Goal: Information Seeking & Learning: Learn about a topic

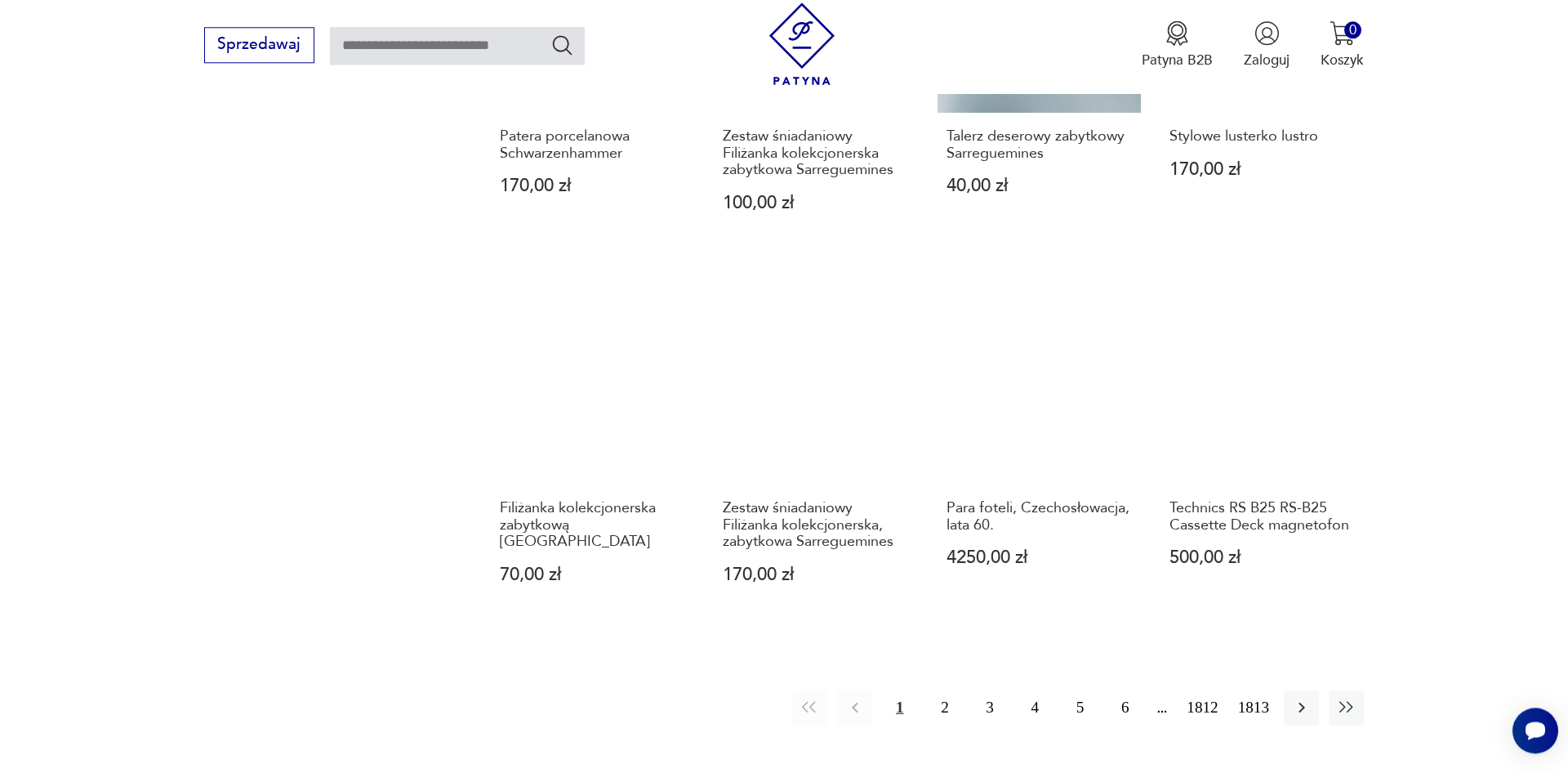
scroll to position [1445, 0]
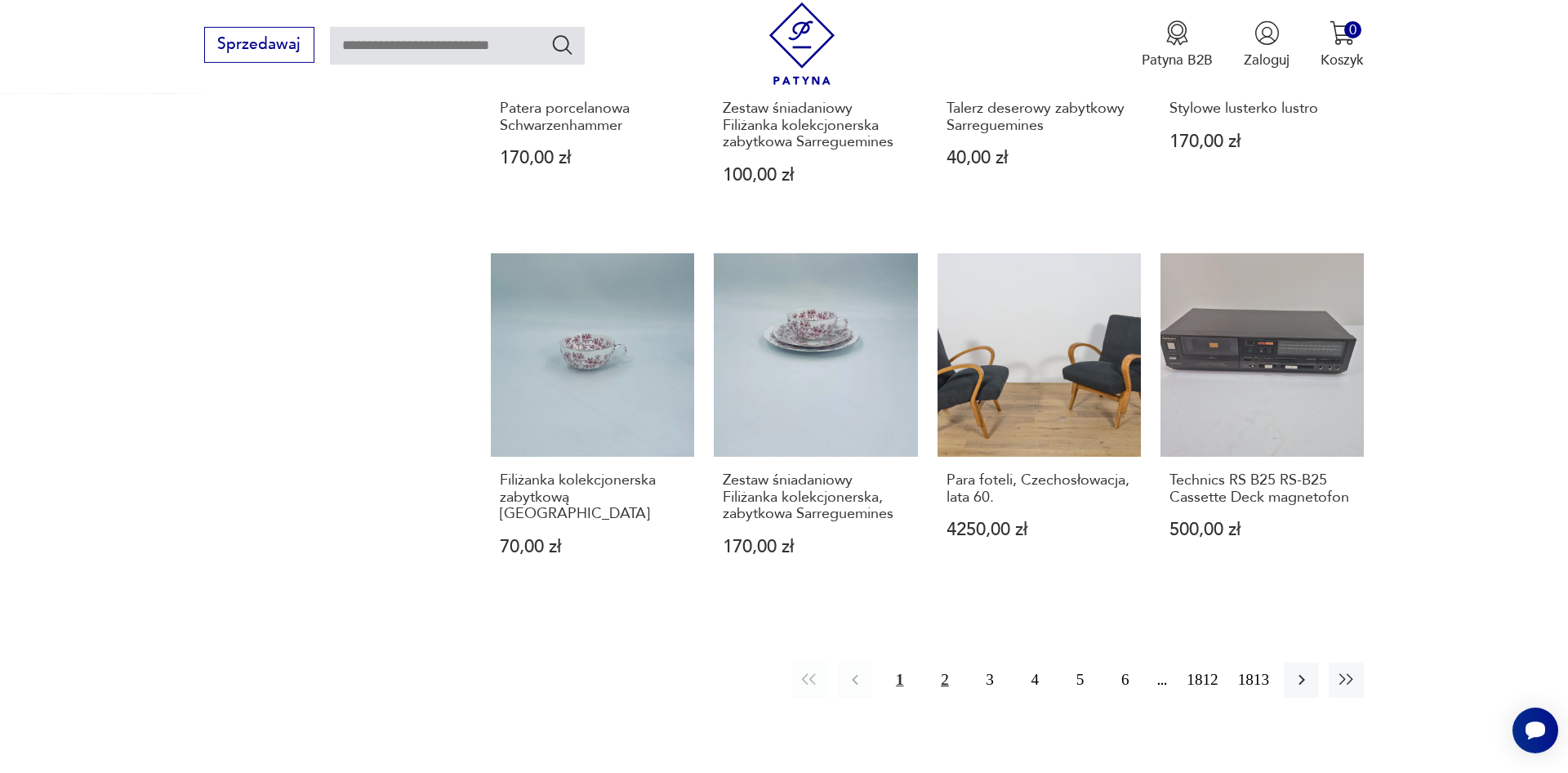
click at [945, 682] on button "2" at bounding box center [944, 680] width 35 height 35
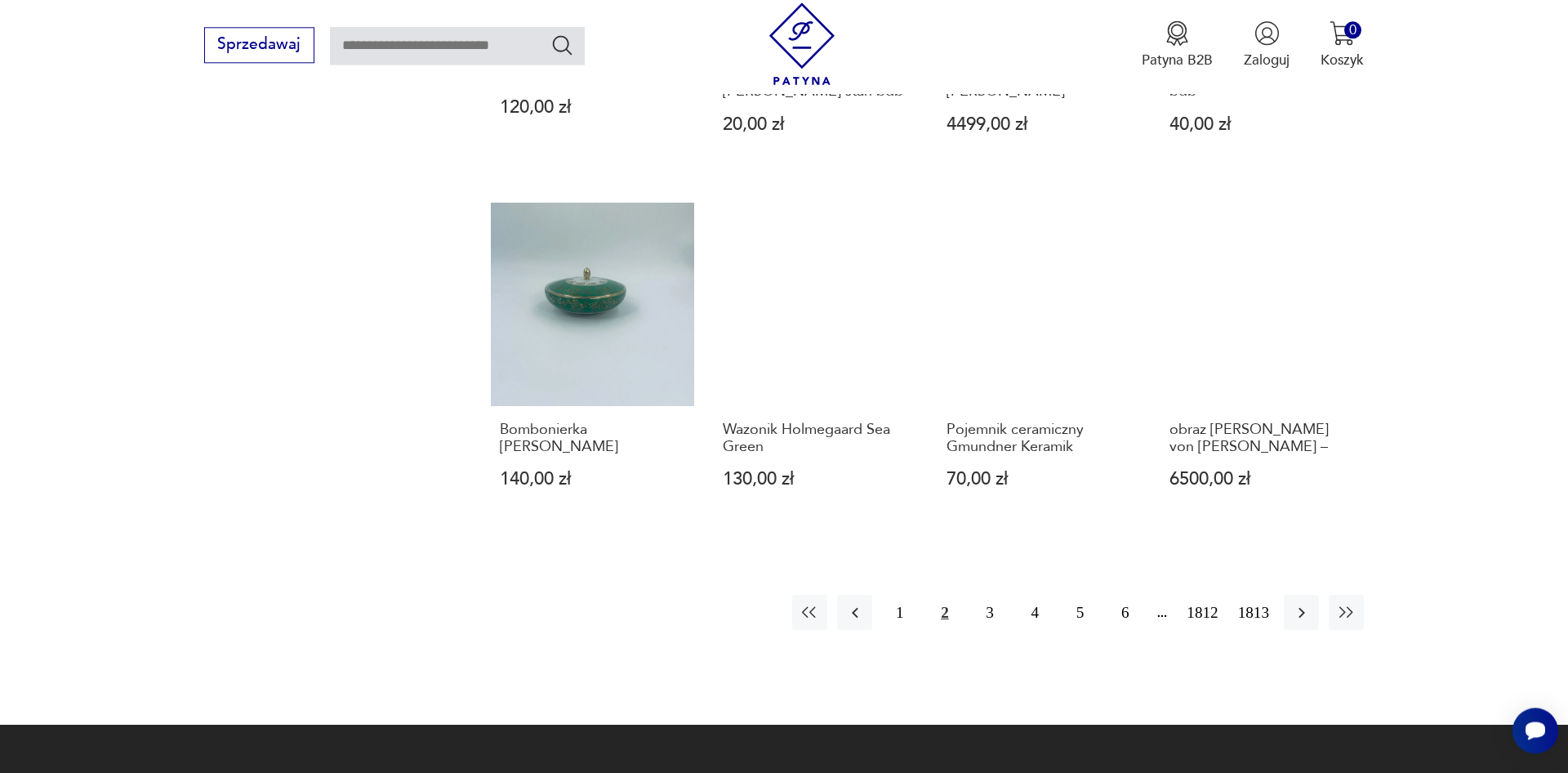
scroll to position [1527, 0]
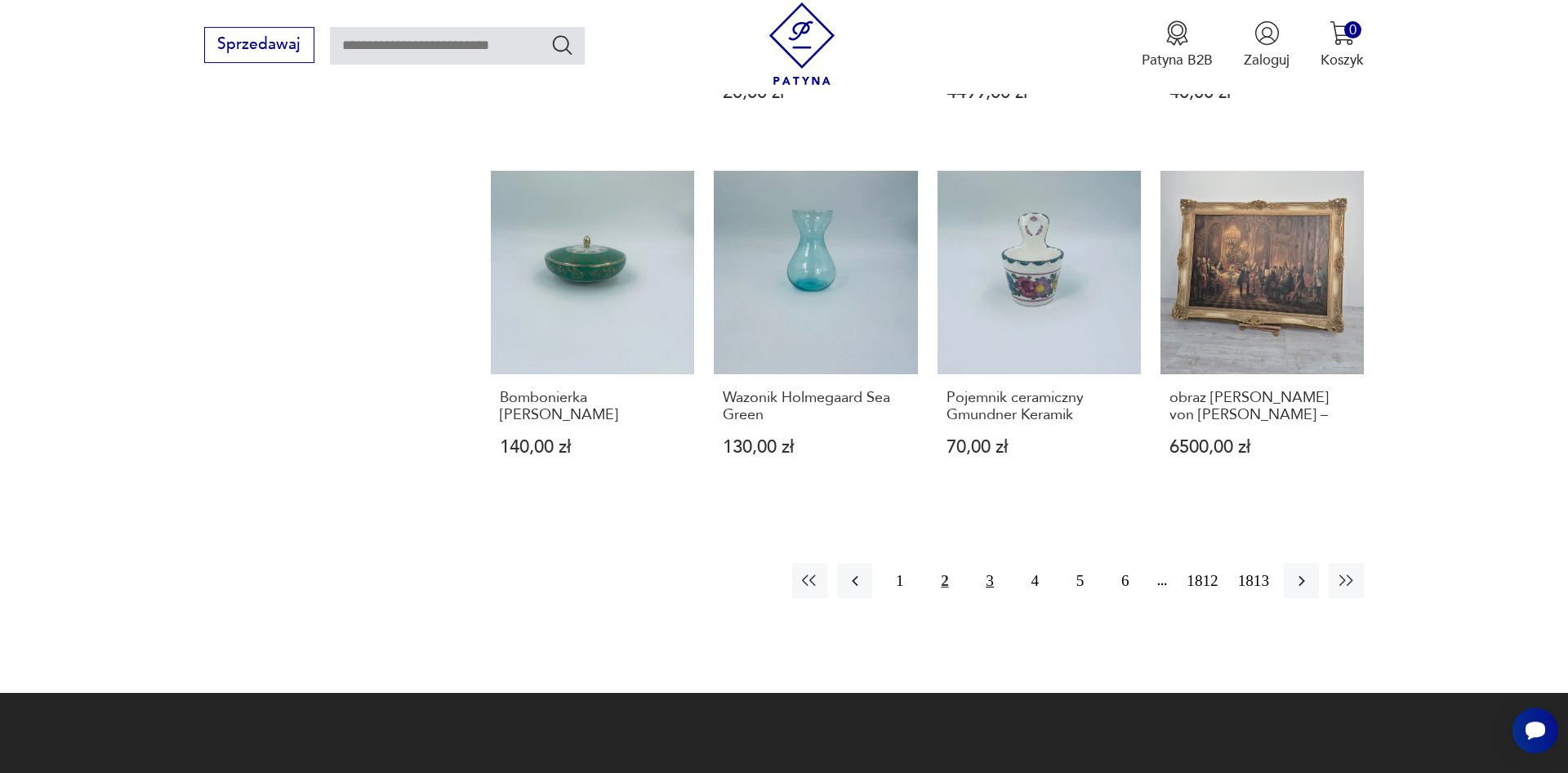
click at [990, 584] on button "3" at bounding box center [990, 580] width 35 height 35
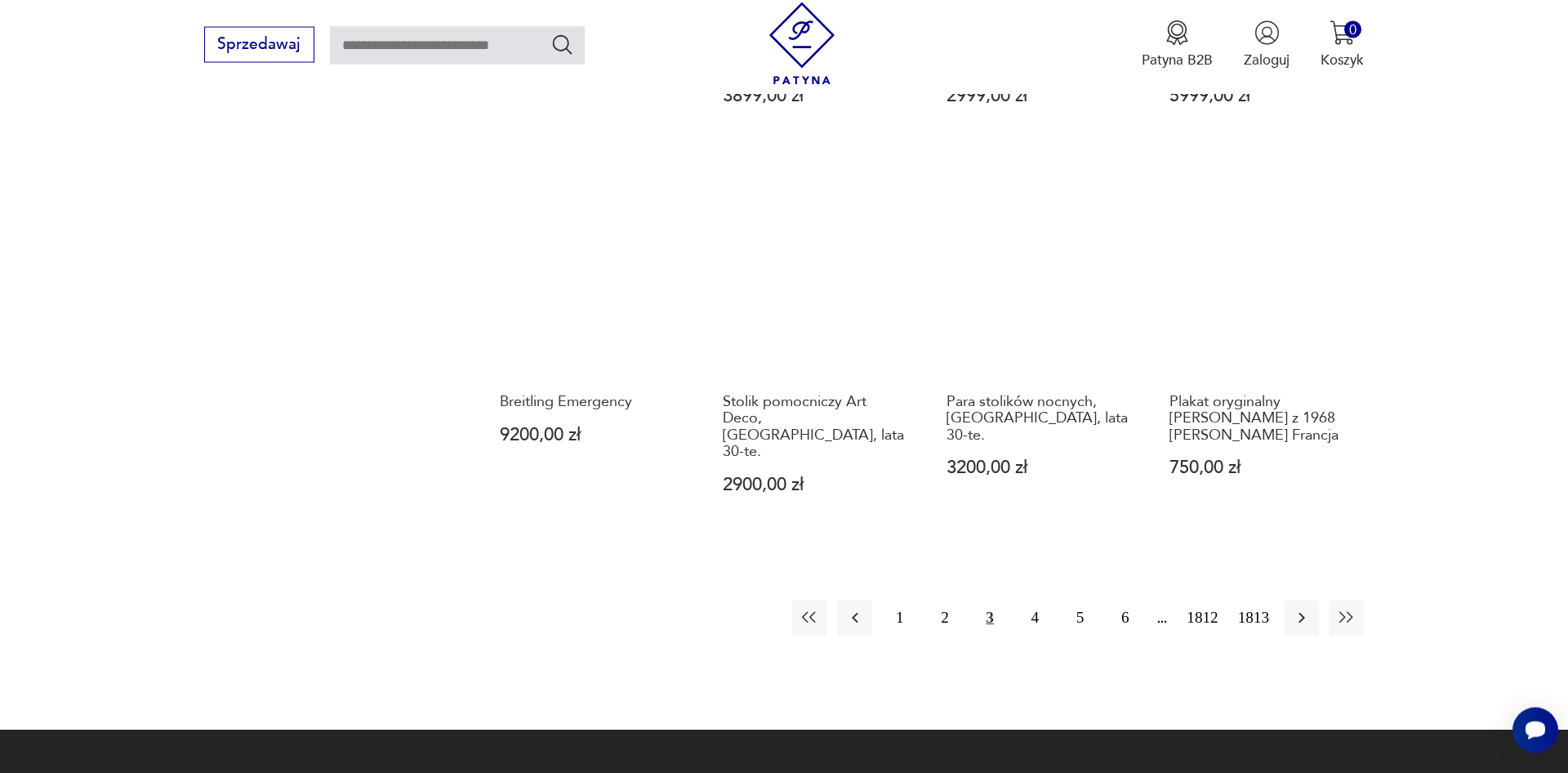
scroll to position [1527, 0]
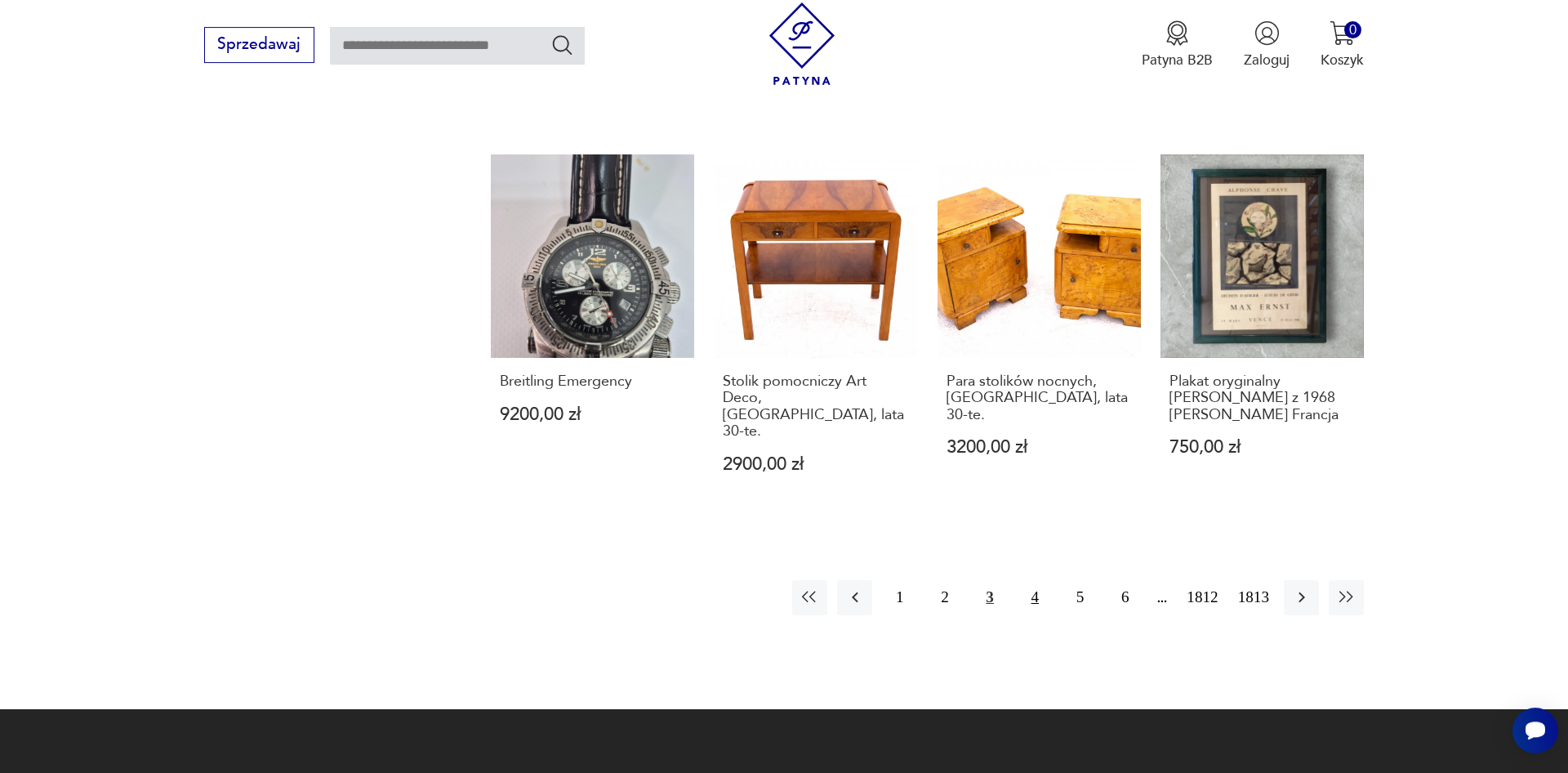
click at [1039, 580] on button "4" at bounding box center [1035, 597] width 35 height 35
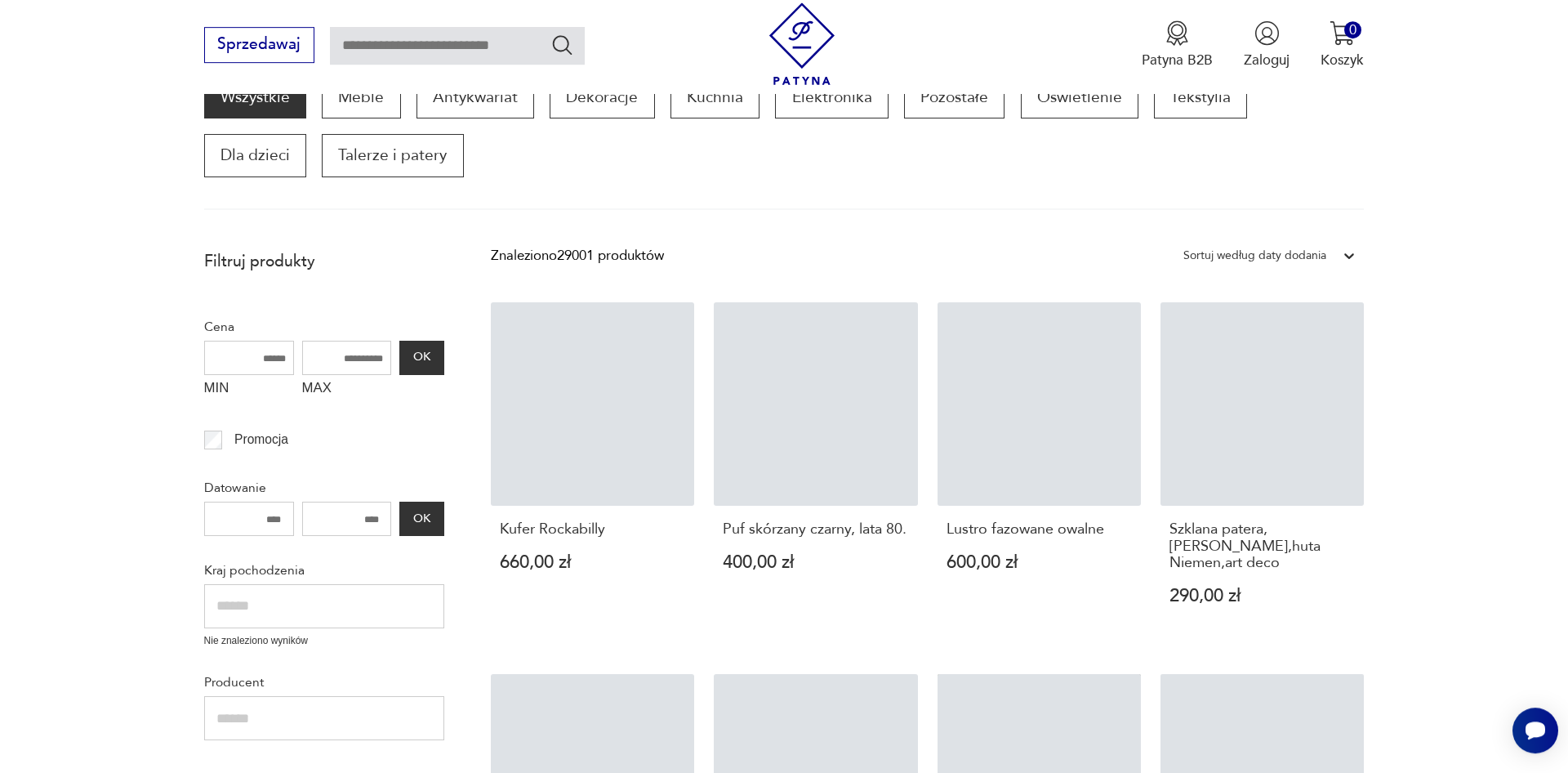
scroll to position [277, 0]
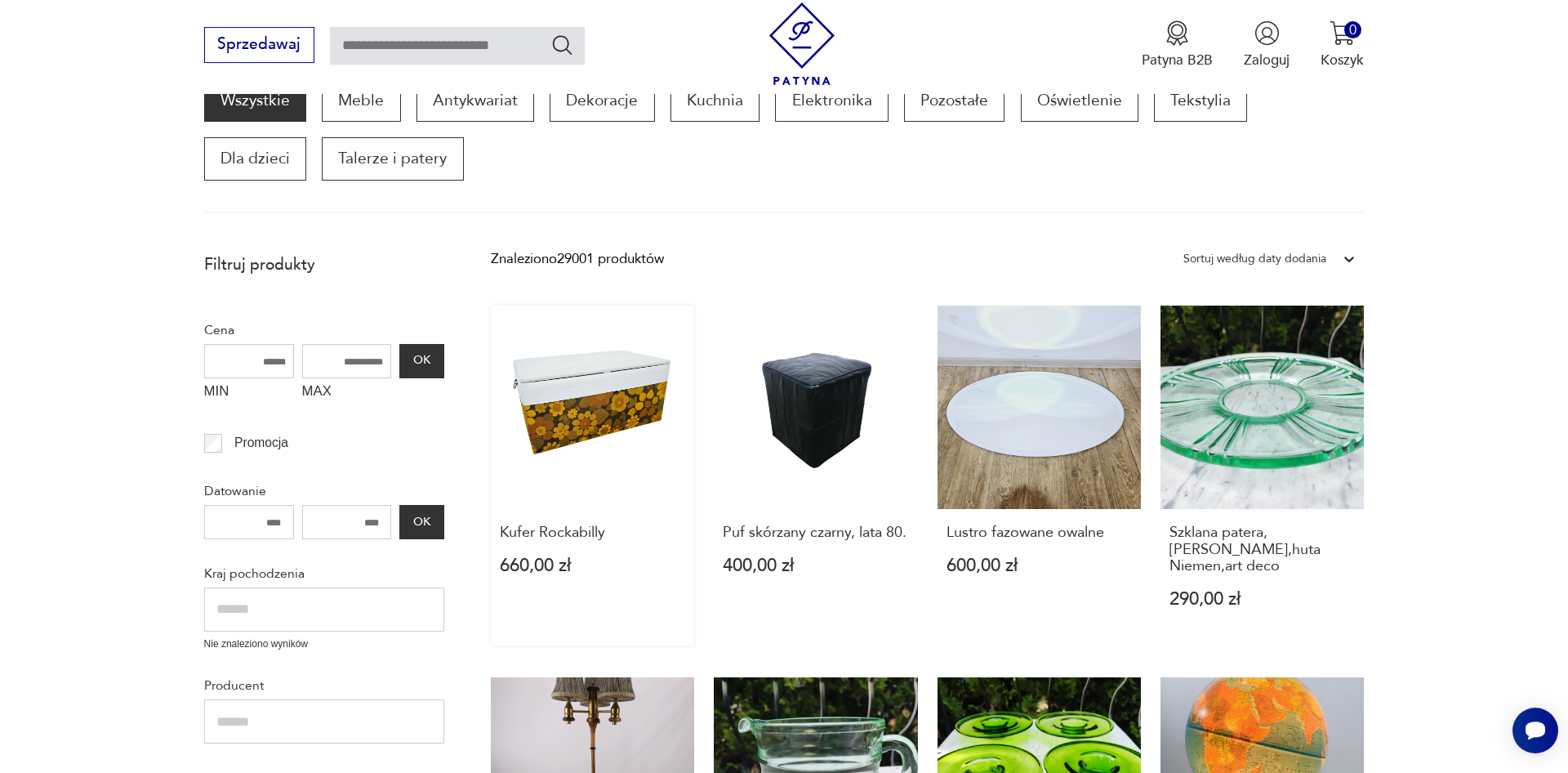
click at [609, 420] on link "Kufer Rockabilly 660,00 zł" at bounding box center [592, 476] width 203 height 341
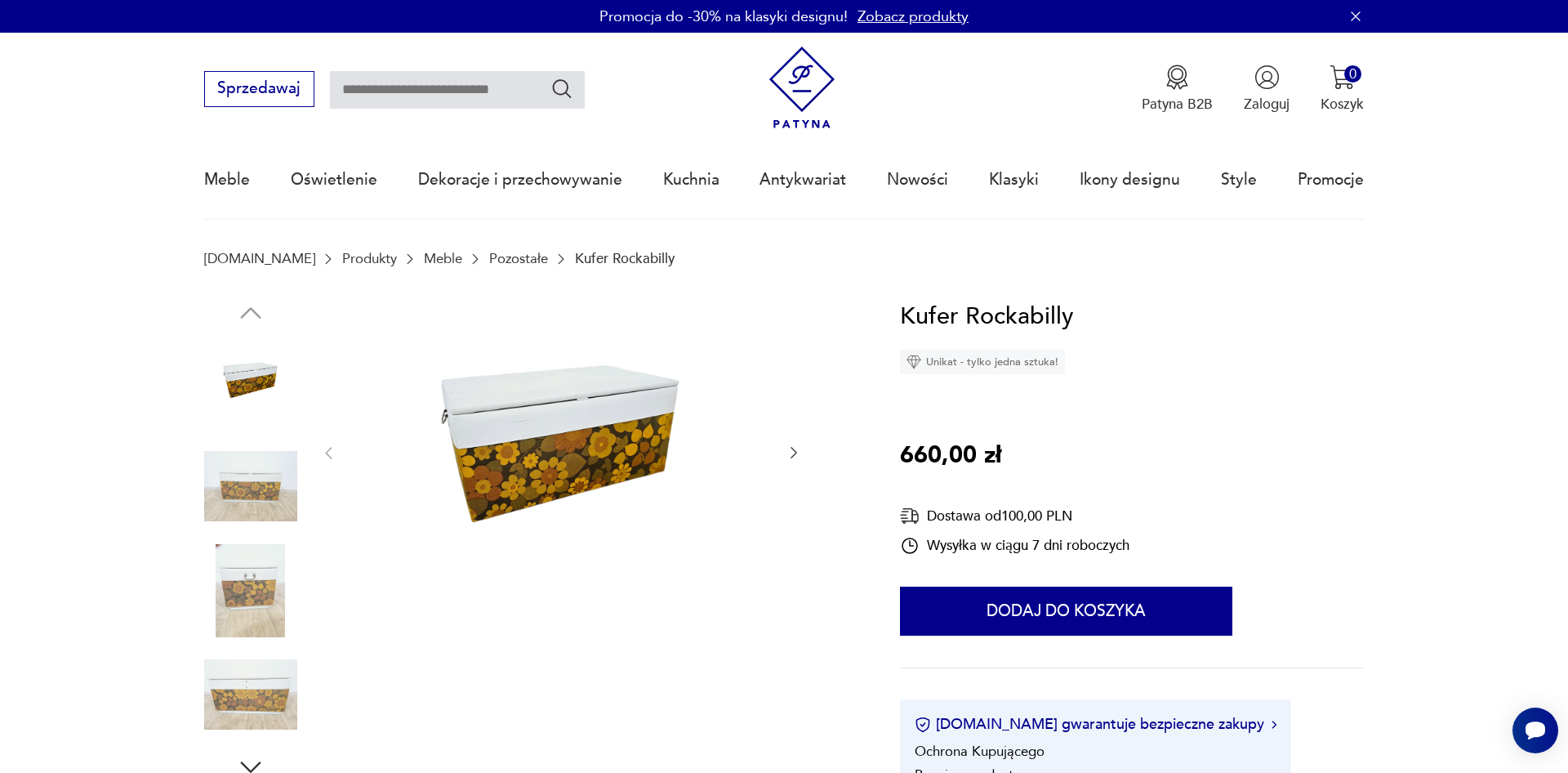
click at [796, 449] on icon "button" at bounding box center [793, 453] width 16 height 16
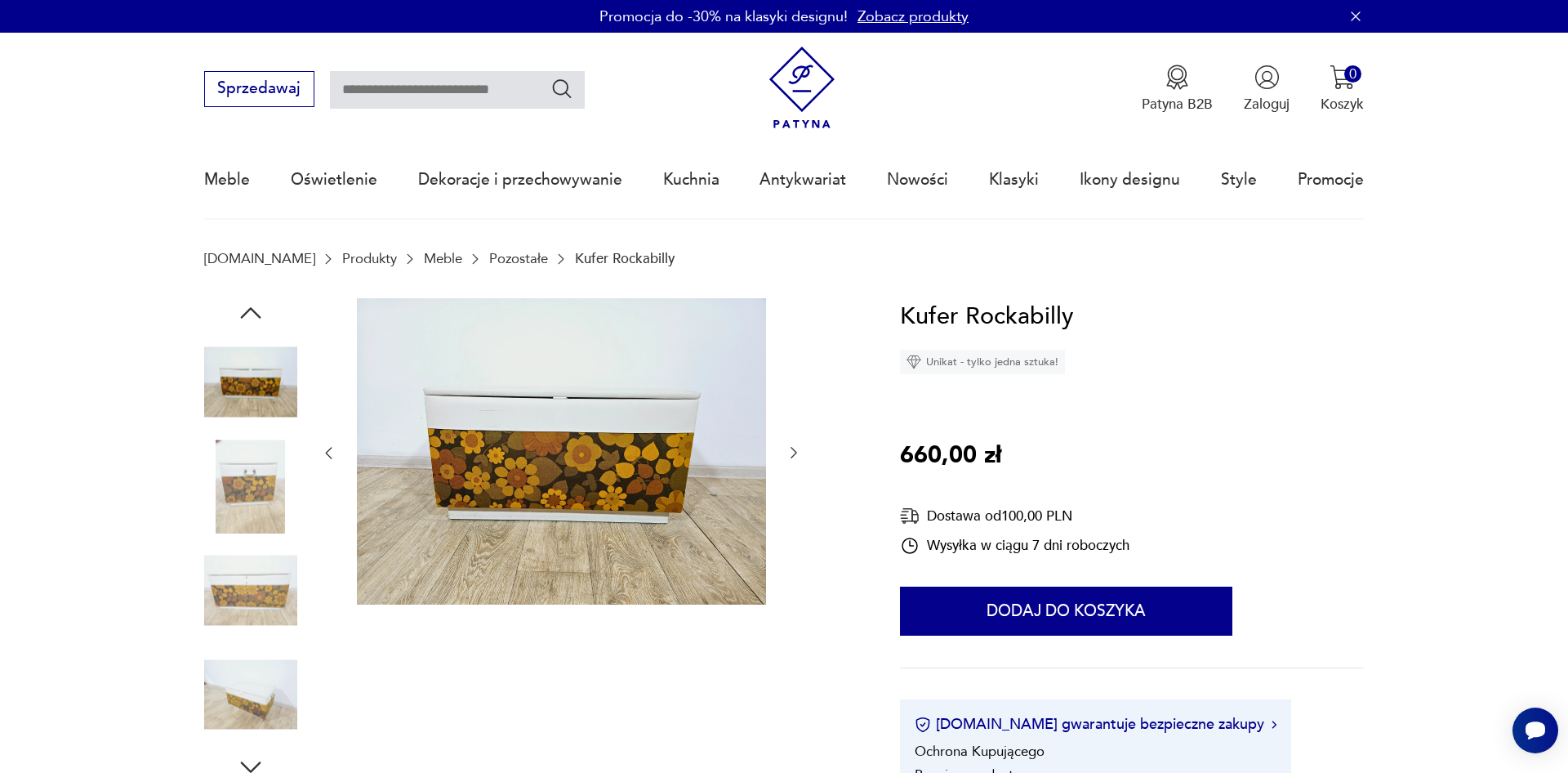
click at [793, 453] on icon "button" at bounding box center [793, 453] width 16 height 16
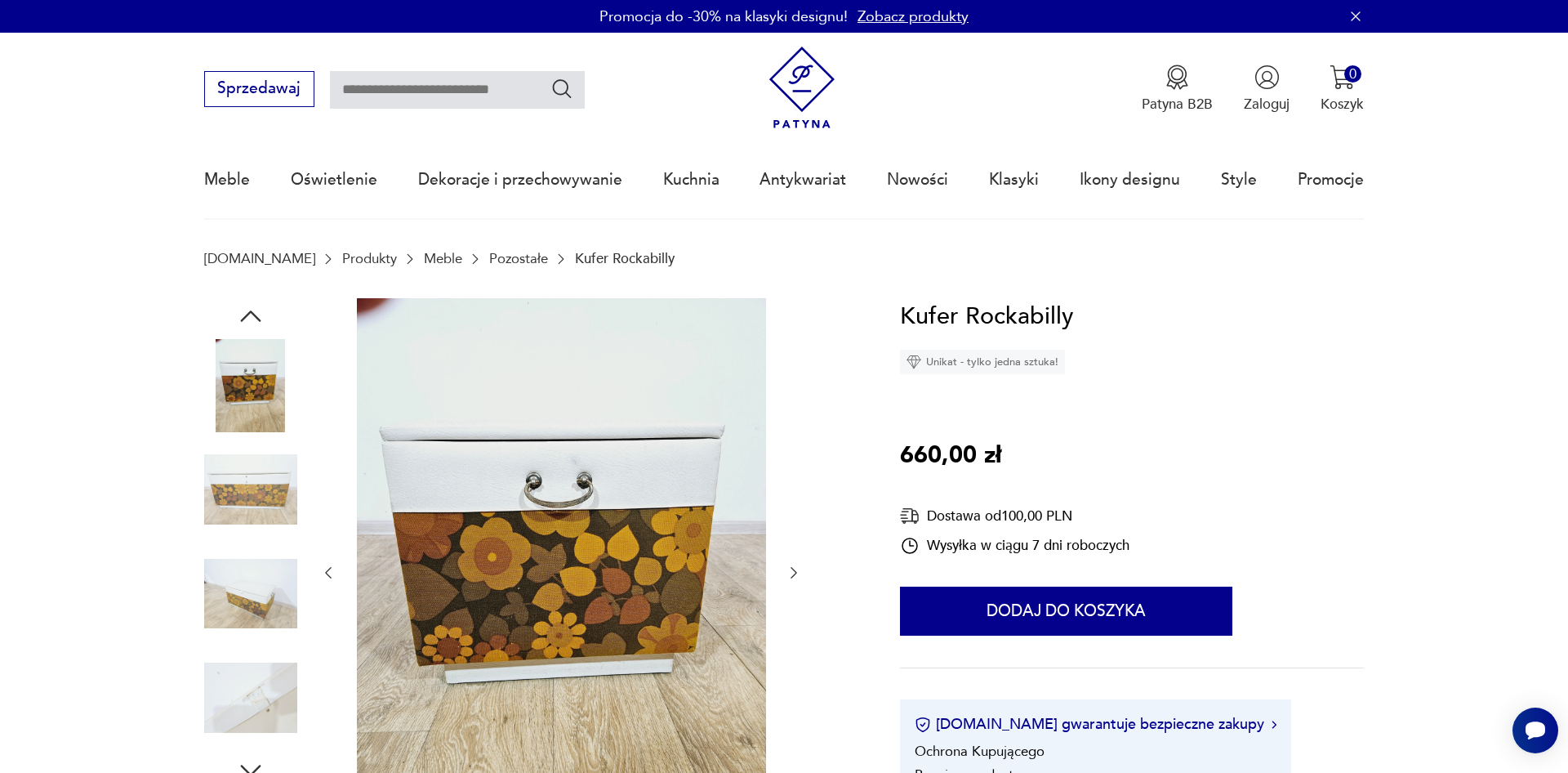
click at [793, 453] on div at bounding box center [561, 573] width 482 height 550
click at [796, 571] on icon "button" at bounding box center [793, 573] width 7 height 12
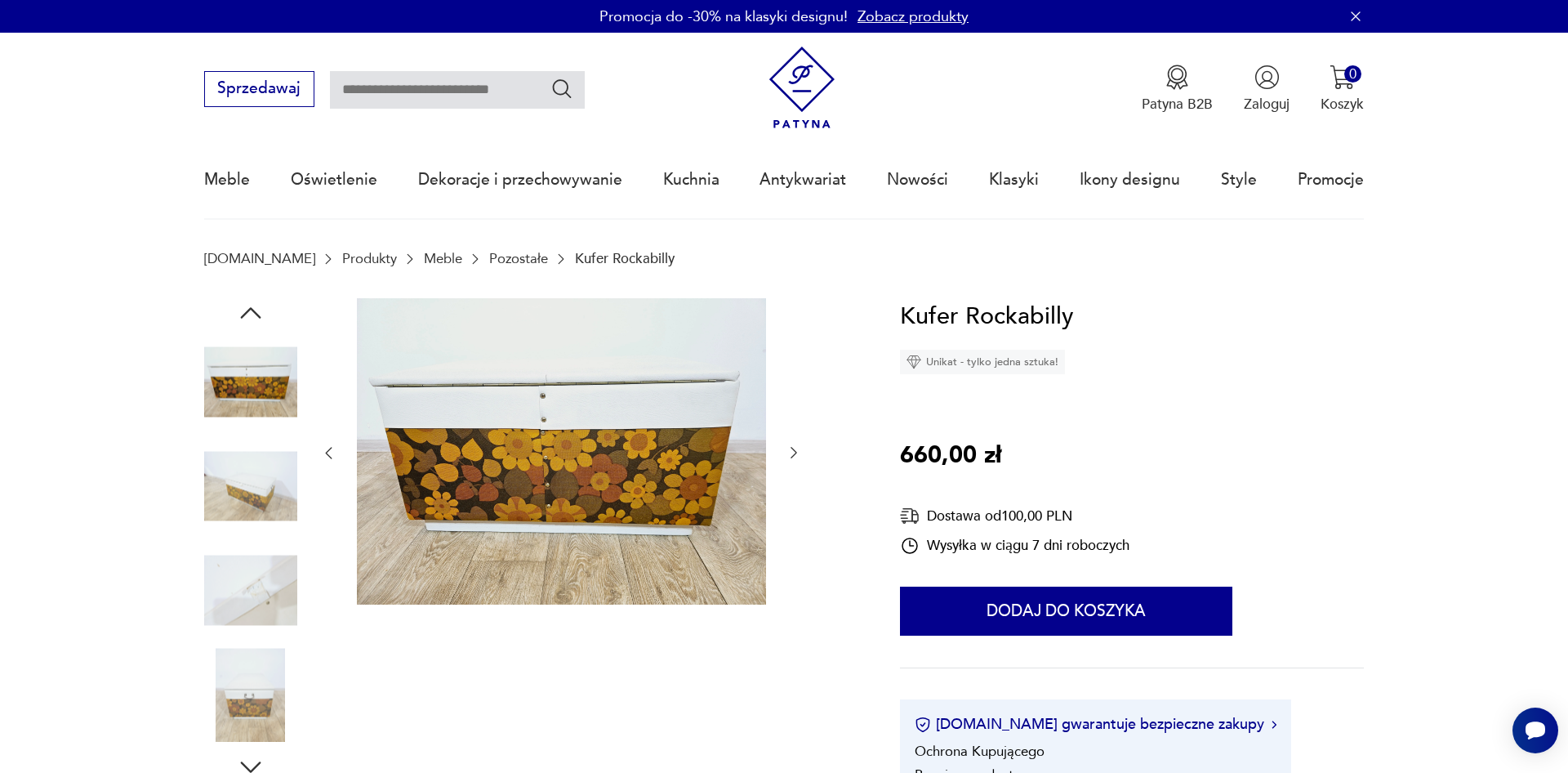
click at [797, 458] on icon "button" at bounding box center [793, 453] width 16 height 16
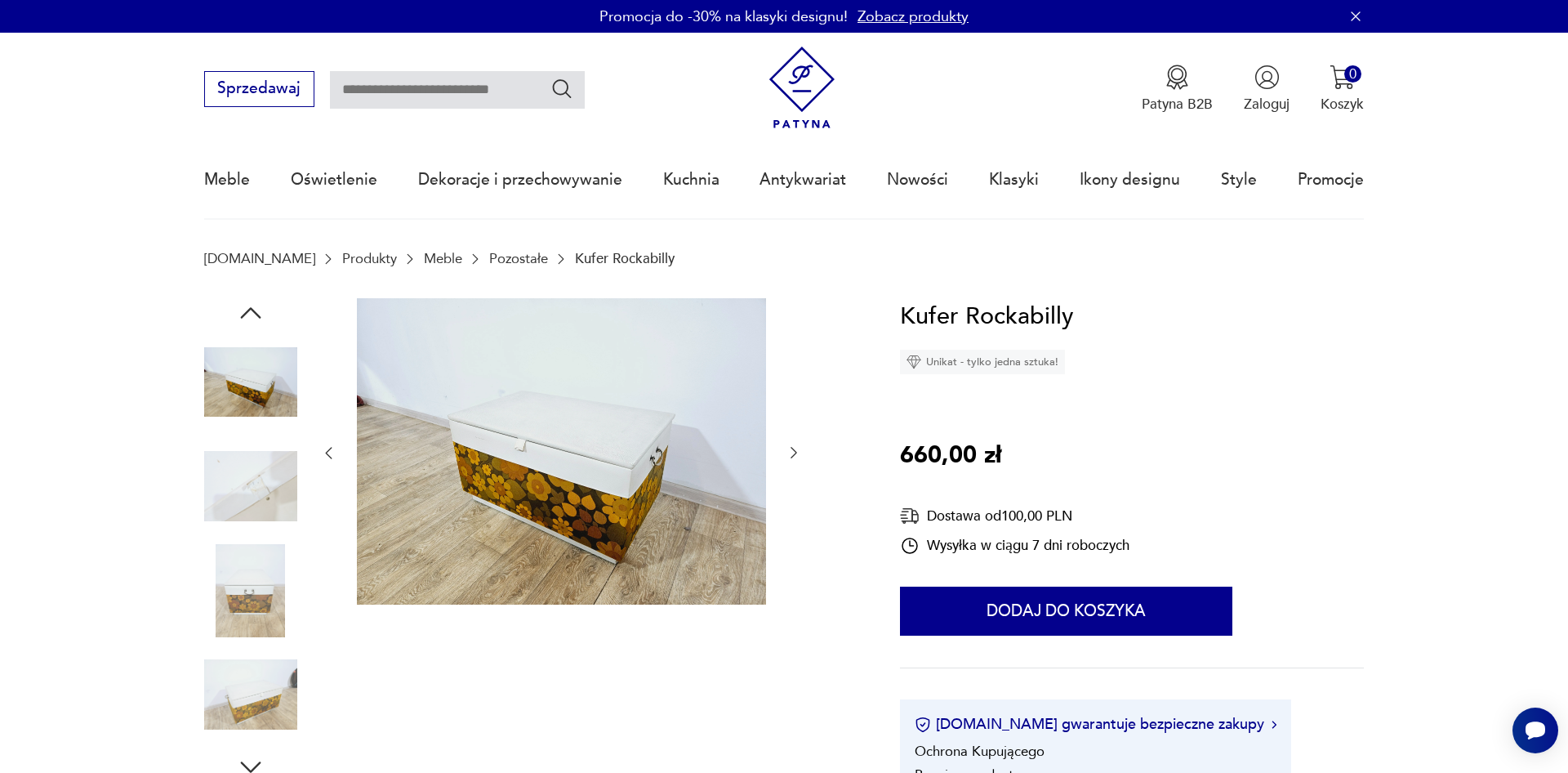
click at [797, 458] on icon "button" at bounding box center [793, 453] width 16 height 16
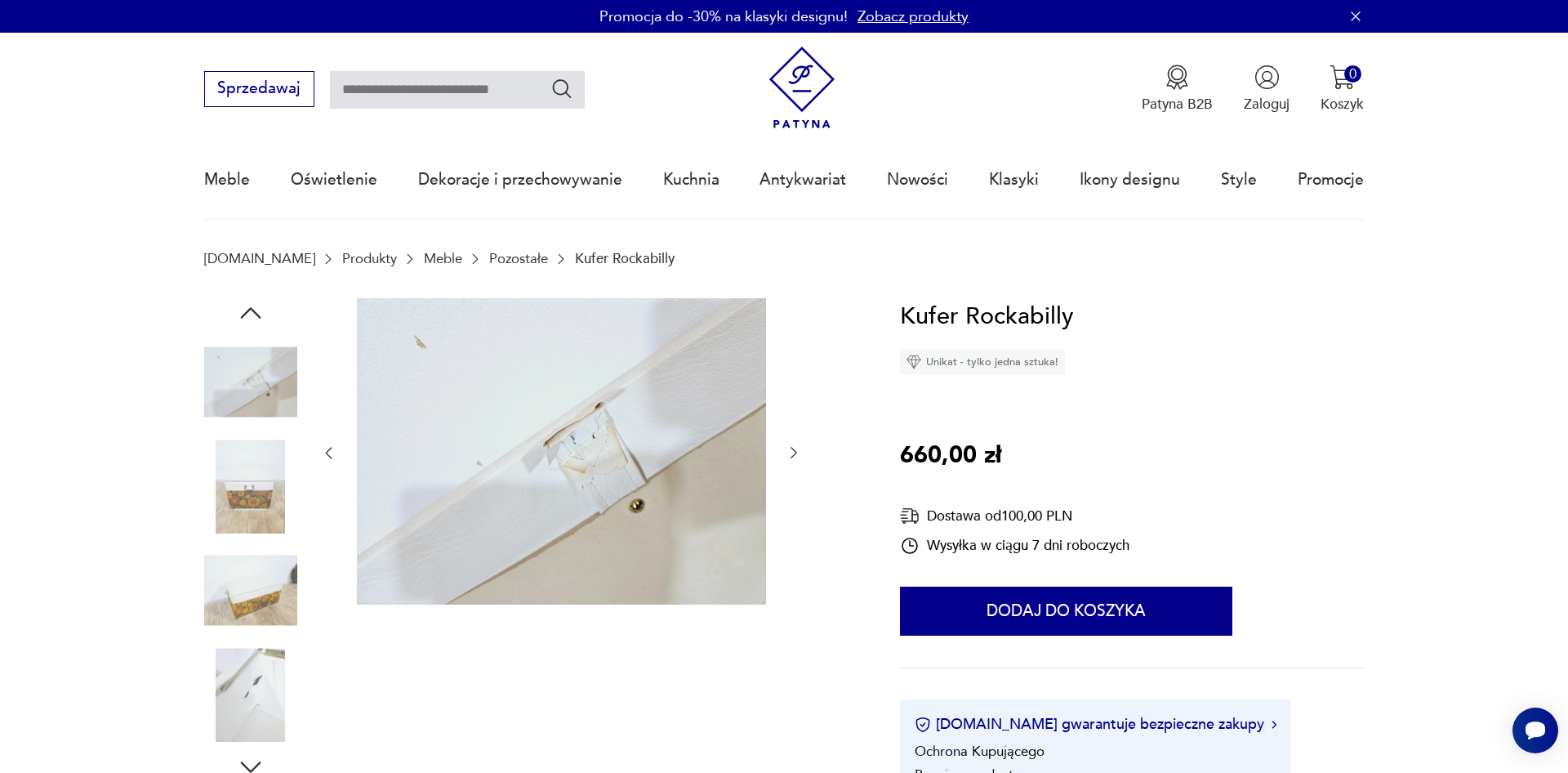
click at [797, 458] on icon "button" at bounding box center [793, 453] width 16 height 16
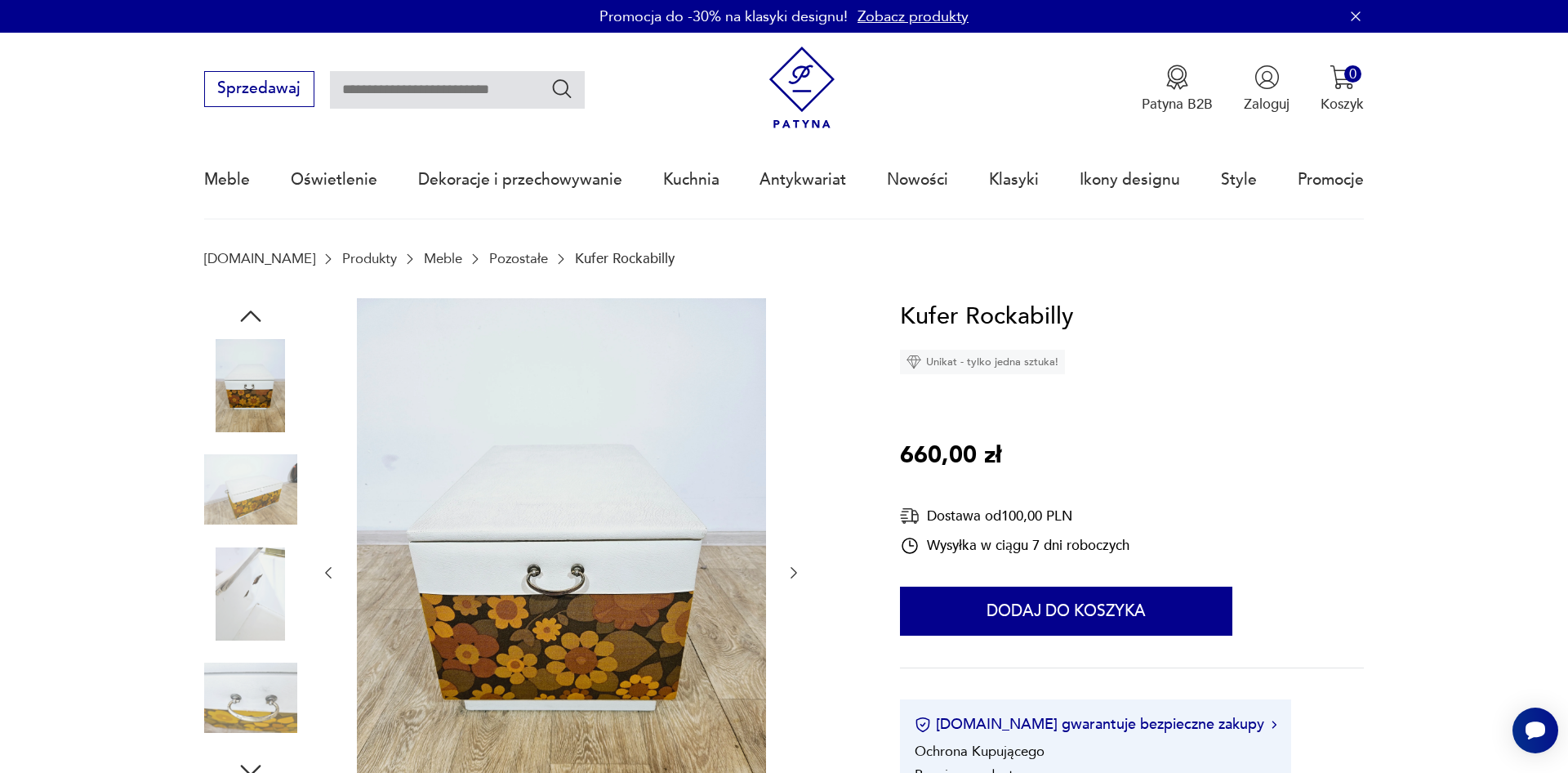
click at [790, 577] on icon "button" at bounding box center [793, 573] width 16 height 16
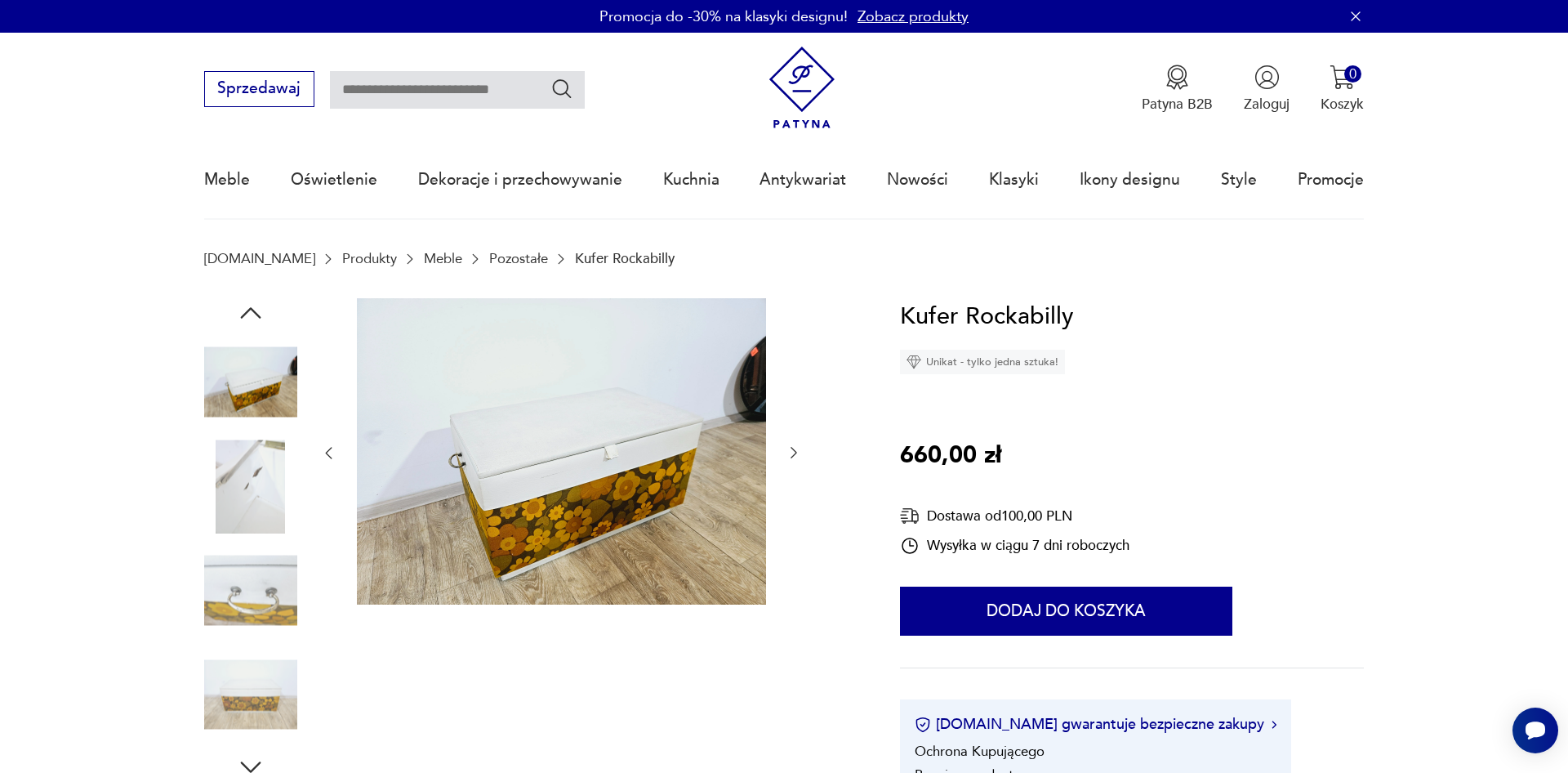
click at [798, 456] on icon "button" at bounding box center [793, 453] width 16 height 16
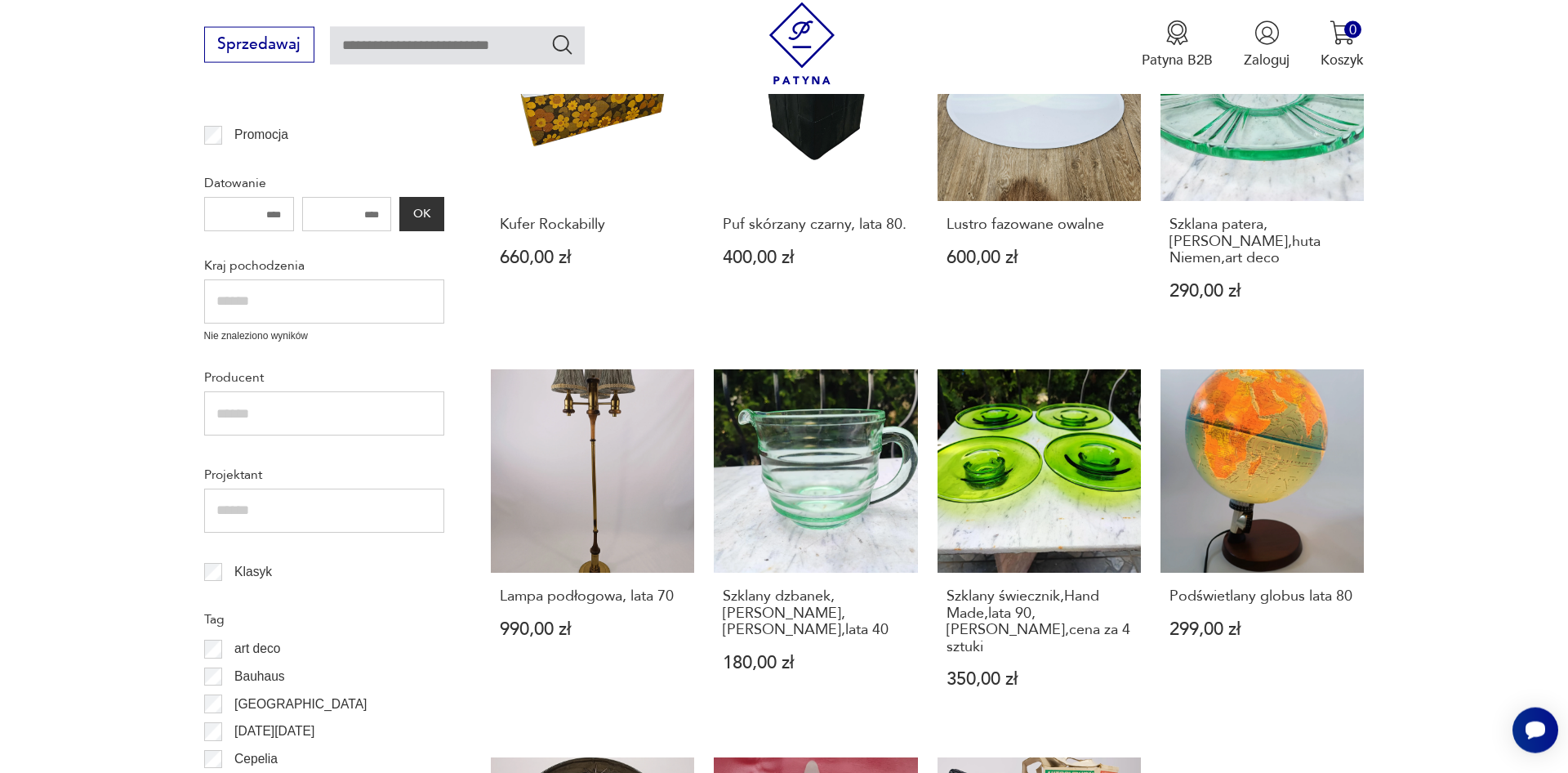
scroll to position [610, 0]
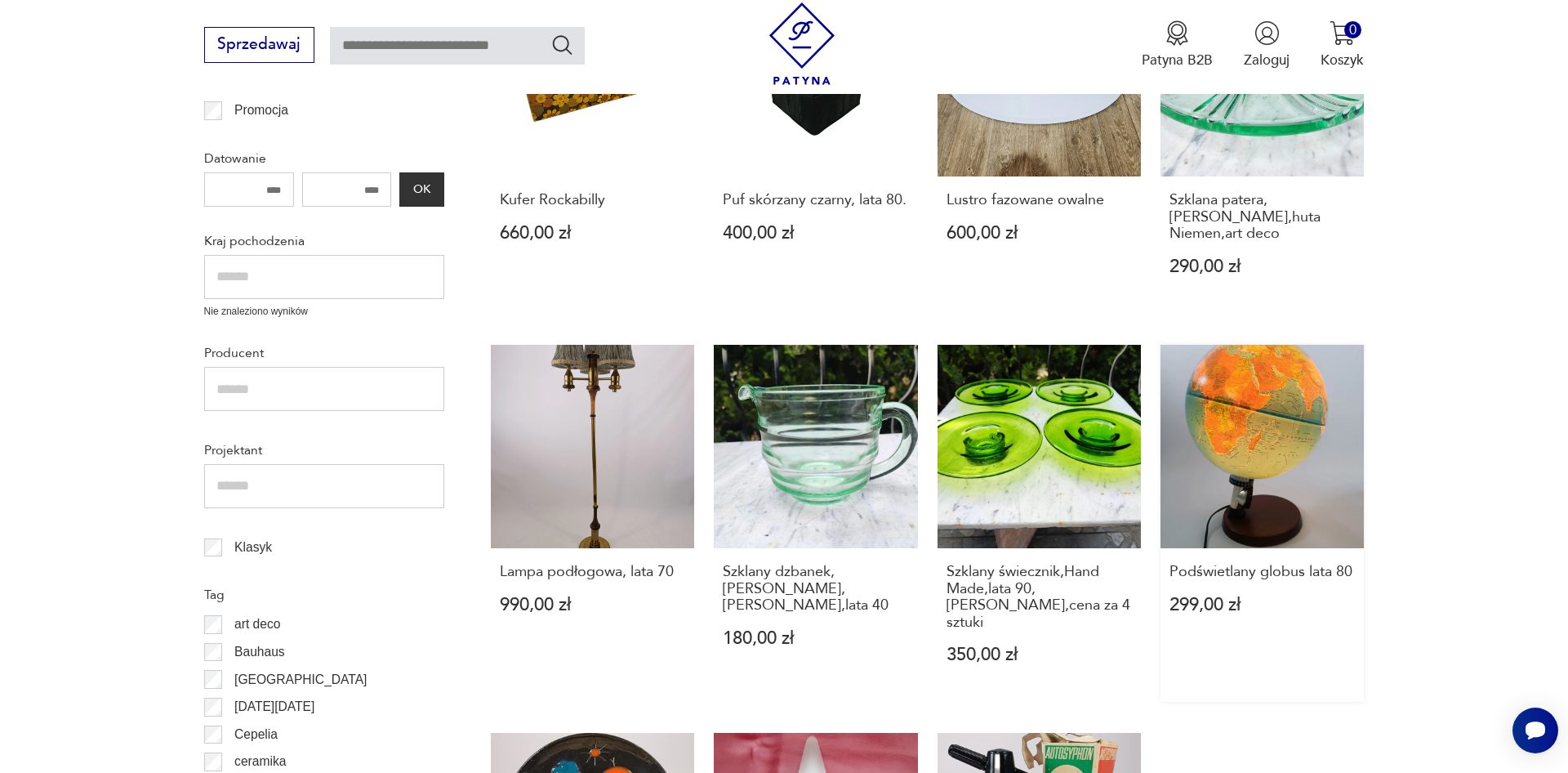
click at [1308, 470] on link "Podświetlany globus lata 80 299,00 zł" at bounding box center [1262, 524] width 203 height 357
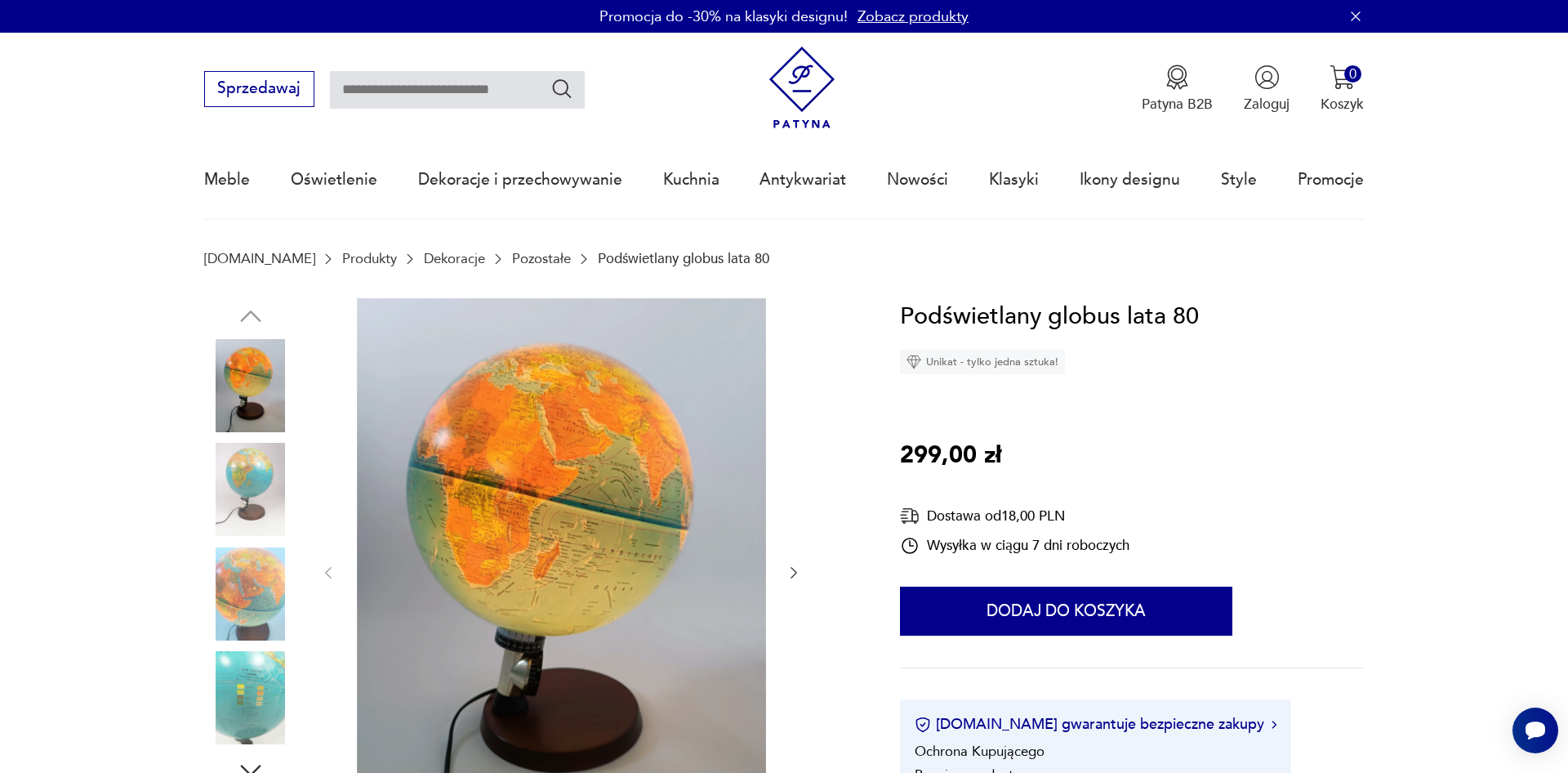
click at [794, 572] on icon "button" at bounding box center [793, 573] width 16 height 16
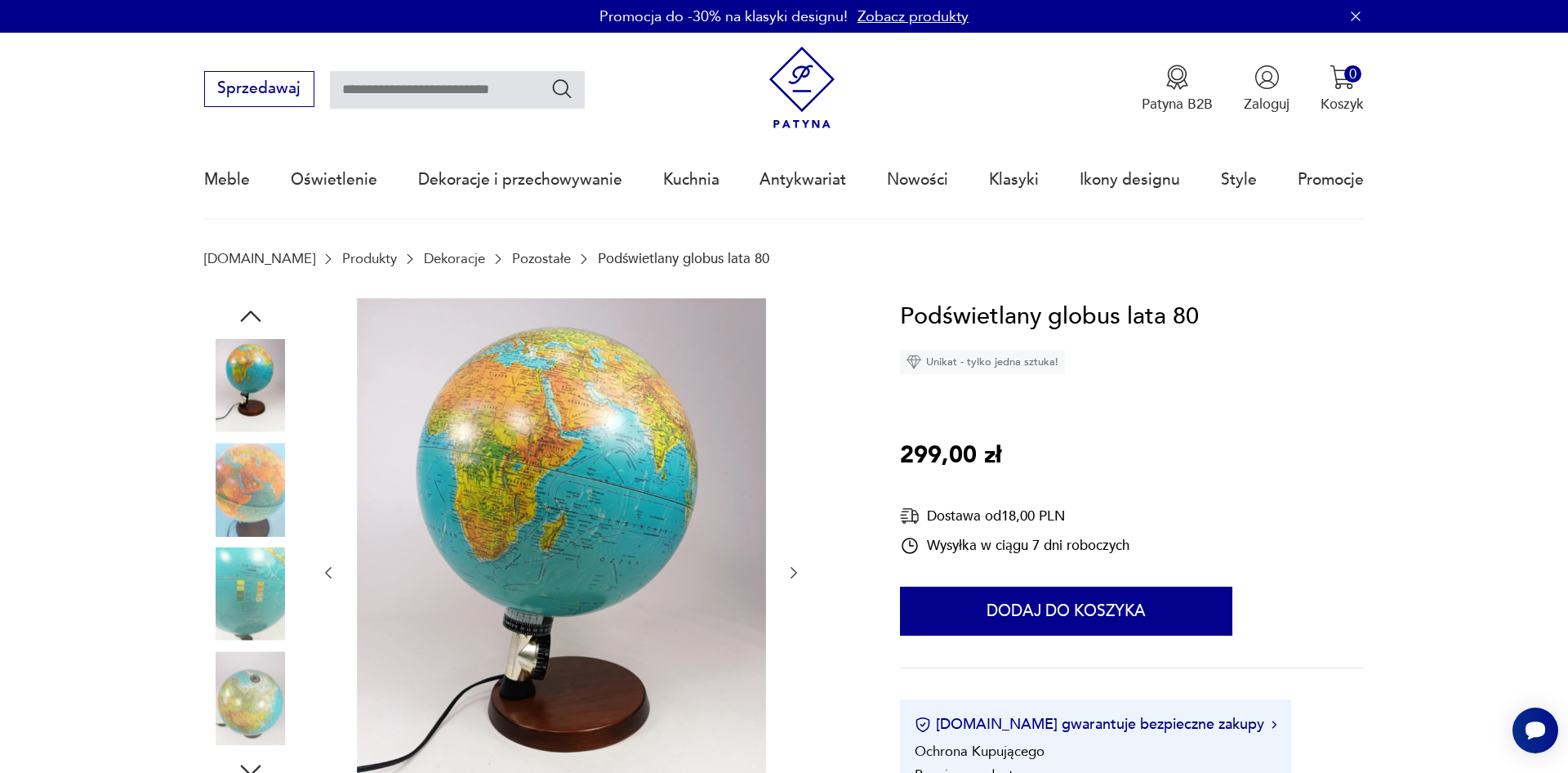
click at [794, 572] on icon "button" at bounding box center [793, 573] width 16 height 16
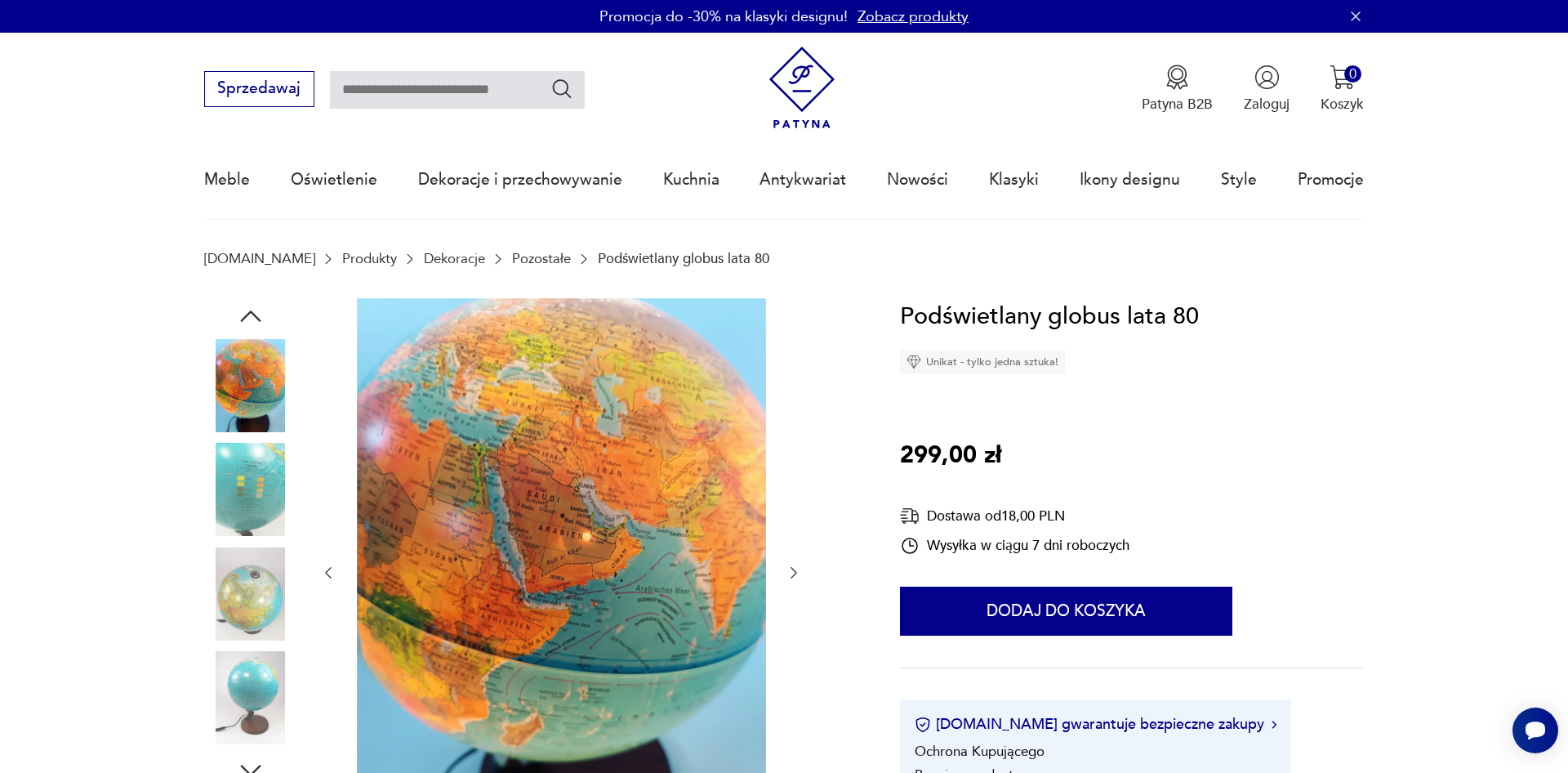
click at [794, 572] on icon "button" at bounding box center [793, 573] width 16 height 16
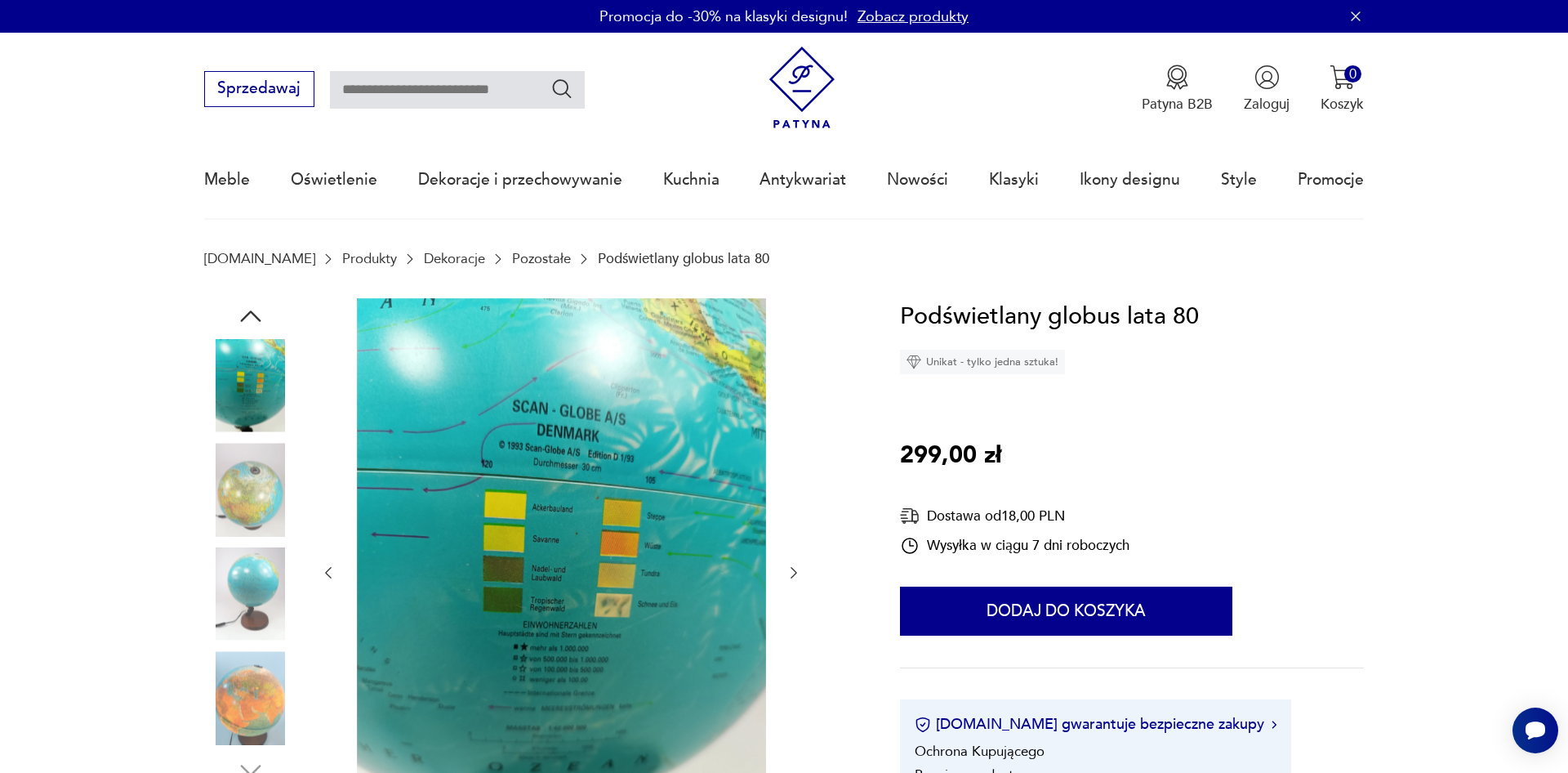
click at [794, 572] on icon "button" at bounding box center [793, 573] width 16 height 16
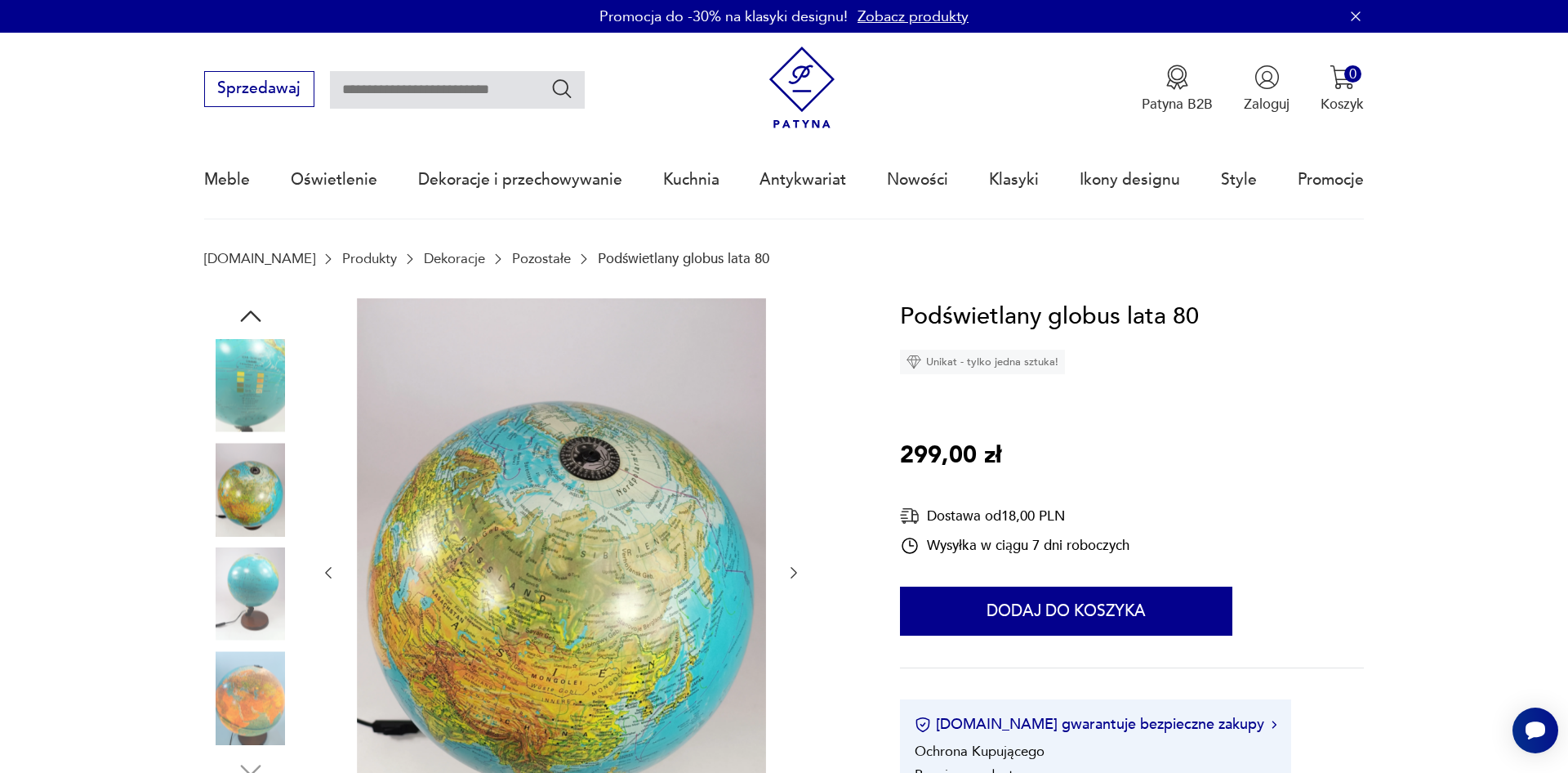
click at [794, 572] on icon "button" at bounding box center [793, 573] width 16 height 16
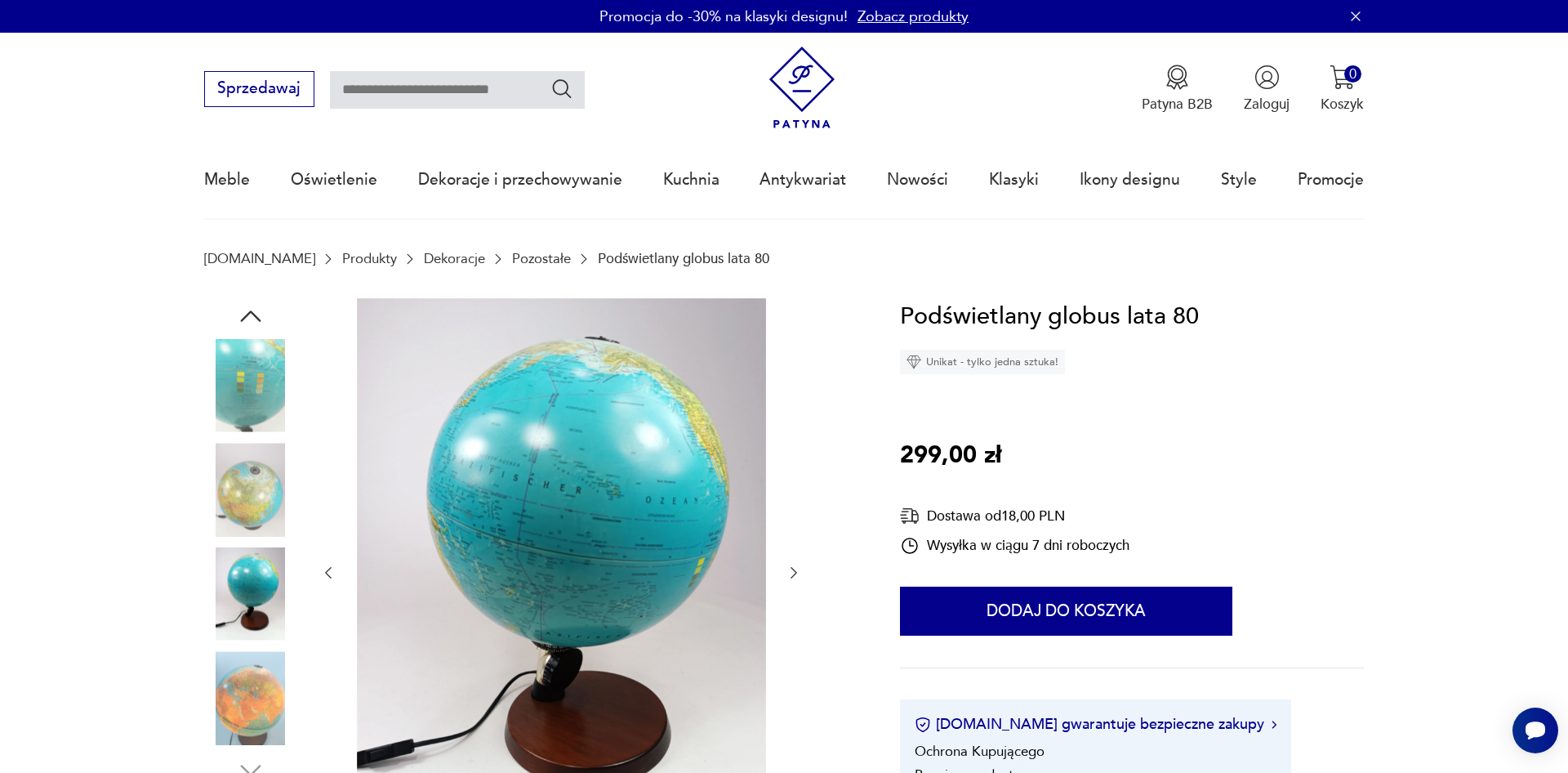
click at [794, 572] on icon "button" at bounding box center [793, 573] width 16 height 16
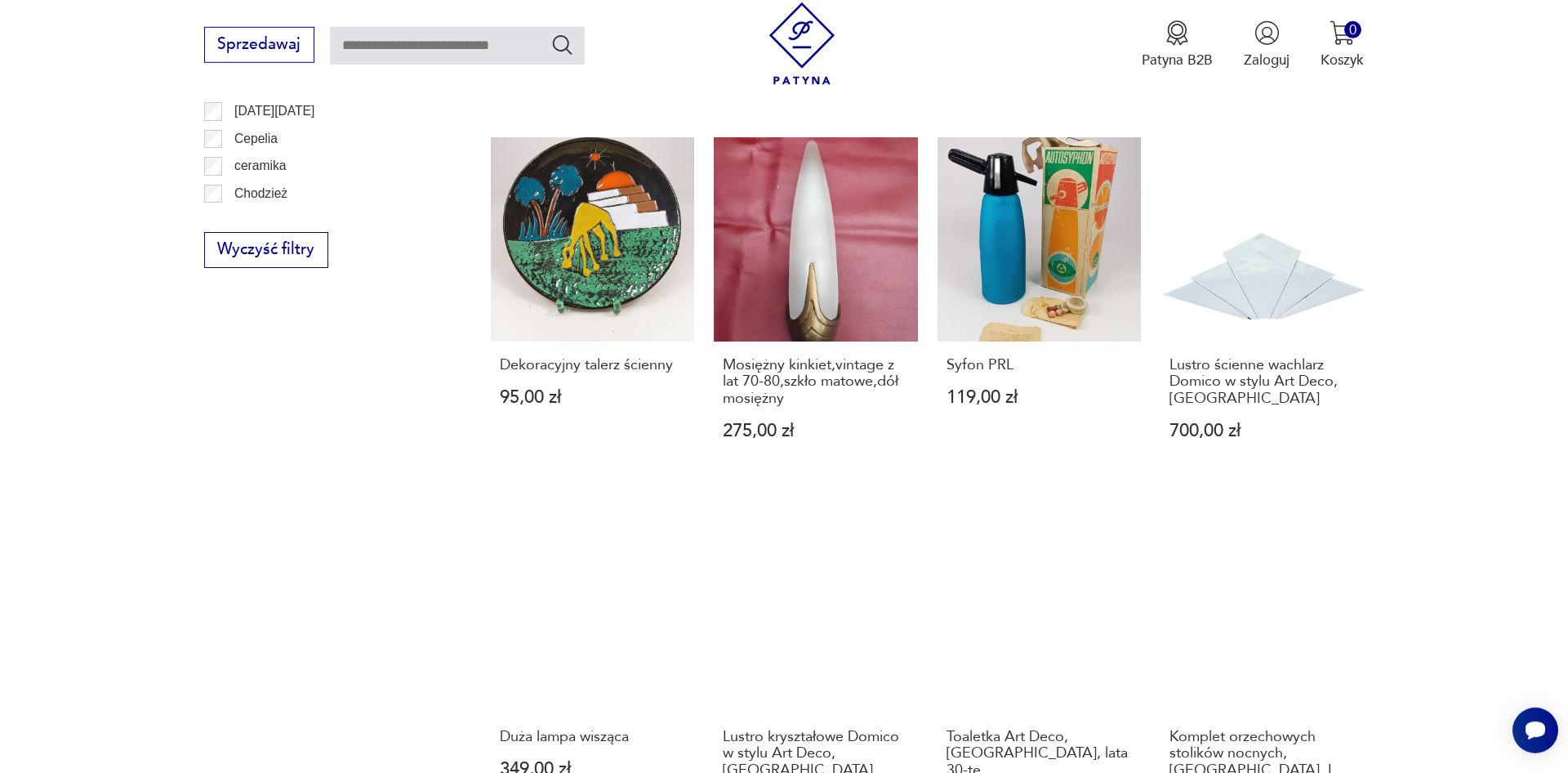
scroll to position [1193, 0]
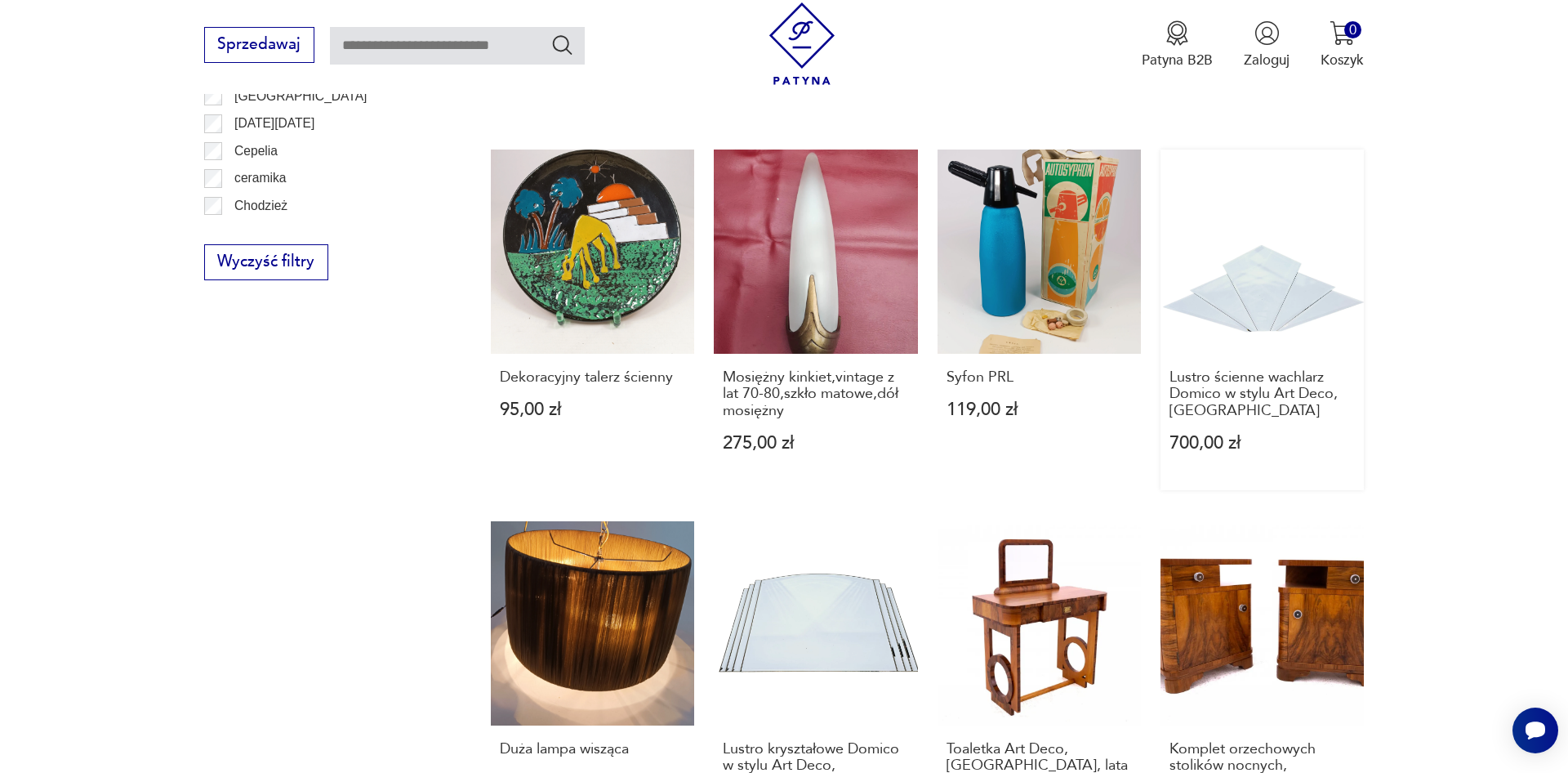
click at [1283, 354] on div "Lustro ścienne wachlarz Domico w stylu Art Deco, [GEOGRAPHIC_DATA] 700,00 zł" at bounding box center [1262, 422] width 203 height 137
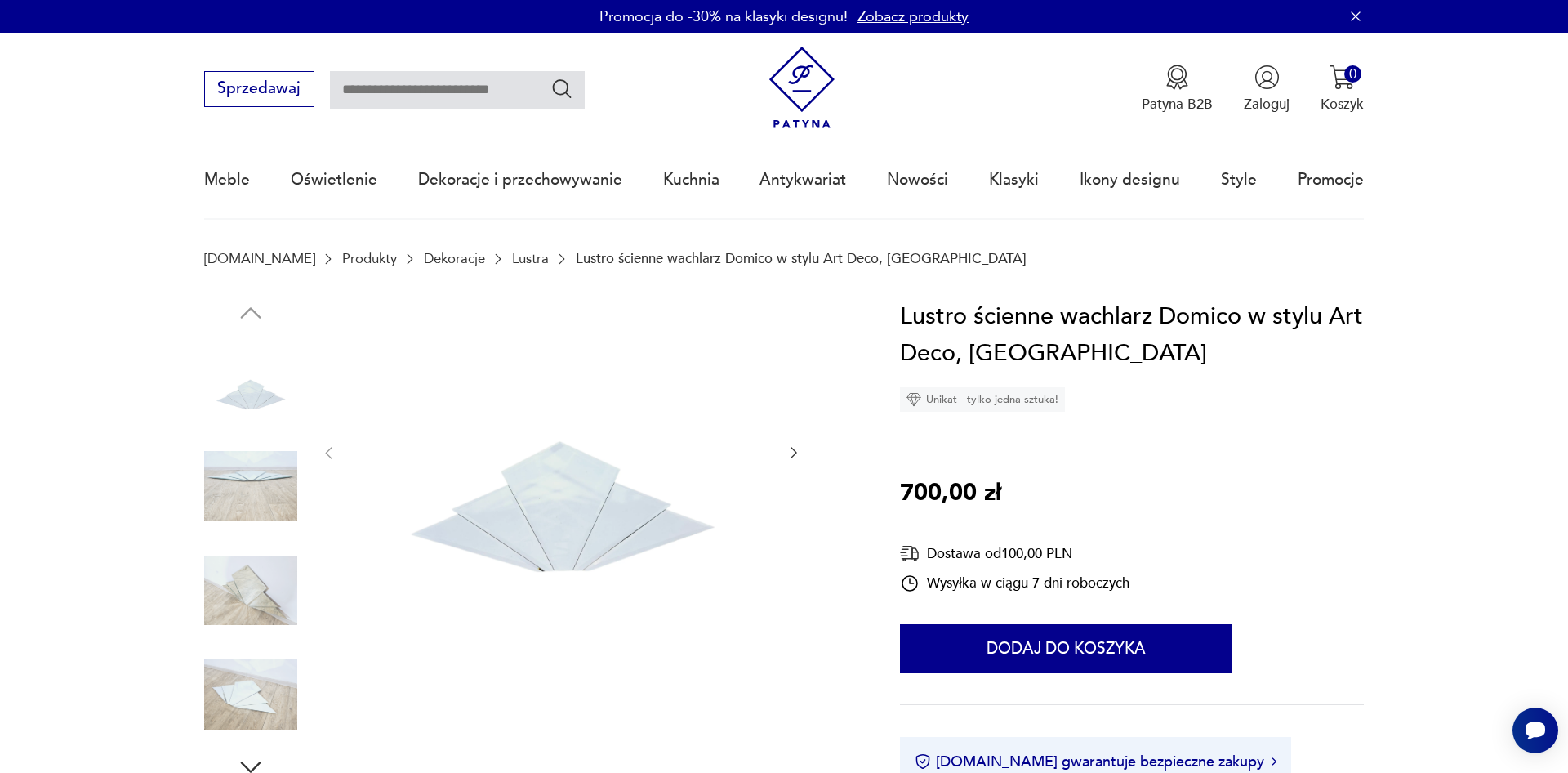
click at [793, 456] on icon "button" at bounding box center [793, 454] width 7 height 12
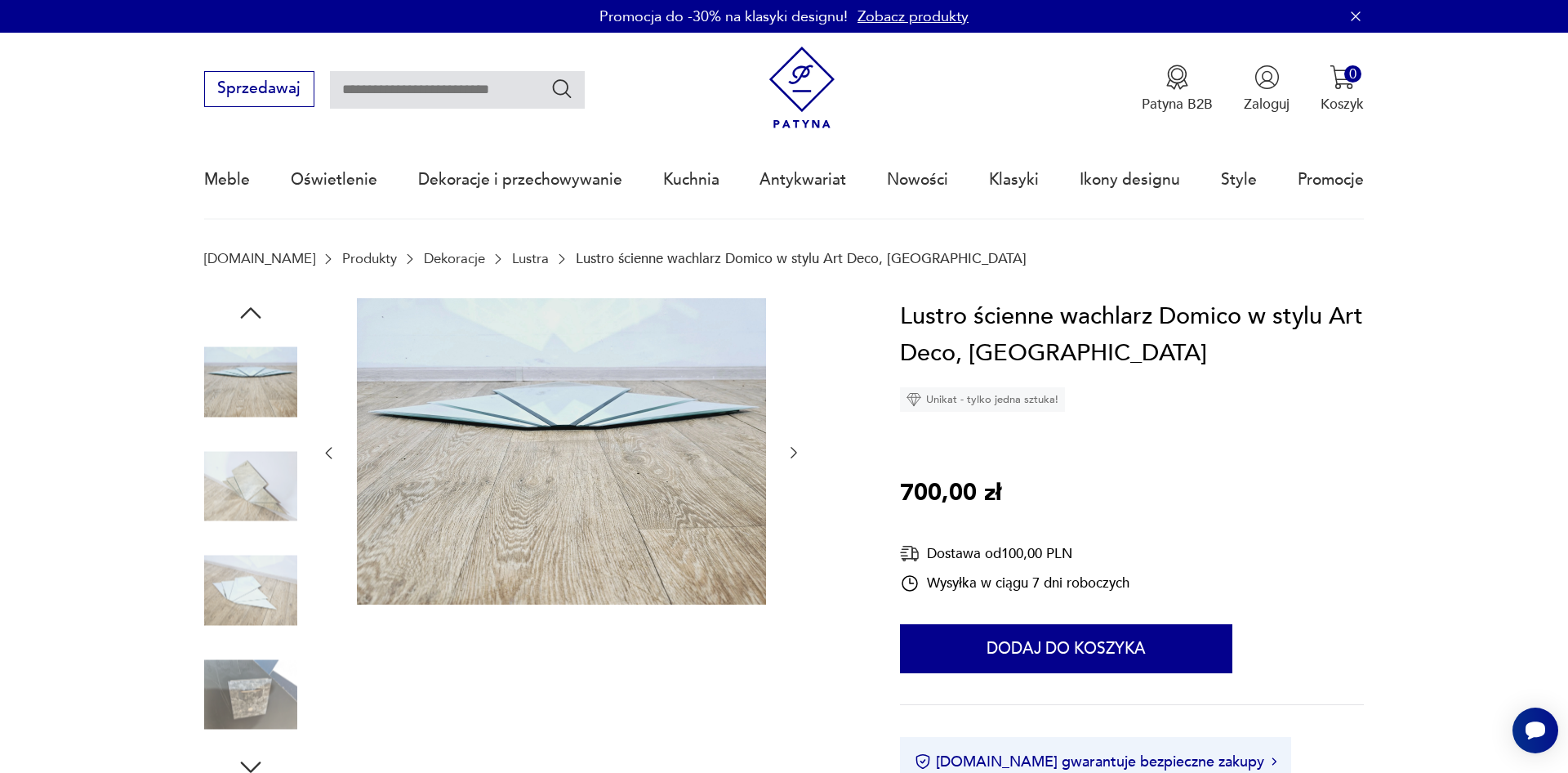
click at [793, 456] on icon "button" at bounding box center [793, 454] width 7 height 12
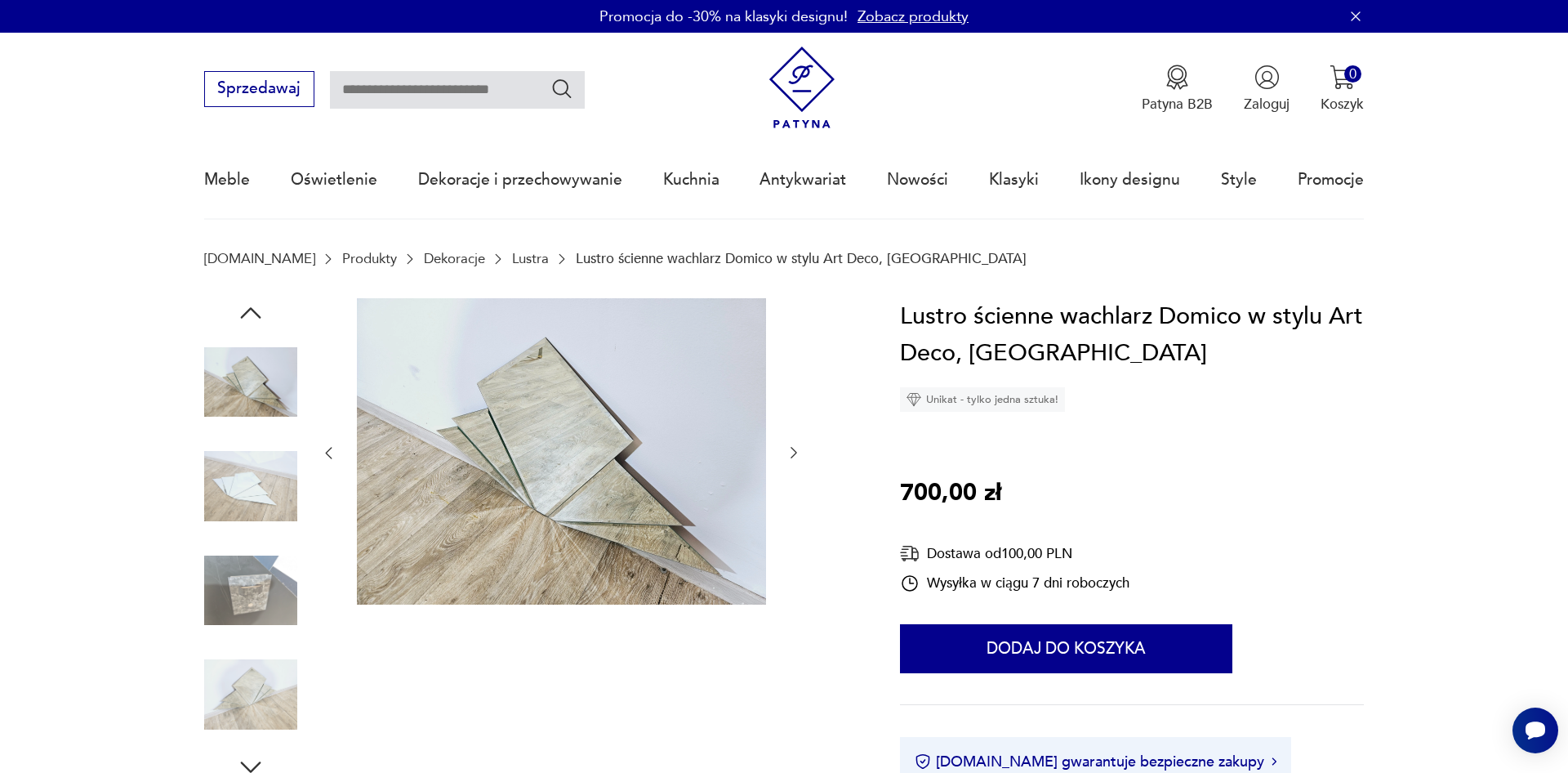
click at [793, 456] on icon "button" at bounding box center [793, 454] width 7 height 12
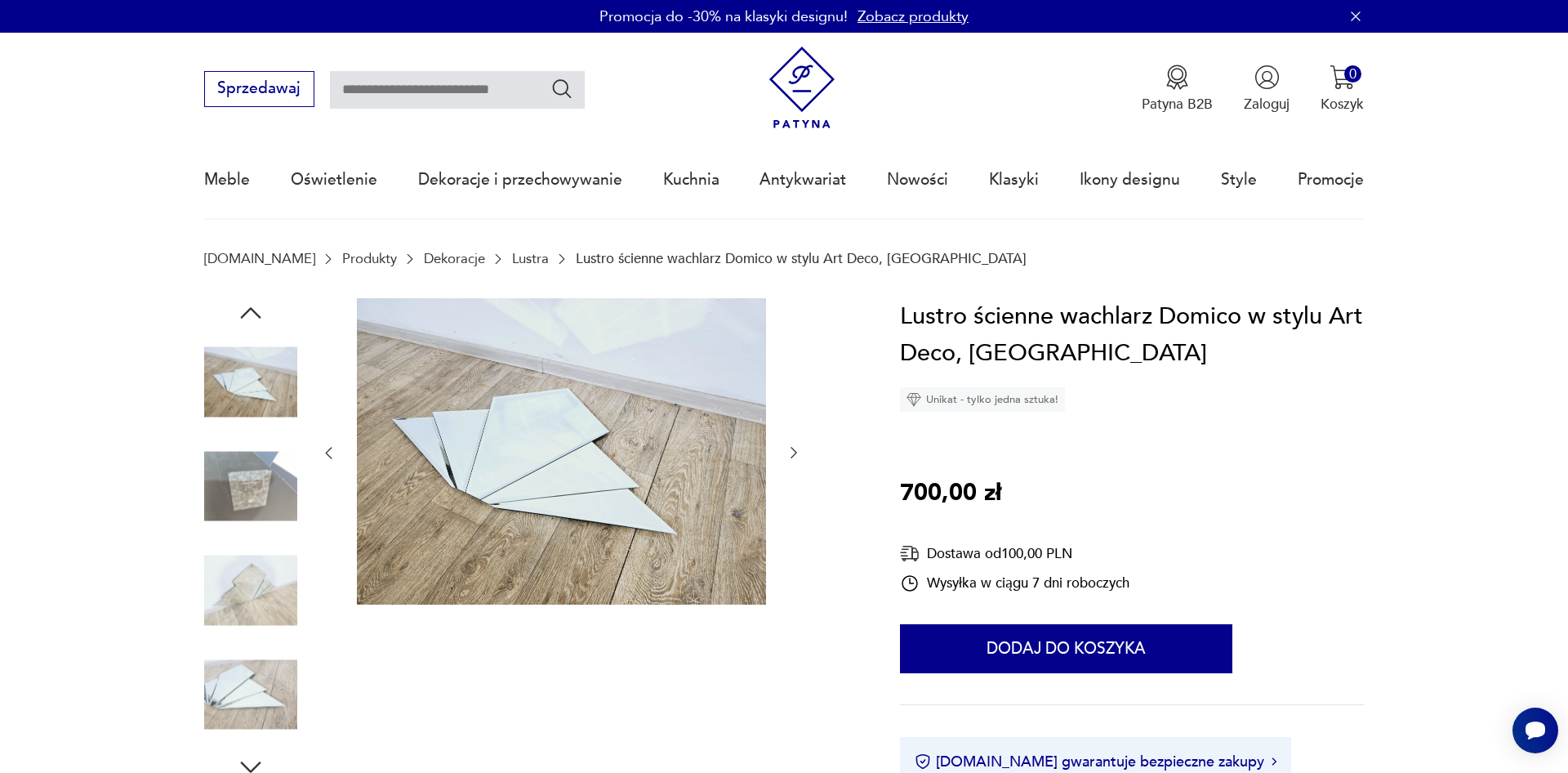
click at [793, 456] on icon "button" at bounding box center [793, 454] width 7 height 12
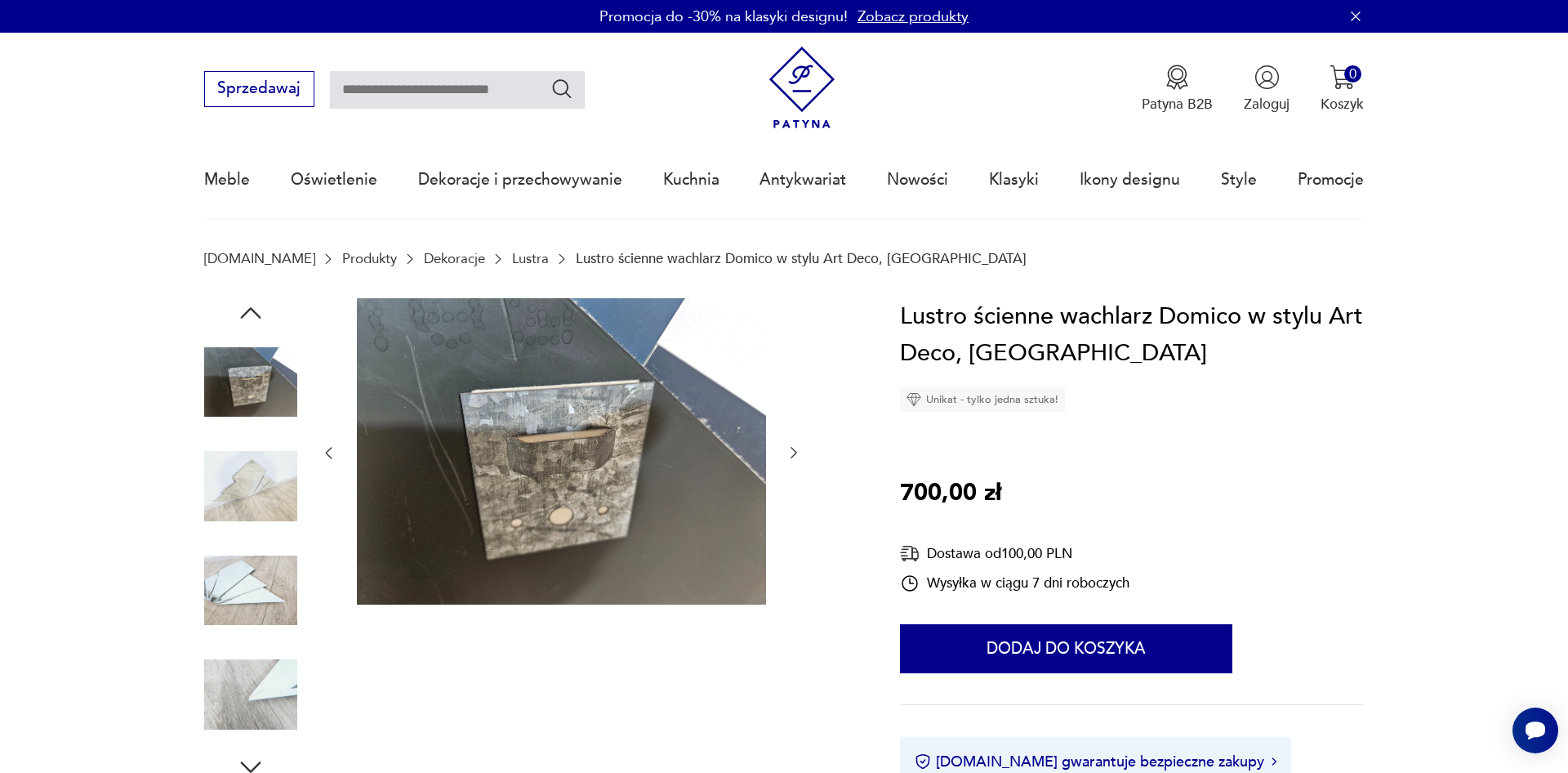
click at [793, 456] on icon "button" at bounding box center [793, 454] width 7 height 12
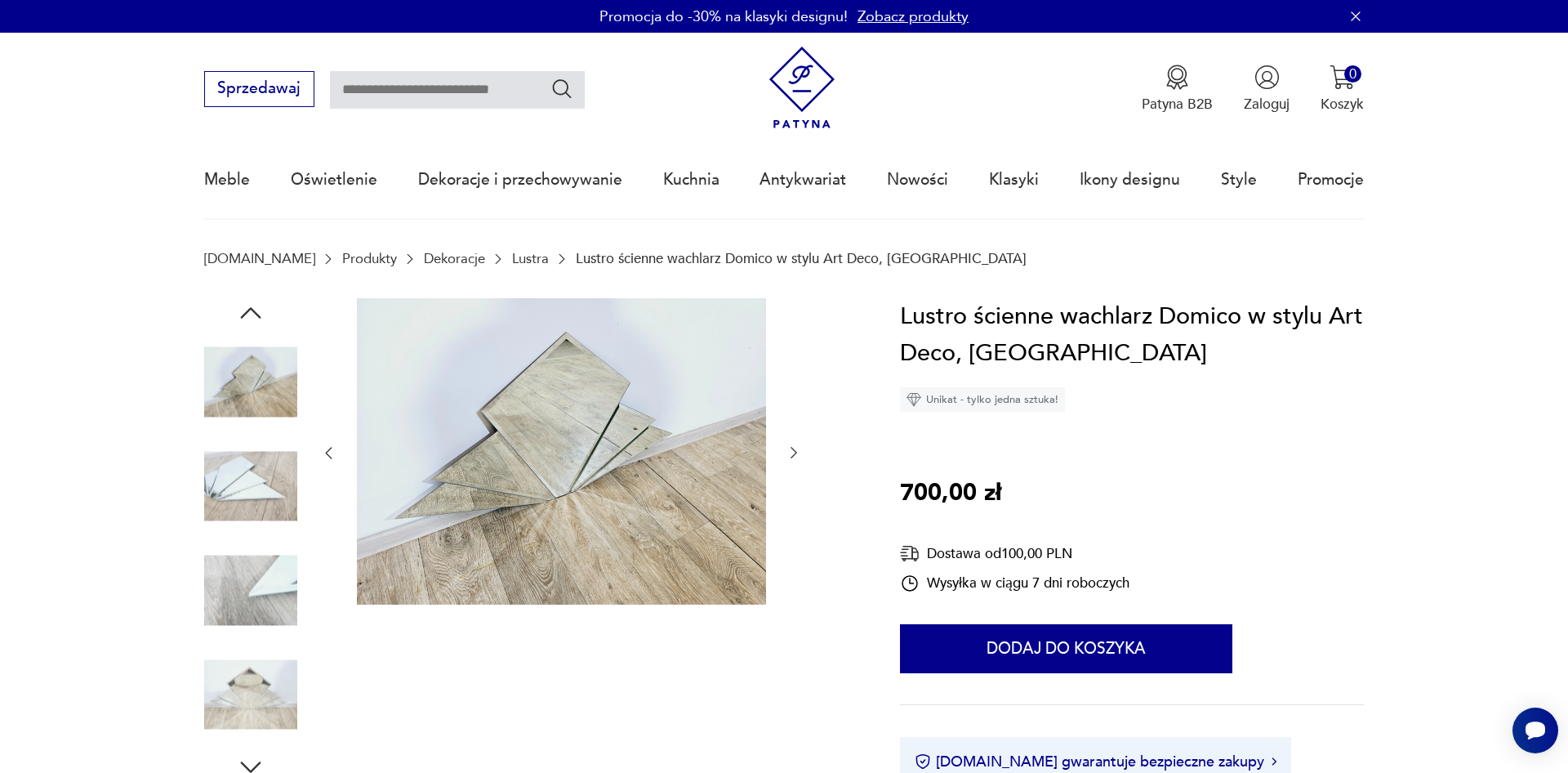
click at [793, 456] on icon "button" at bounding box center [793, 454] width 7 height 12
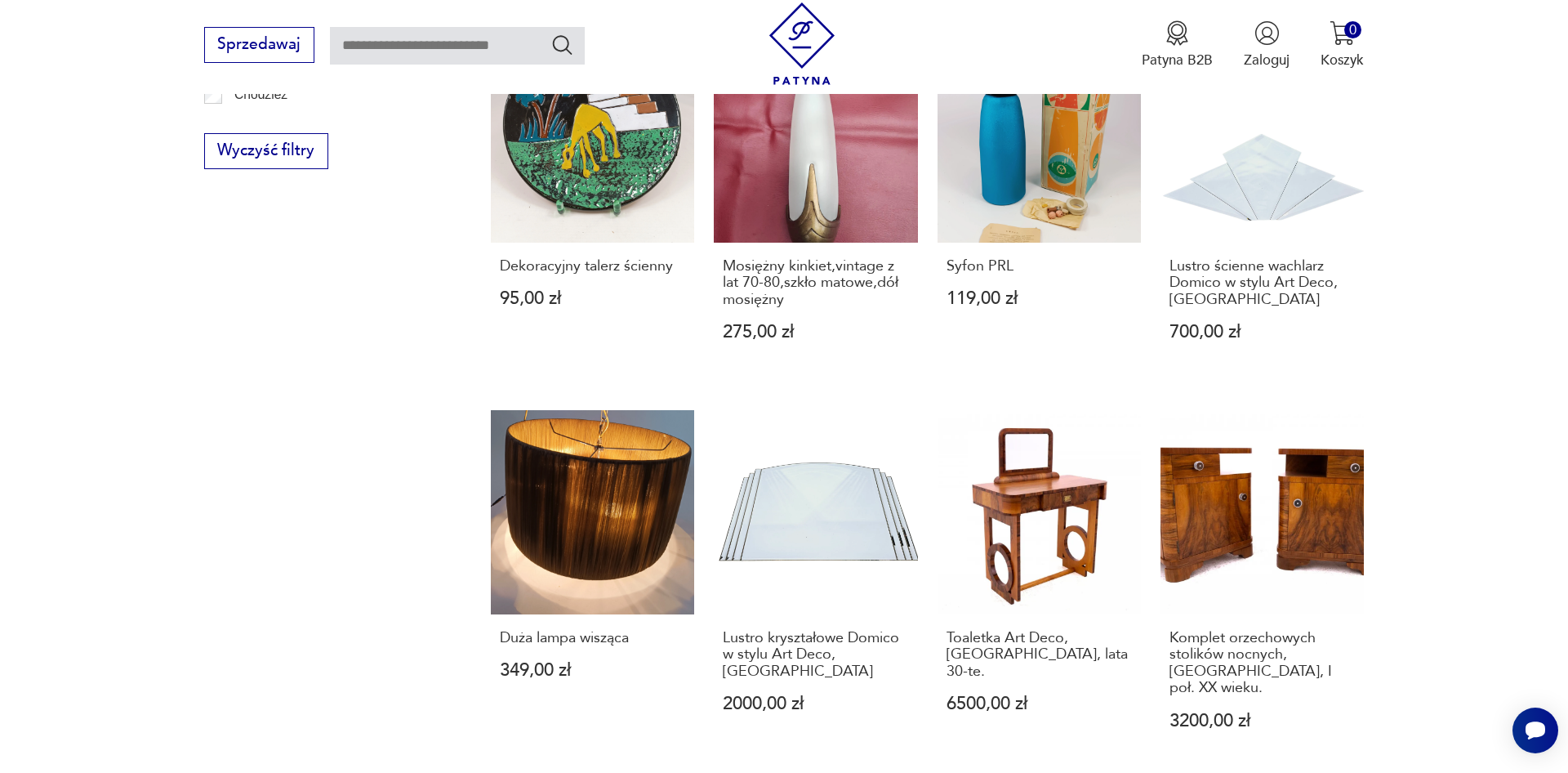
scroll to position [1388, 0]
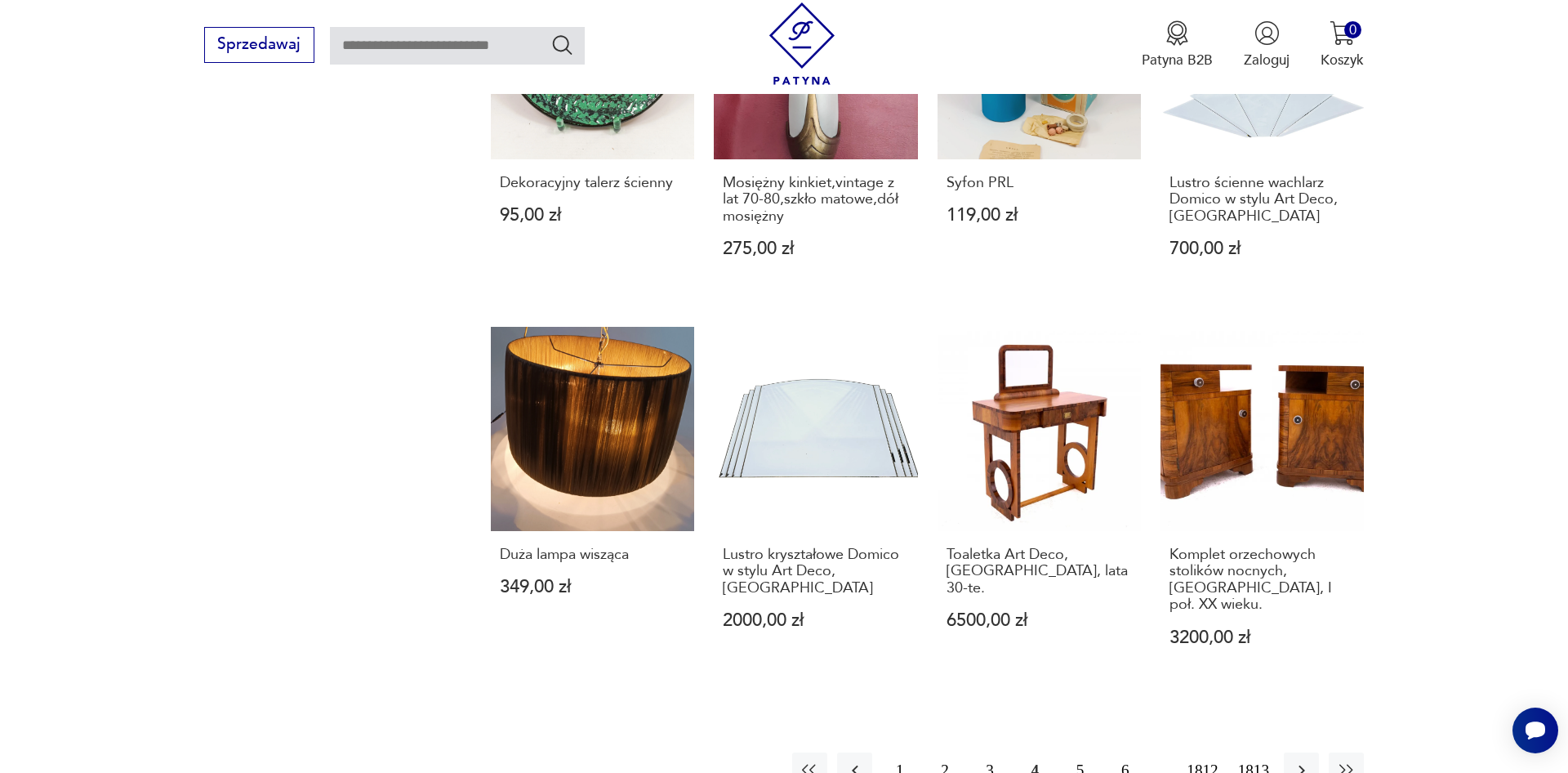
click at [1076, 752] on button "5" at bounding box center [1080, 770] width 35 height 35
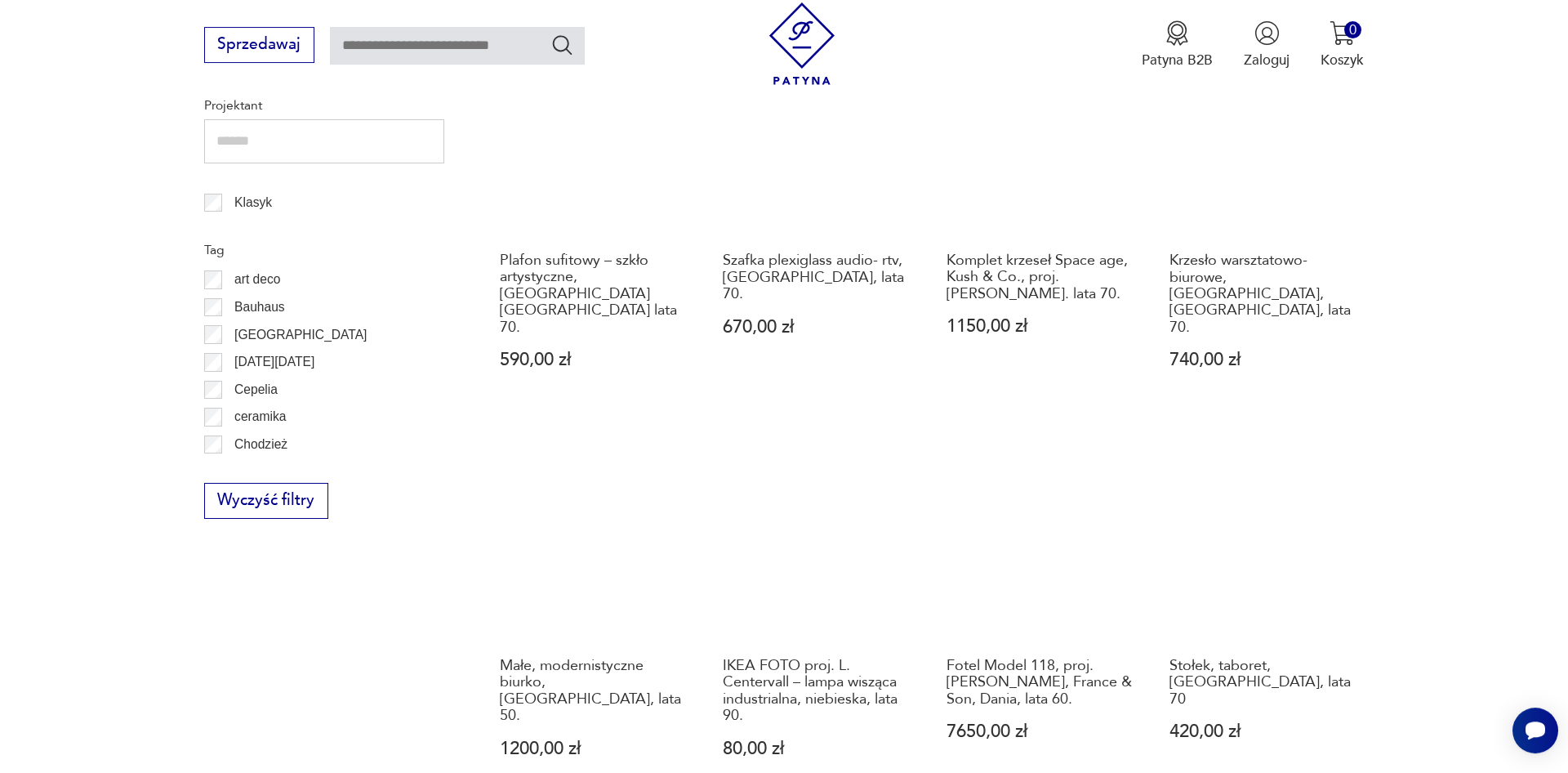
scroll to position [1027, 0]
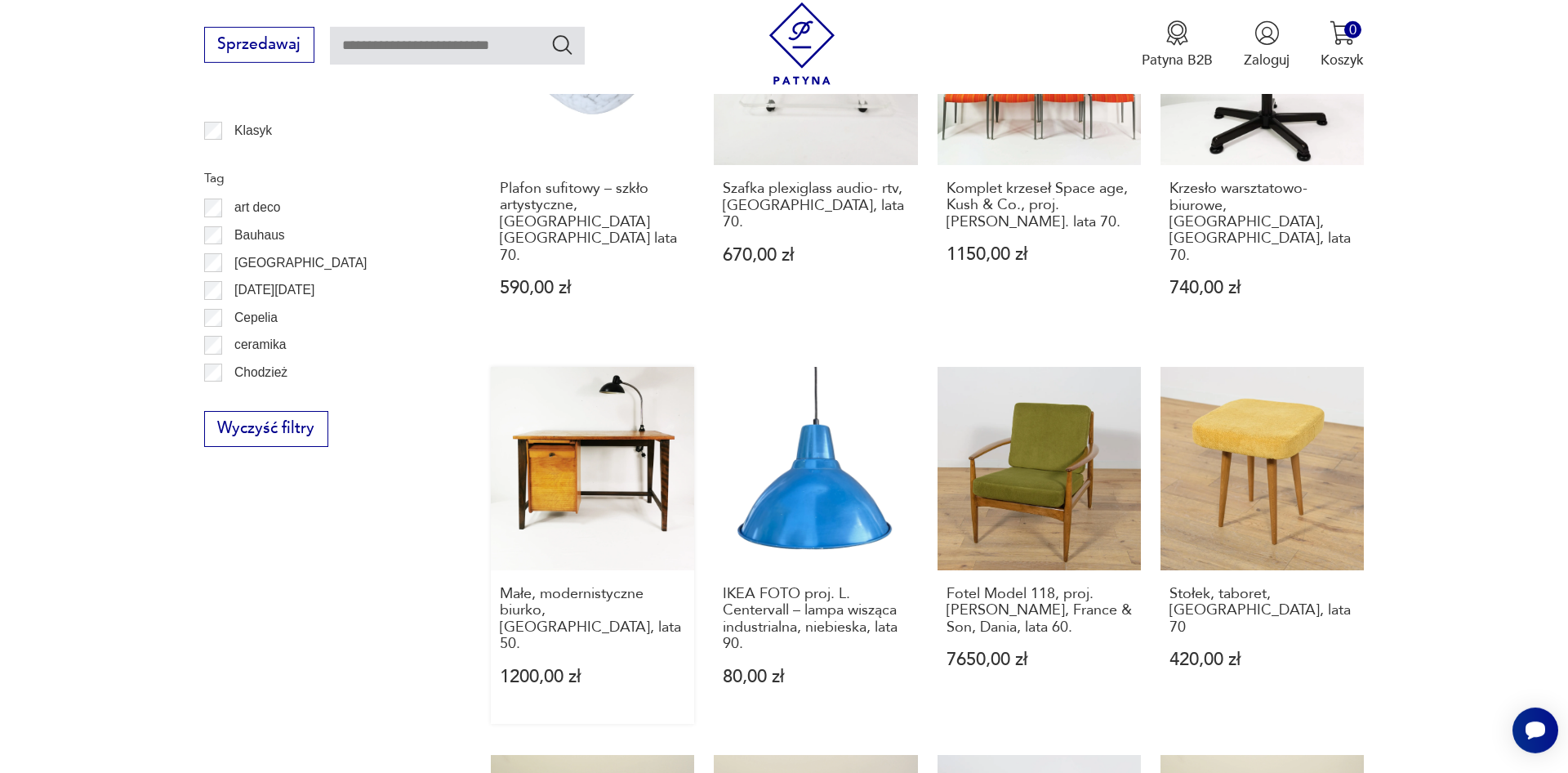
click at [572, 441] on link "Małe, modernistyczne biurko, [GEOGRAPHIC_DATA], lata 50. 1200,00 zł" at bounding box center [592, 545] width 203 height 357
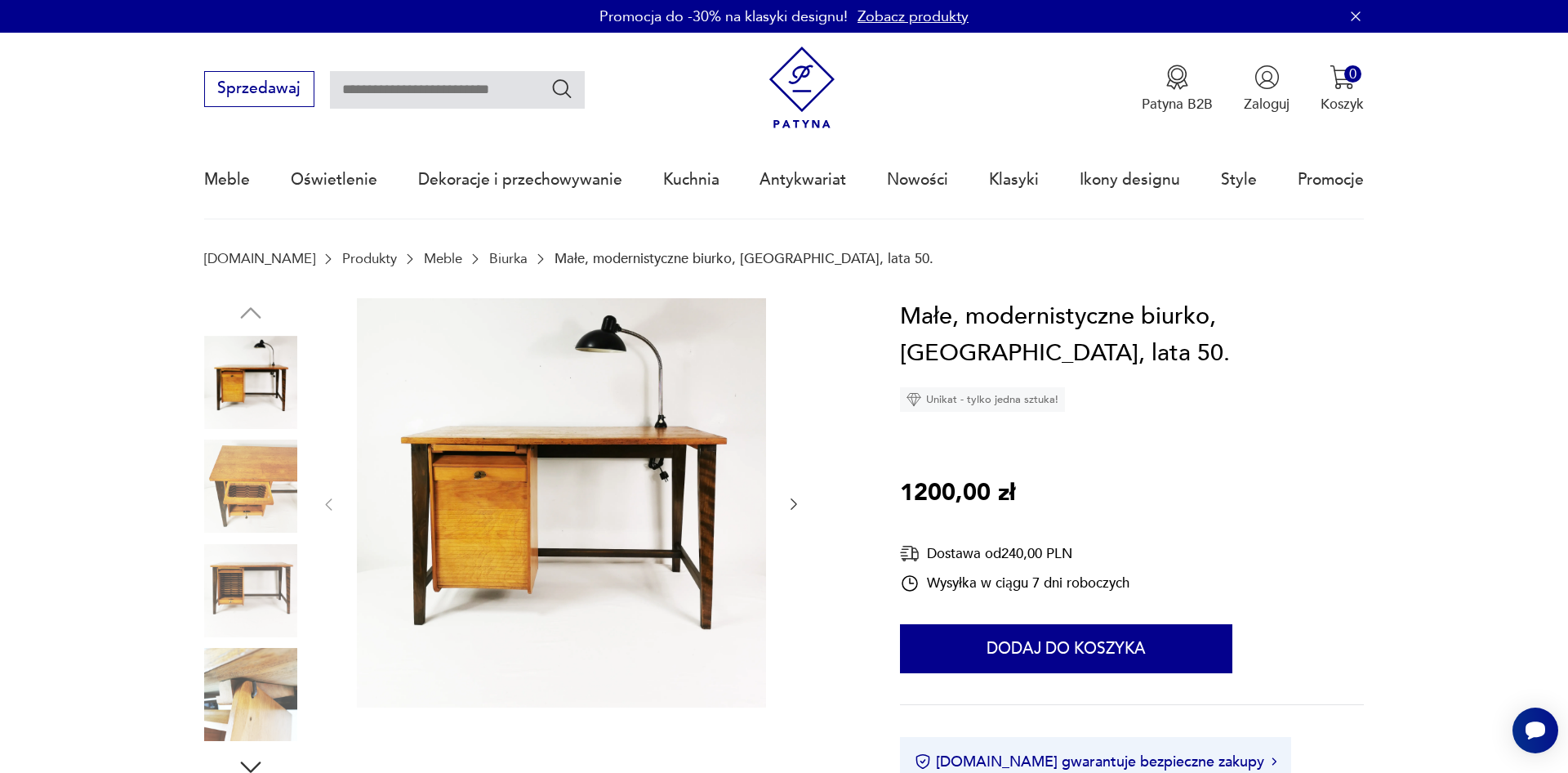
click at [789, 510] on icon "button" at bounding box center [793, 504] width 16 height 16
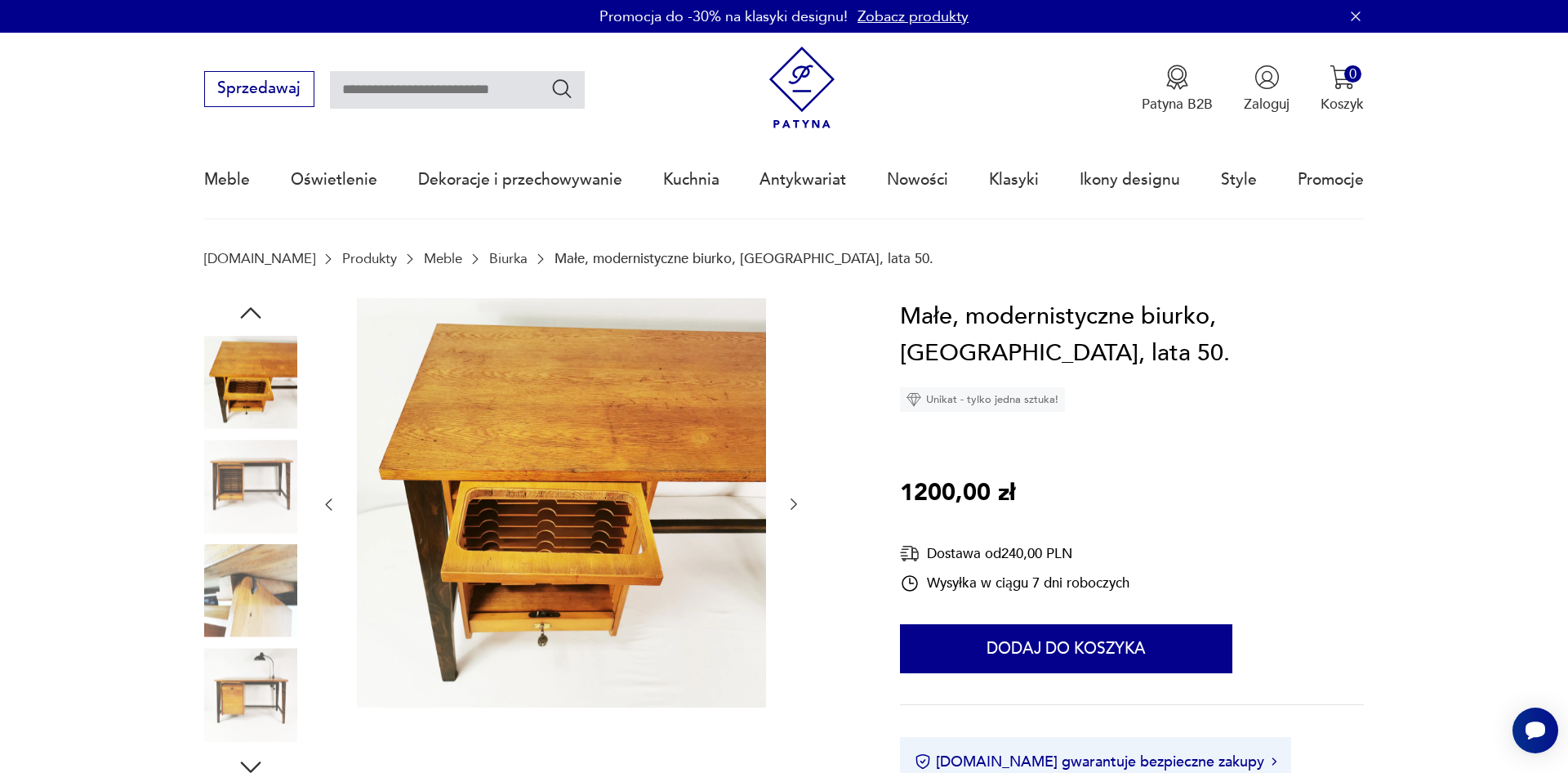
click at [789, 510] on icon "button" at bounding box center [793, 504] width 16 height 16
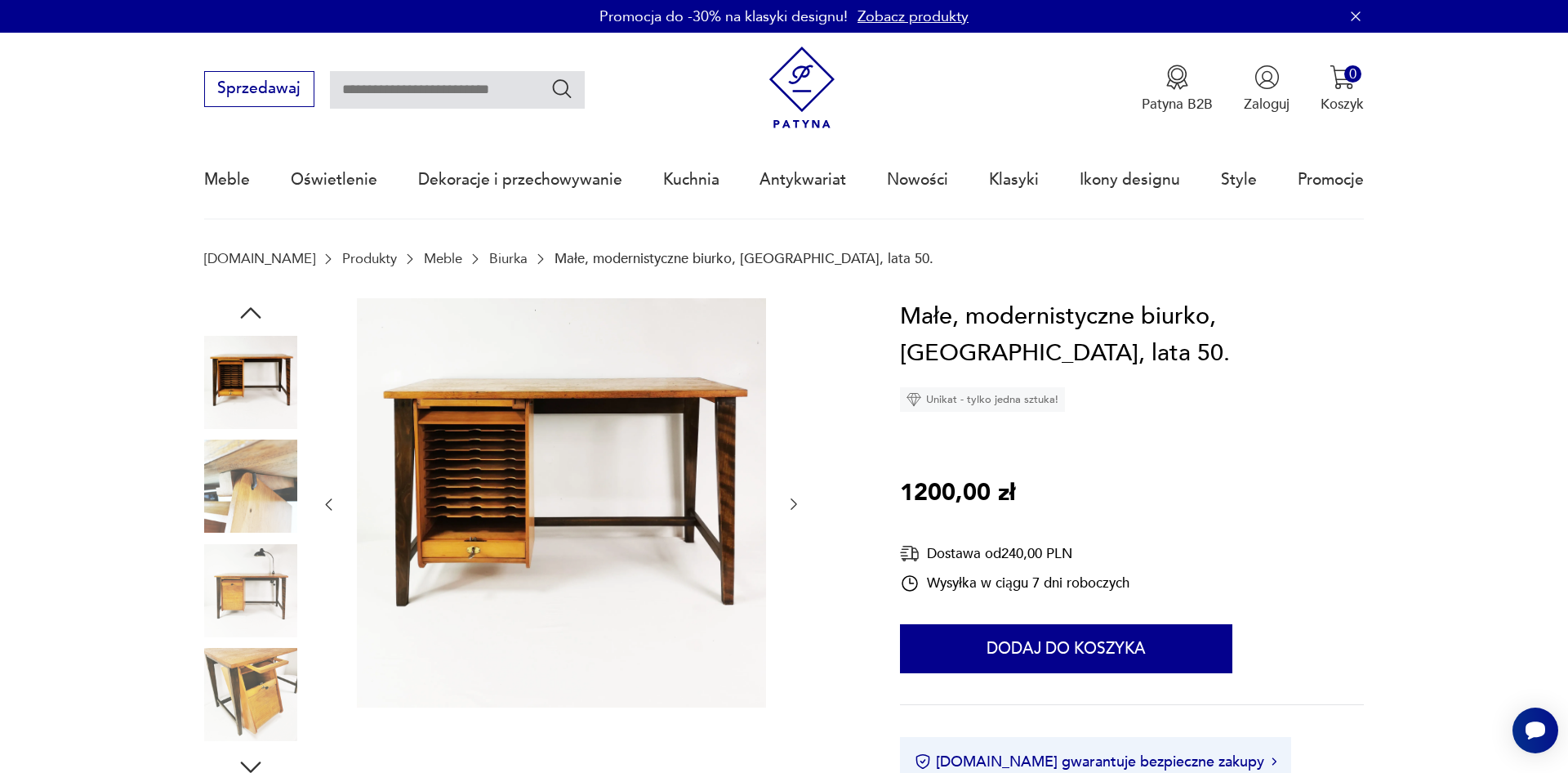
click at [789, 510] on icon "button" at bounding box center [793, 504] width 16 height 16
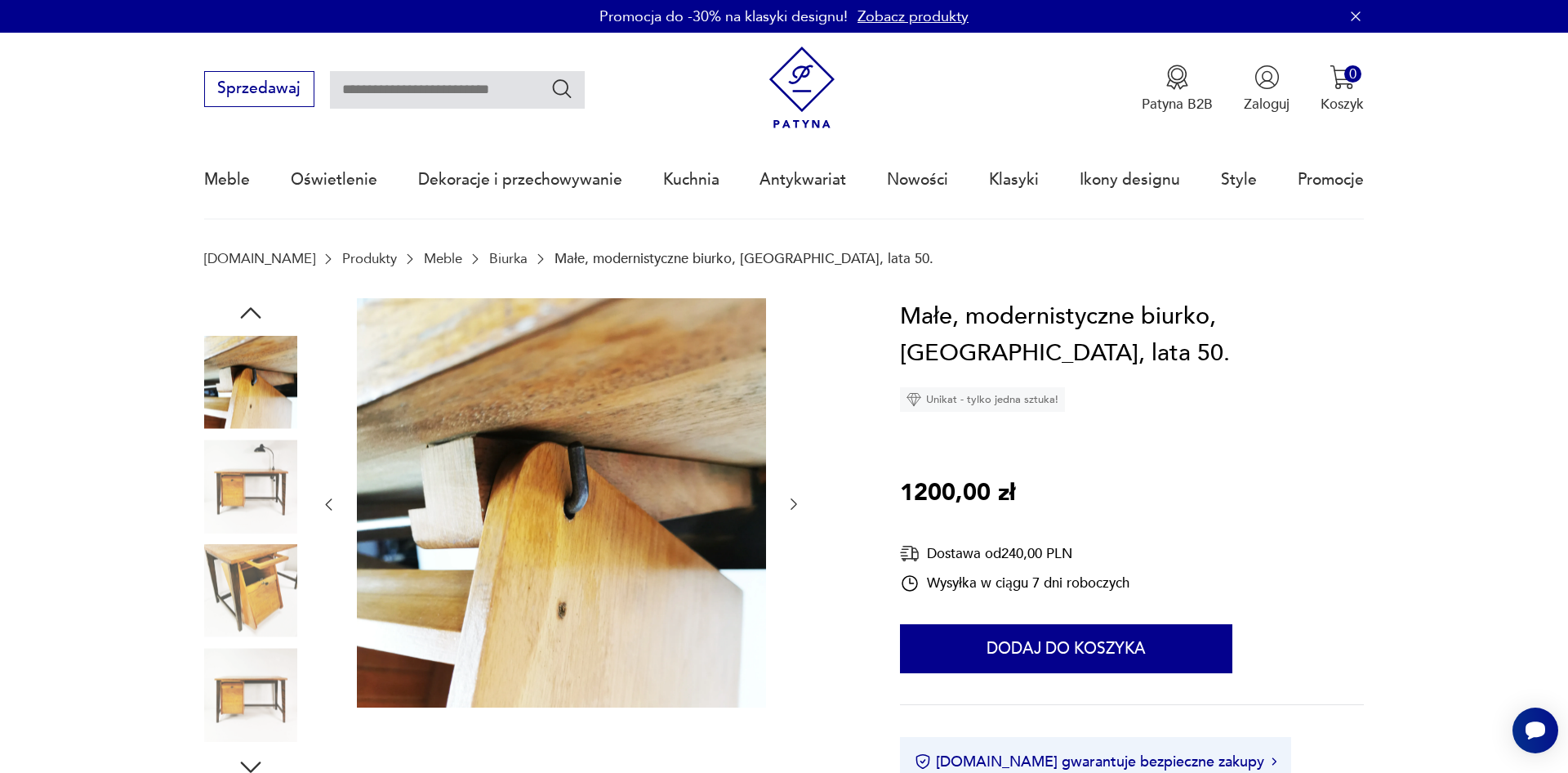
click at [789, 510] on icon "button" at bounding box center [793, 504] width 16 height 16
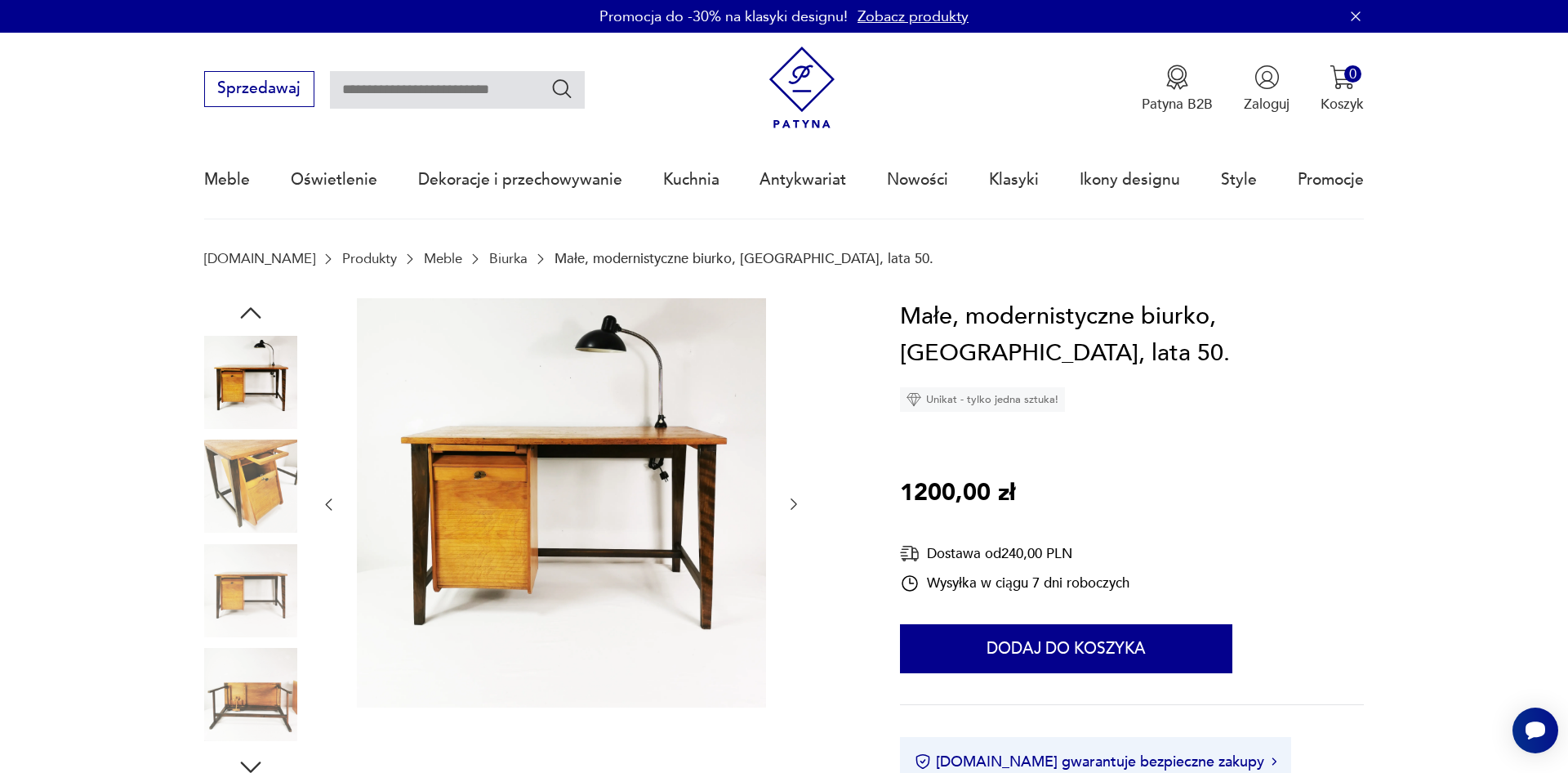
click at [789, 510] on icon "button" at bounding box center [793, 504] width 16 height 16
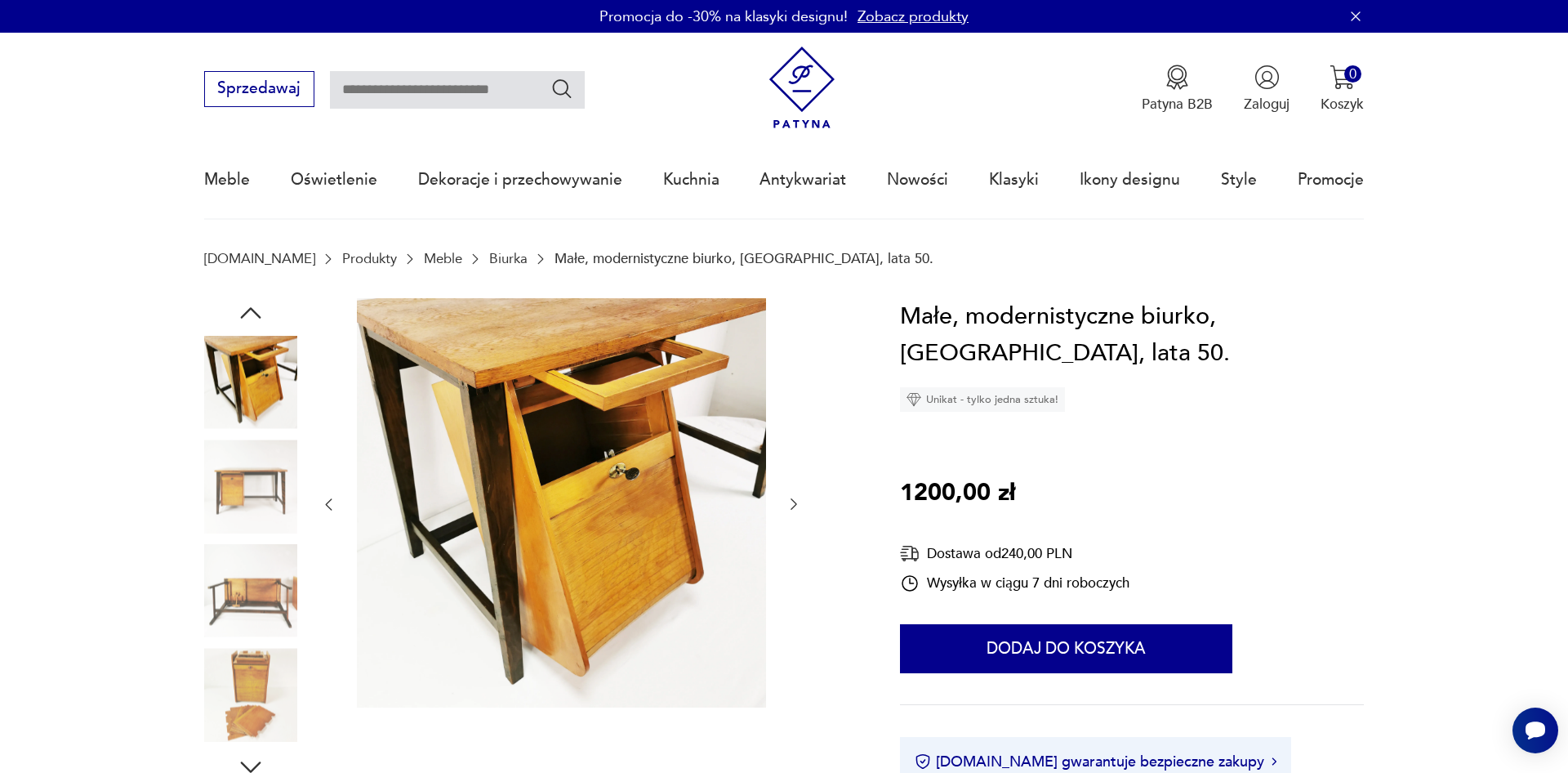
click at [789, 510] on icon "button" at bounding box center [793, 504] width 16 height 16
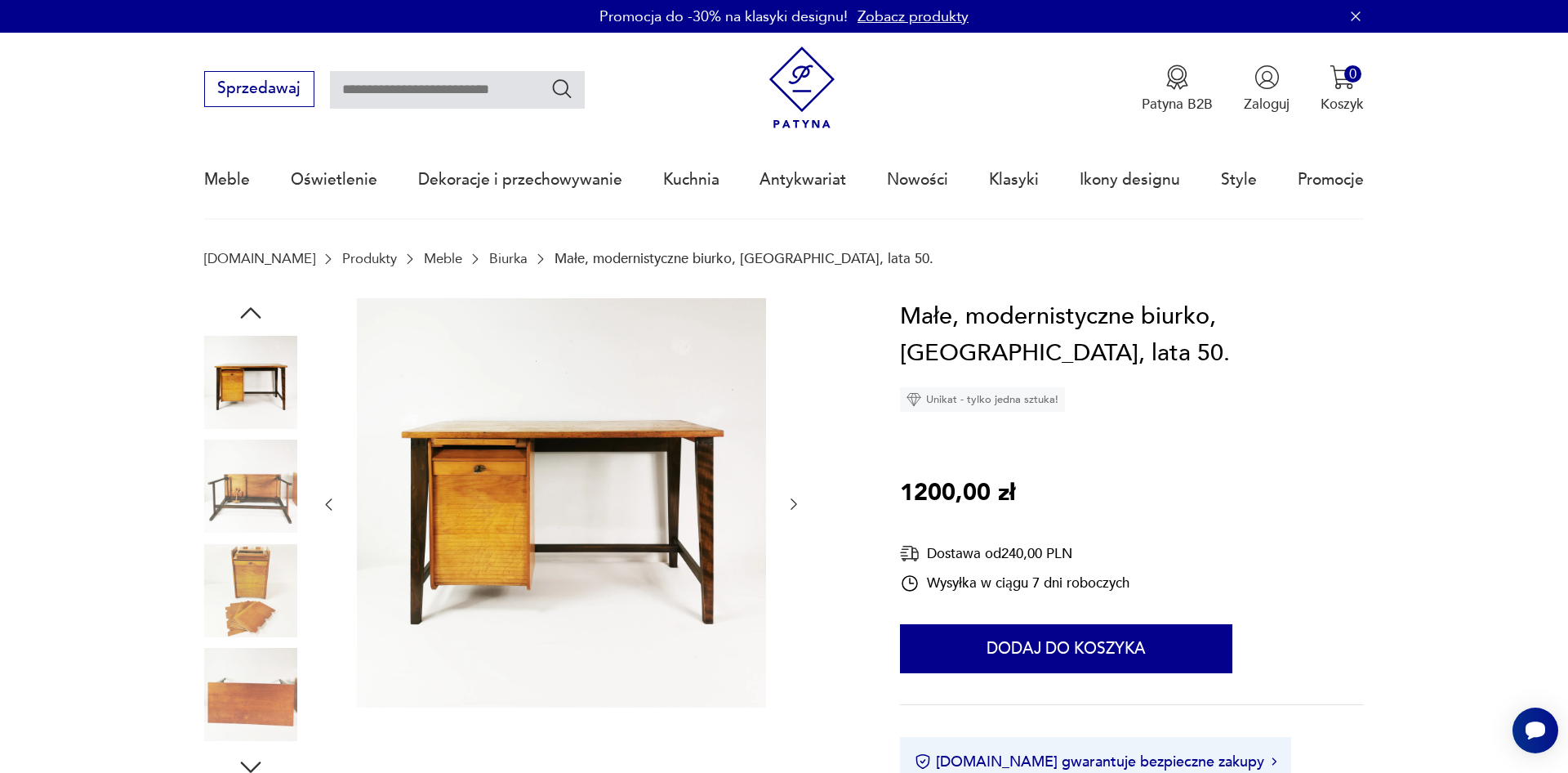
click at [789, 510] on icon "button" at bounding box center [793, 504] width 16 height 16
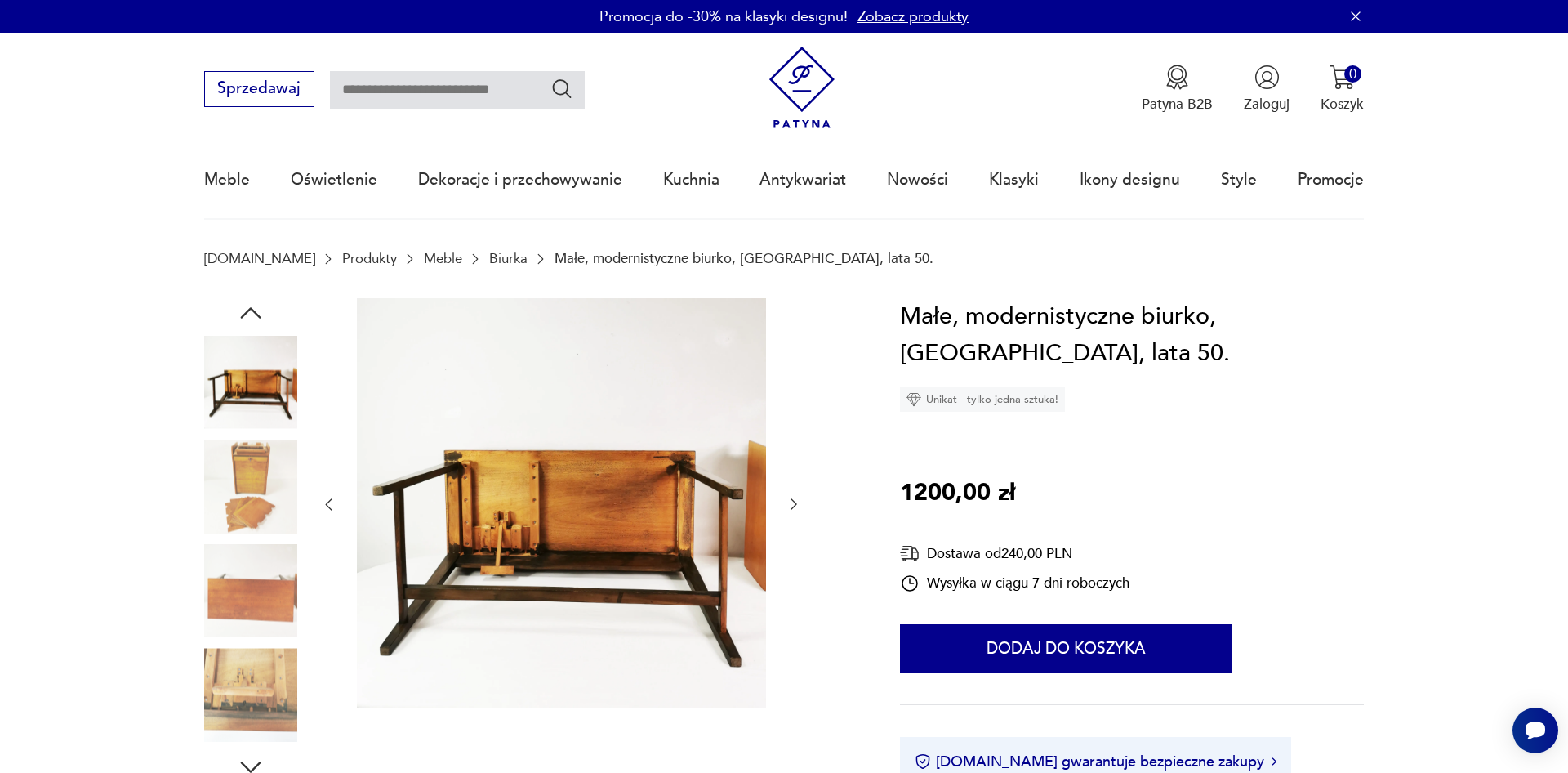
click at [789, 510] on icon "button" at bounding box center [793, 504] width 16 height 16
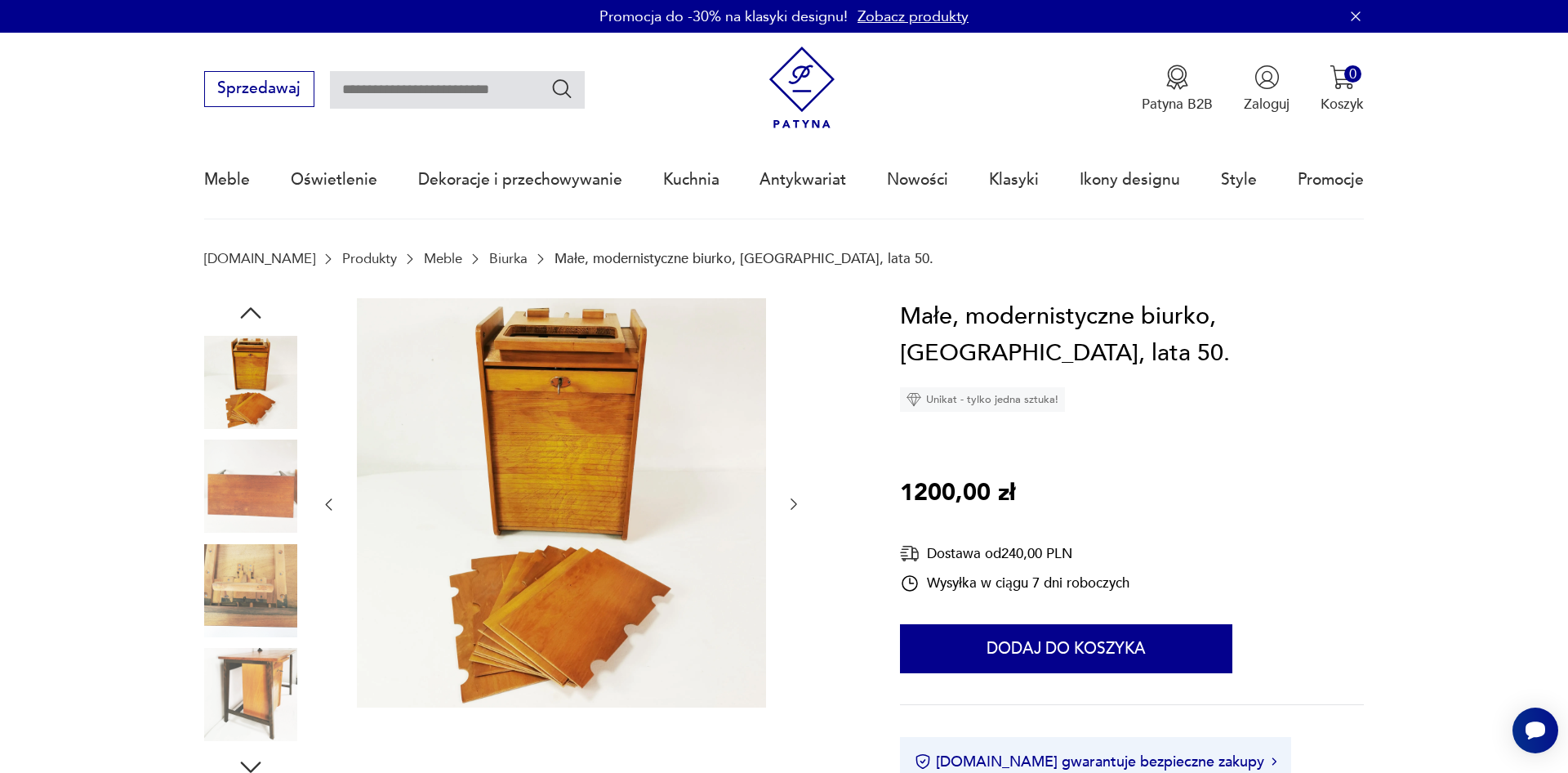
click at [789, 510] on icon "button" at bounding box center [793, 504] width 16 height 16
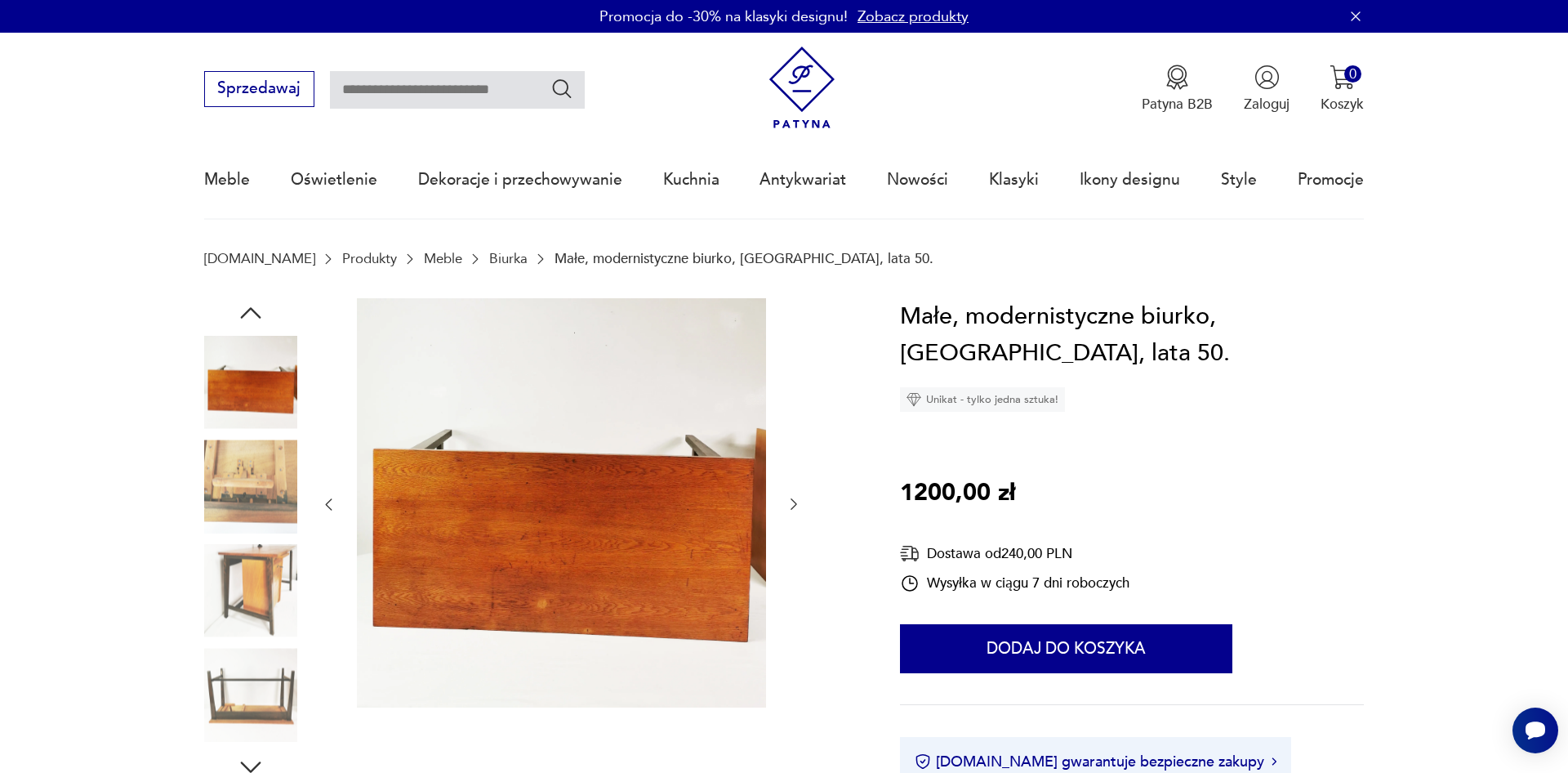
click at [789, 510] on icon "button" at bounding box center [793, 504] width 16 height 16
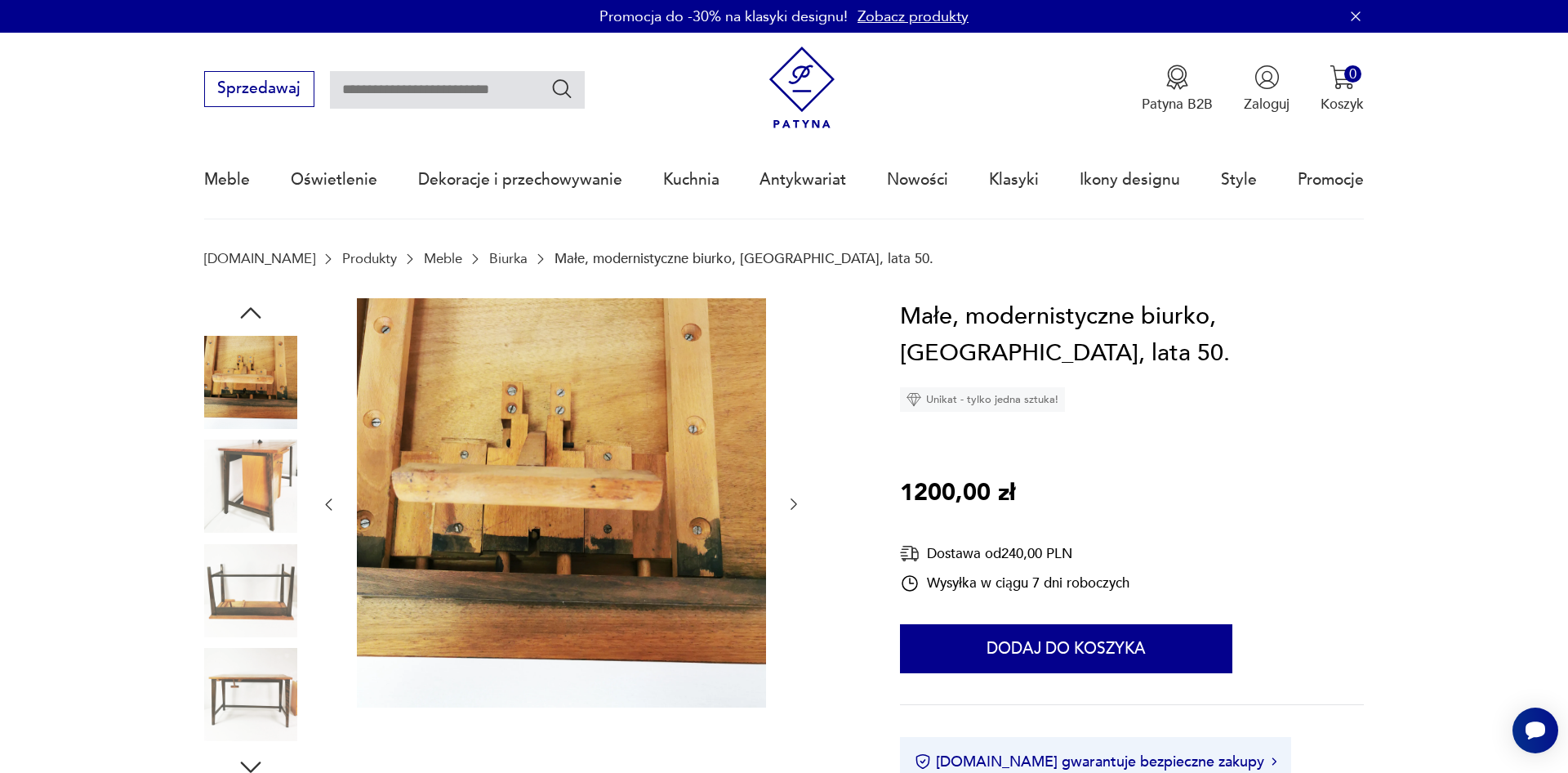
click at [789, 510] on icon "button" at bounding box center [793, 504] width 16 height 16
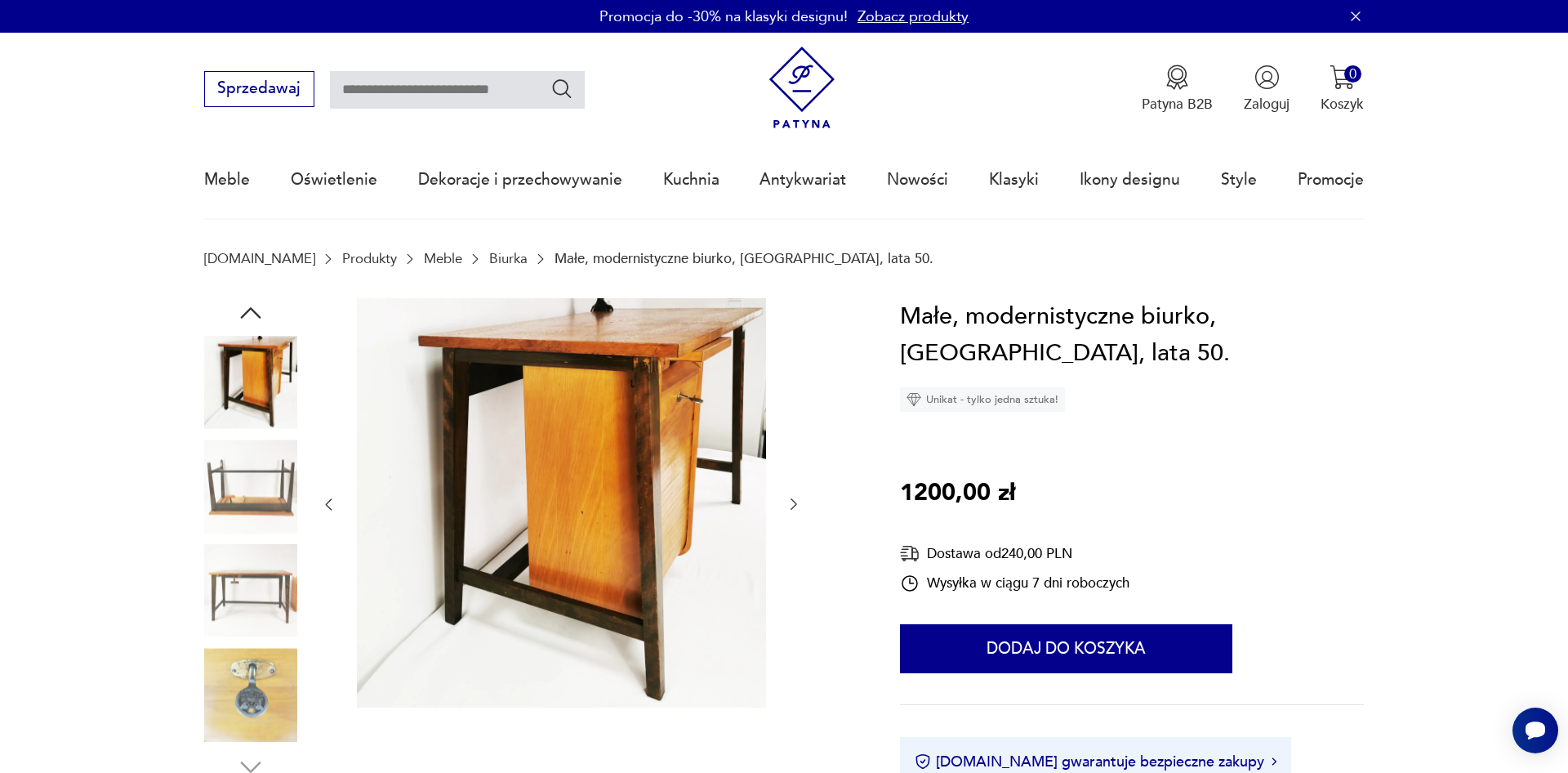
click at [789, 510] on icon "button" at bounding box center [793, 504] width 16 height 16
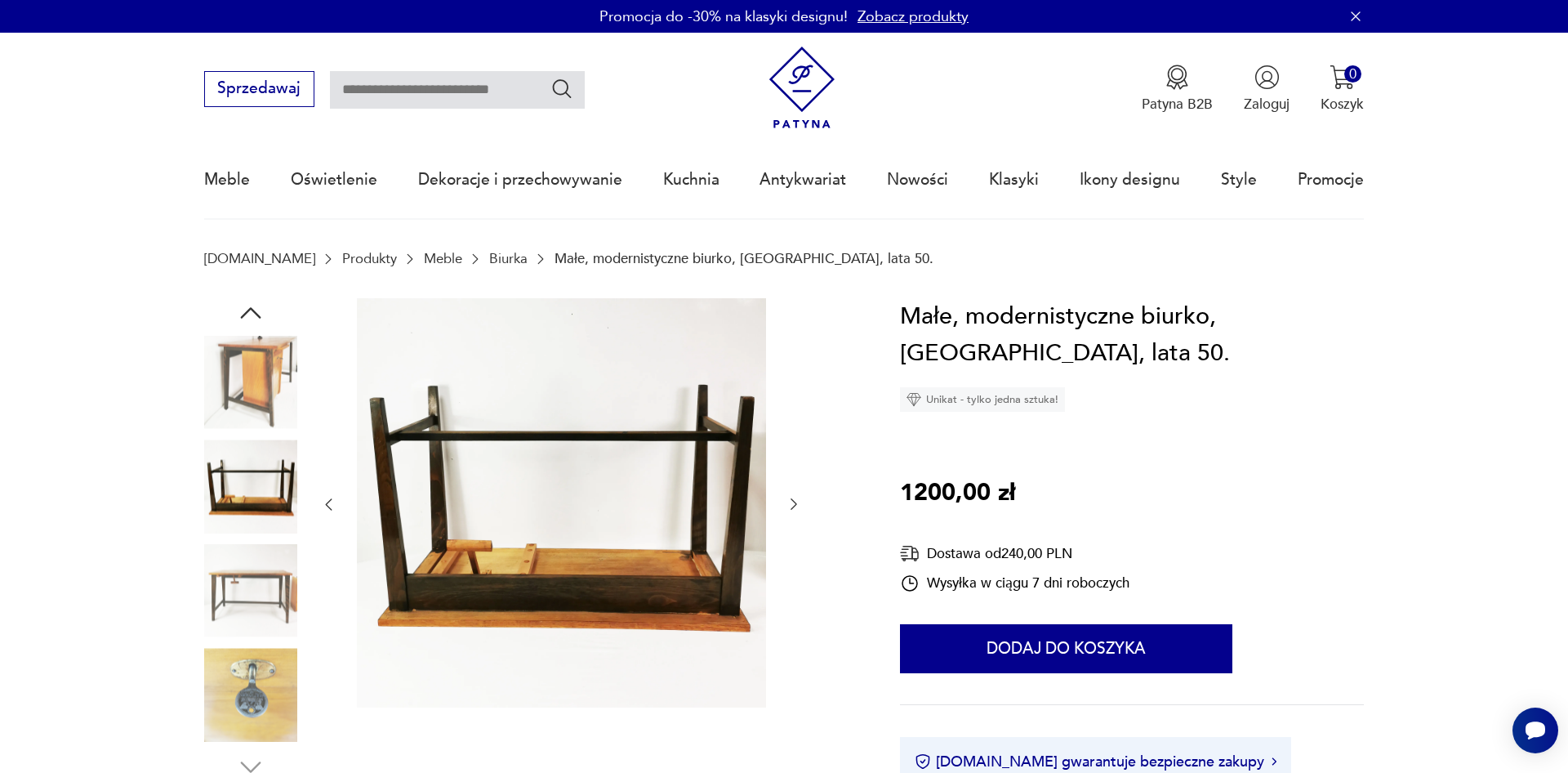
click at [789, 510] on icon "button" at bounding box center [793, 504] width 16 height 16
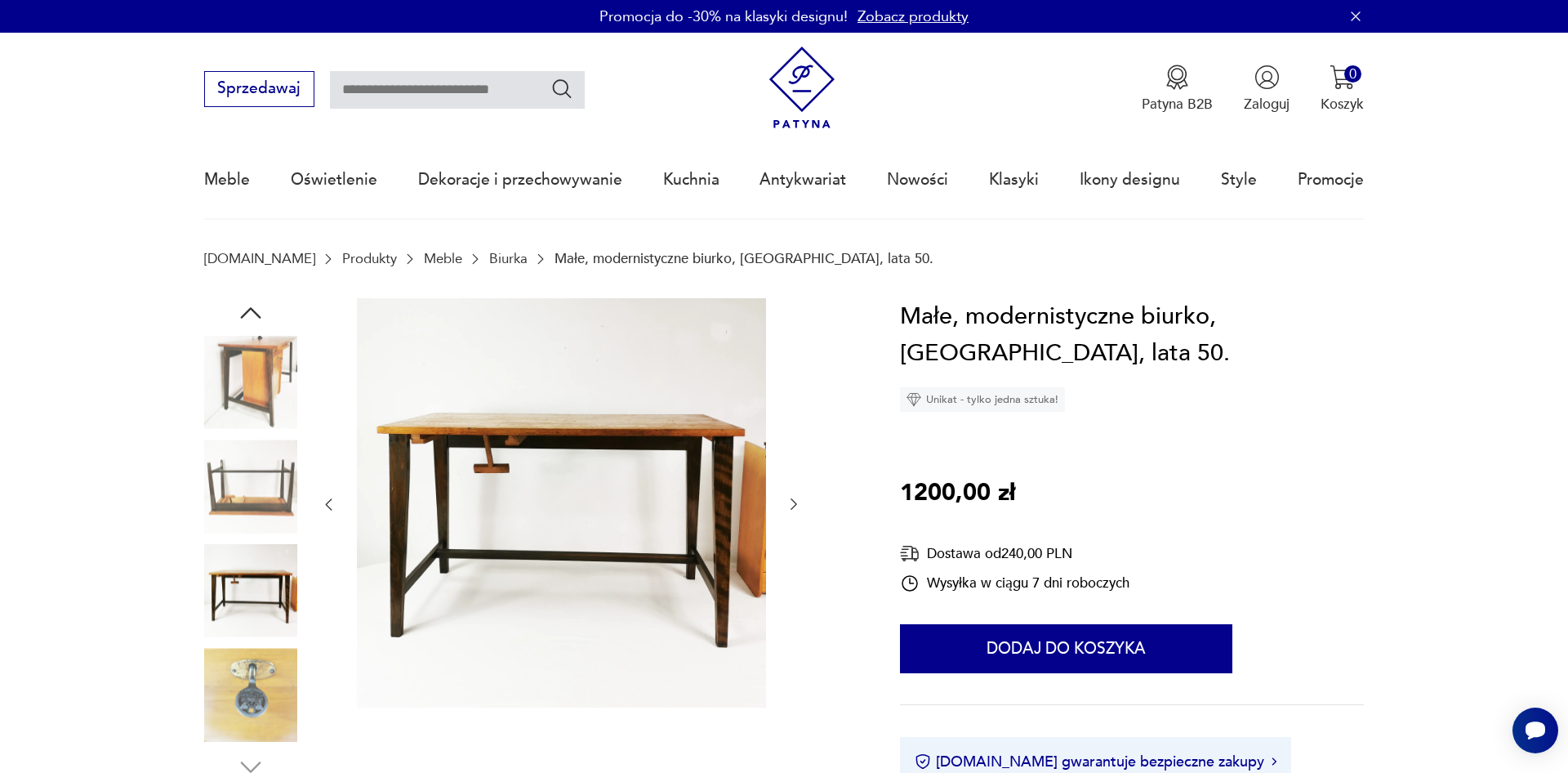
click at [789, 510] on icon "button" at bounding box center [793, 504] width 16 height 16
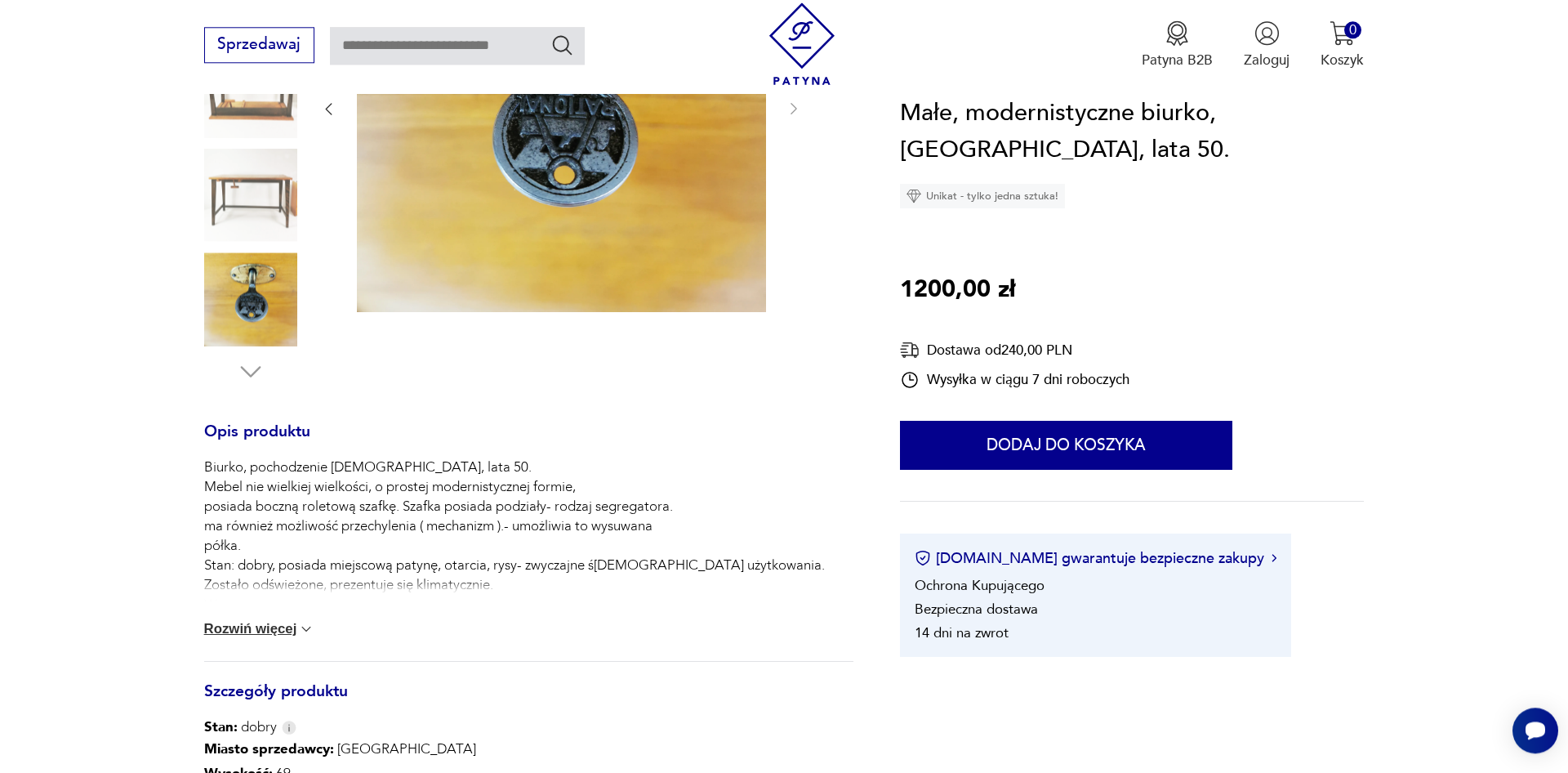
scroll to position [417, 0]
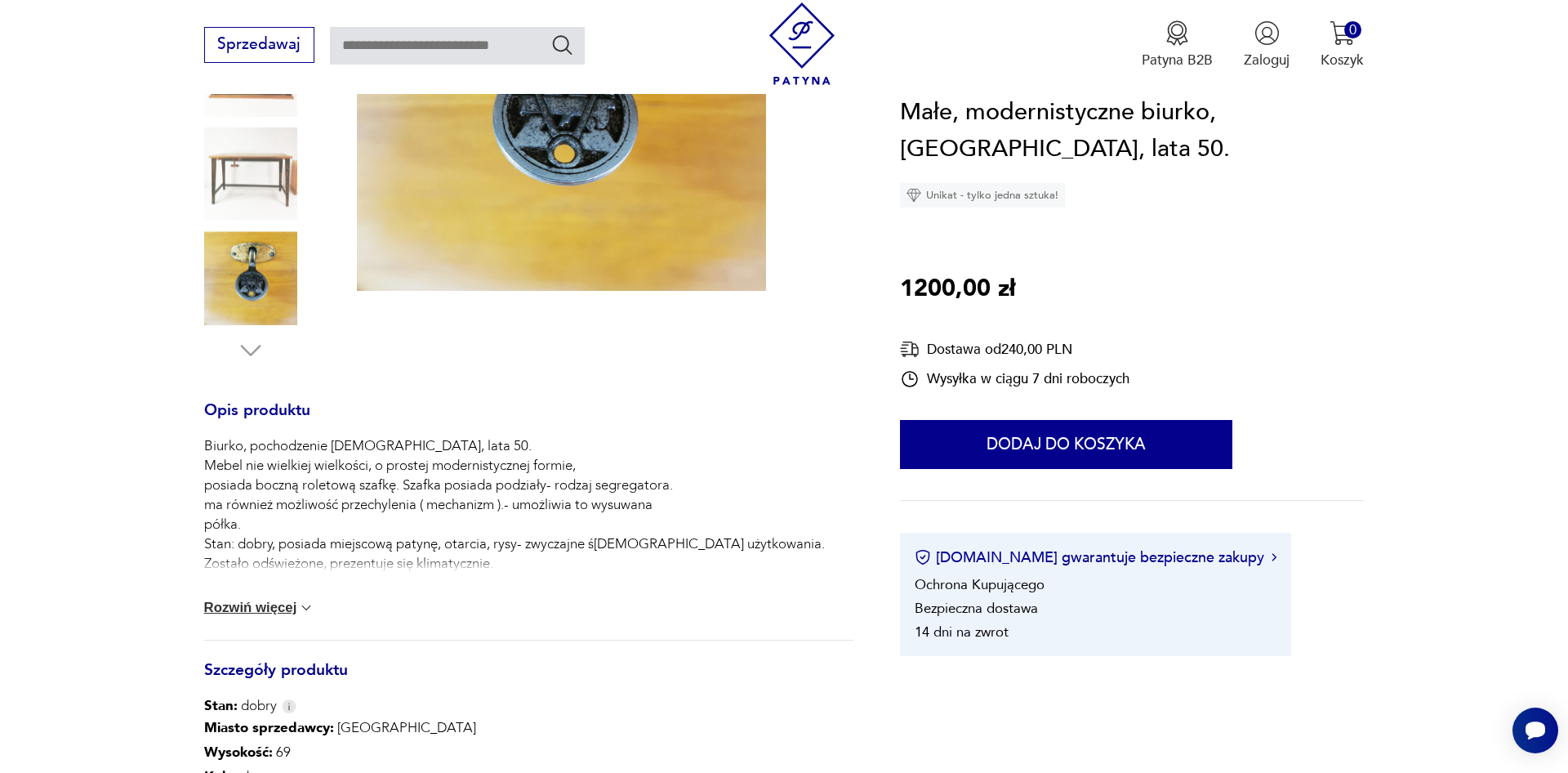
click at [227, 608] on button "Rozwiń więcej" at bounding box center [259, 608] width 111 height 16
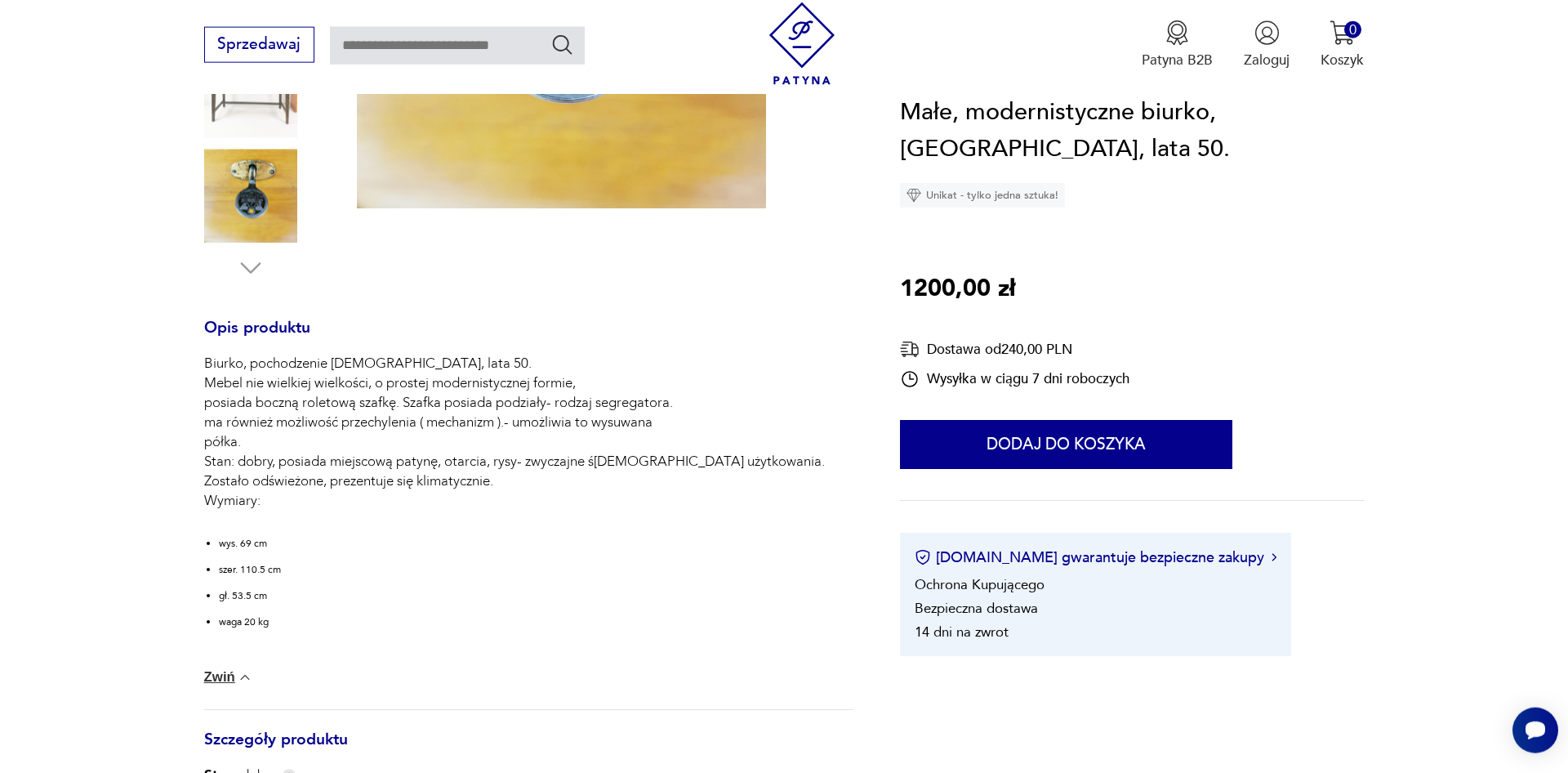
scroll to position [500, 0]
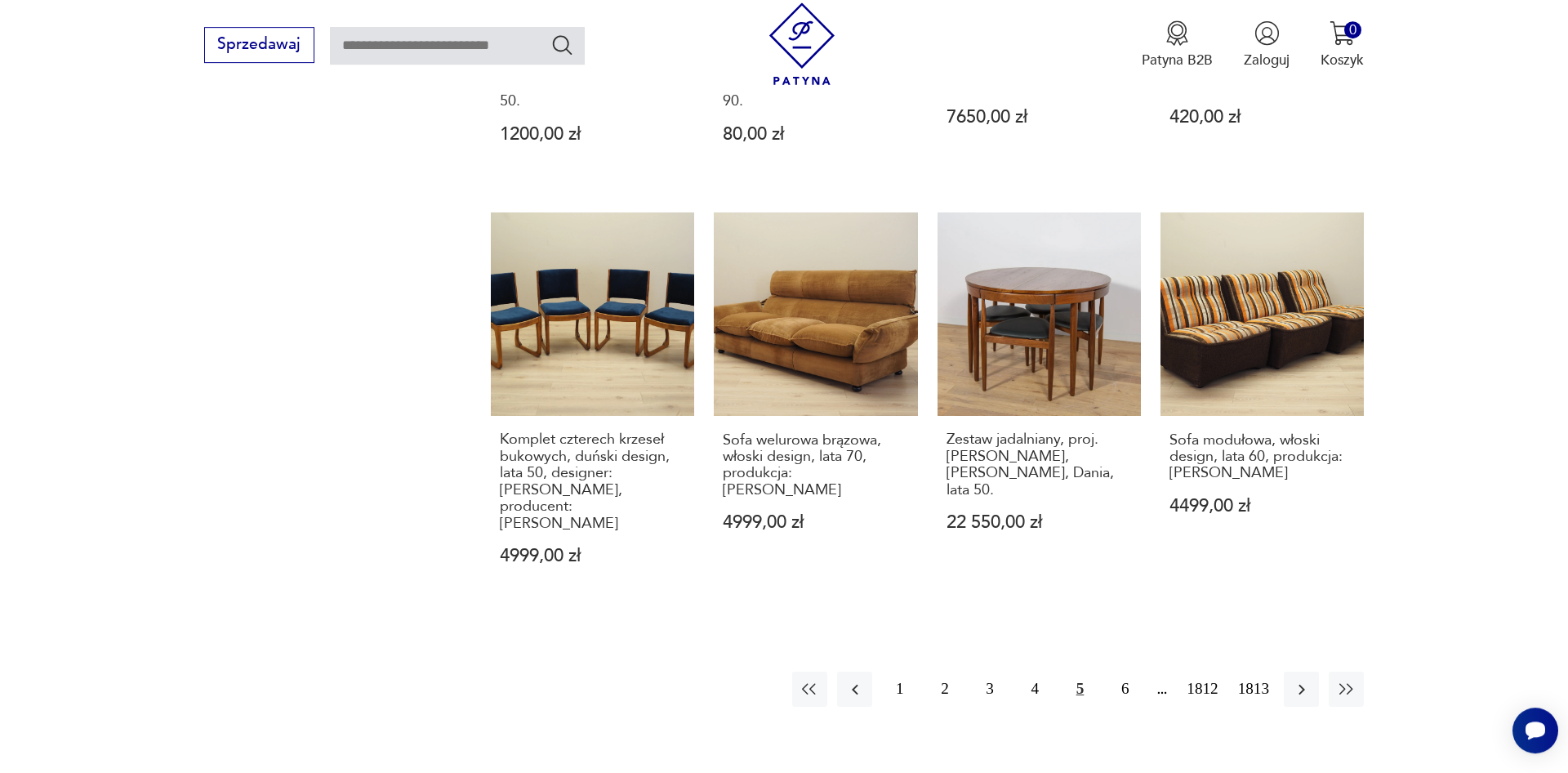
scroll to position [1693, 0]
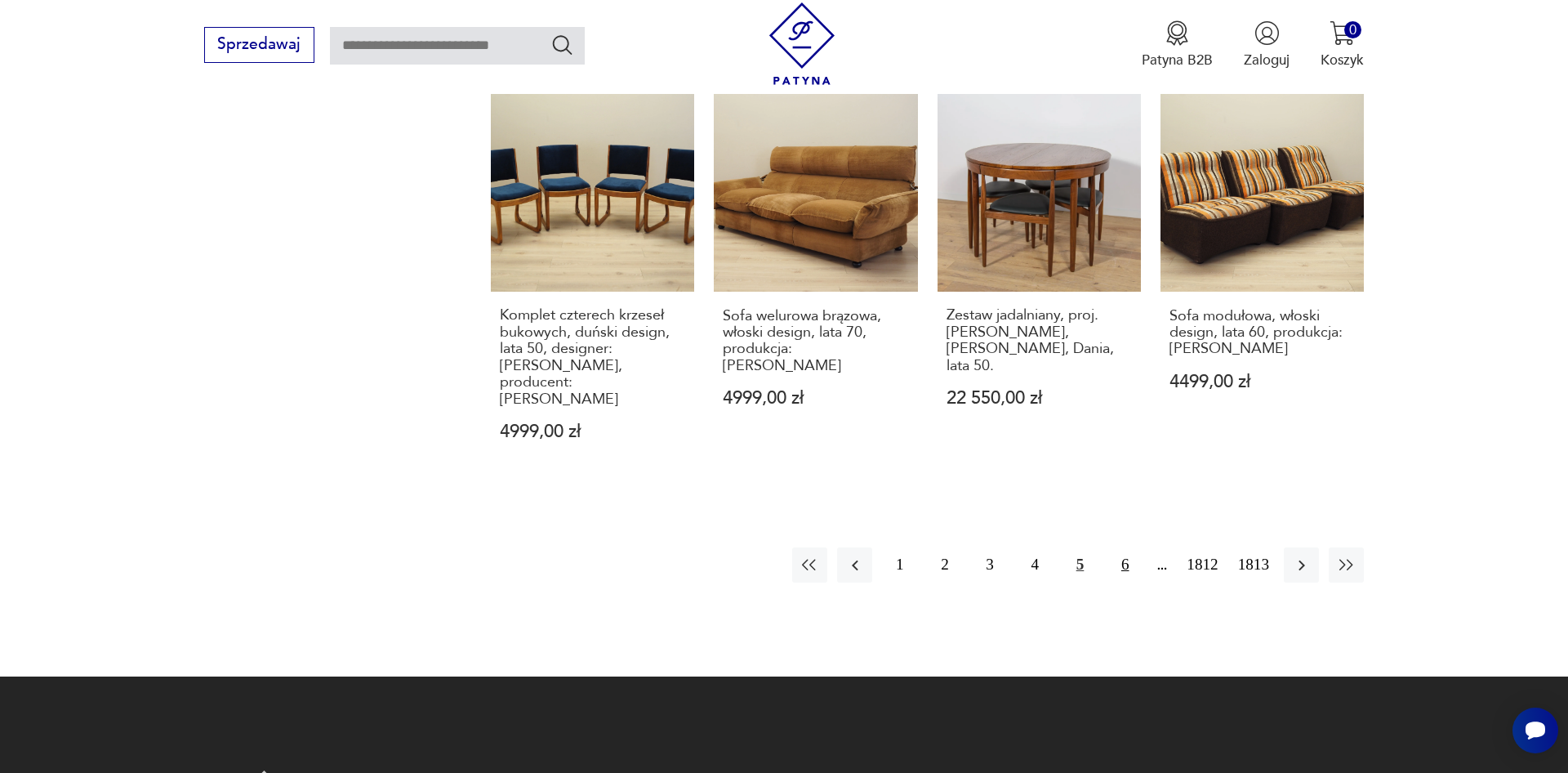
click at [1123, 547] on button "6" at bounding box center [1124, 565] width 35 height 35
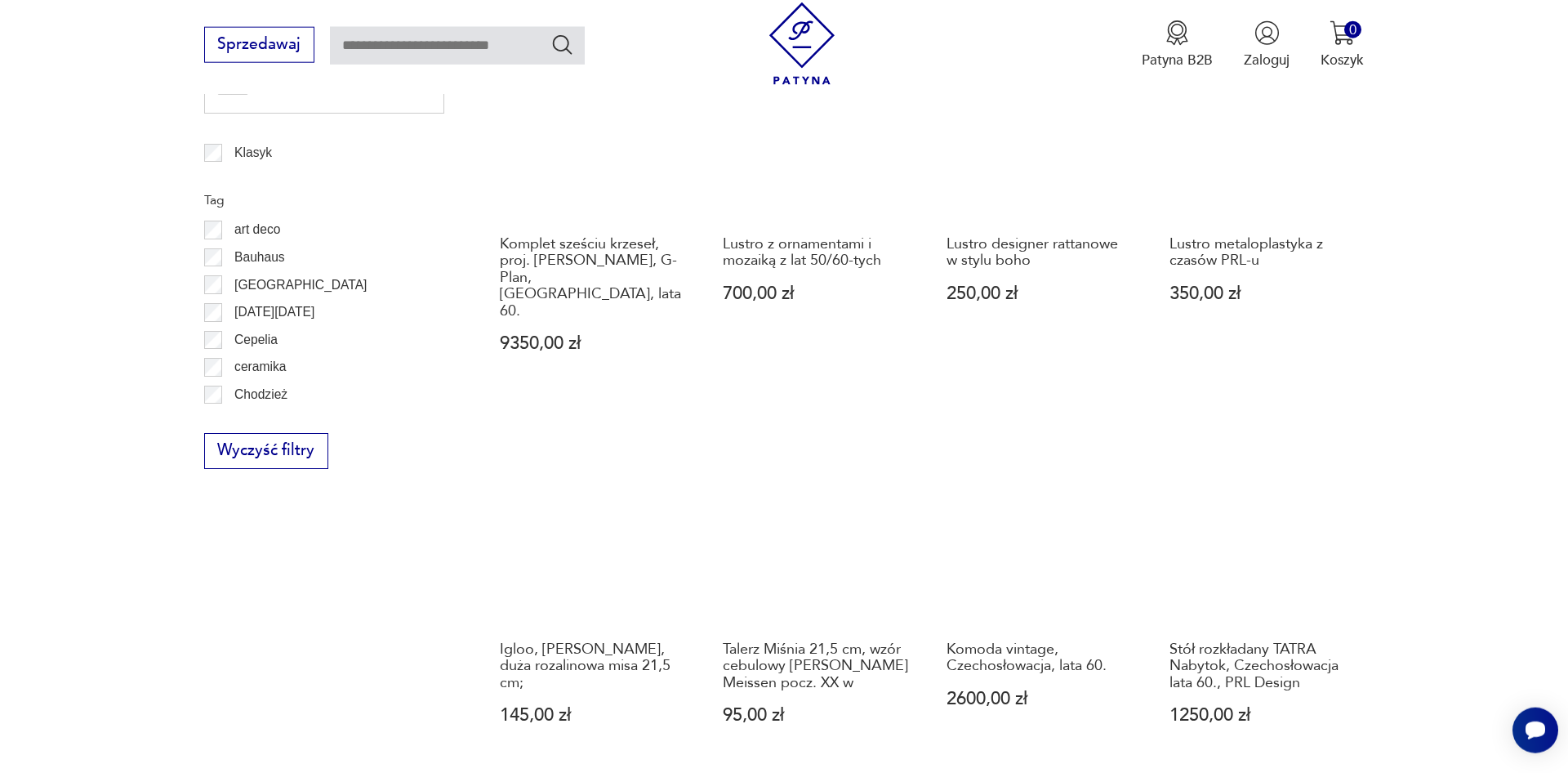
scroll to position [1110, 0]
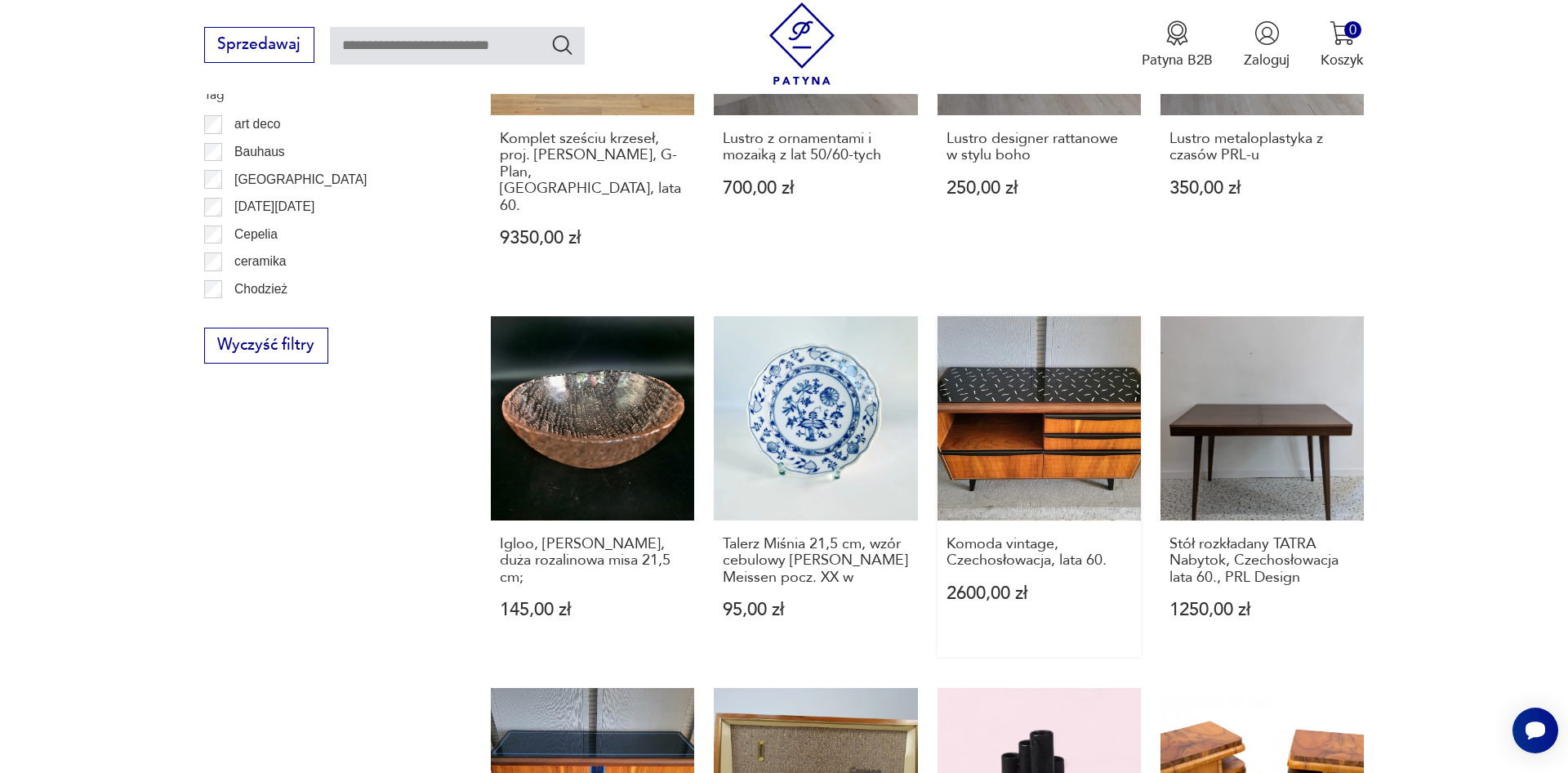
click at [1038, 380] on link "Komoda vintage, Czechosłowacja, lata 60. 2600,00 zł" at bounding box center [1039, 487] width 203 height 341
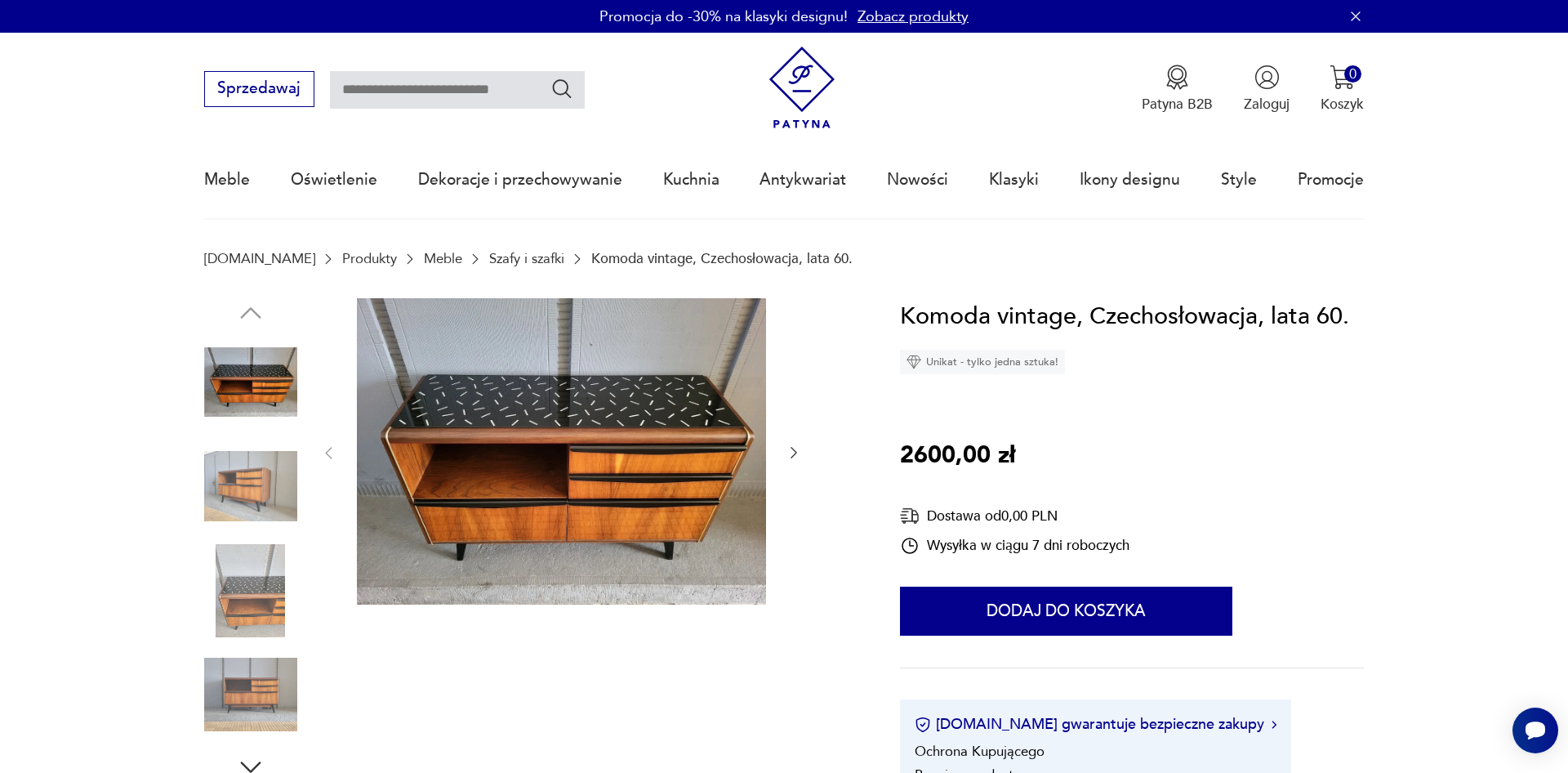
click at [636, 459] on img at bounding box center [561, 451] width 409 height 307
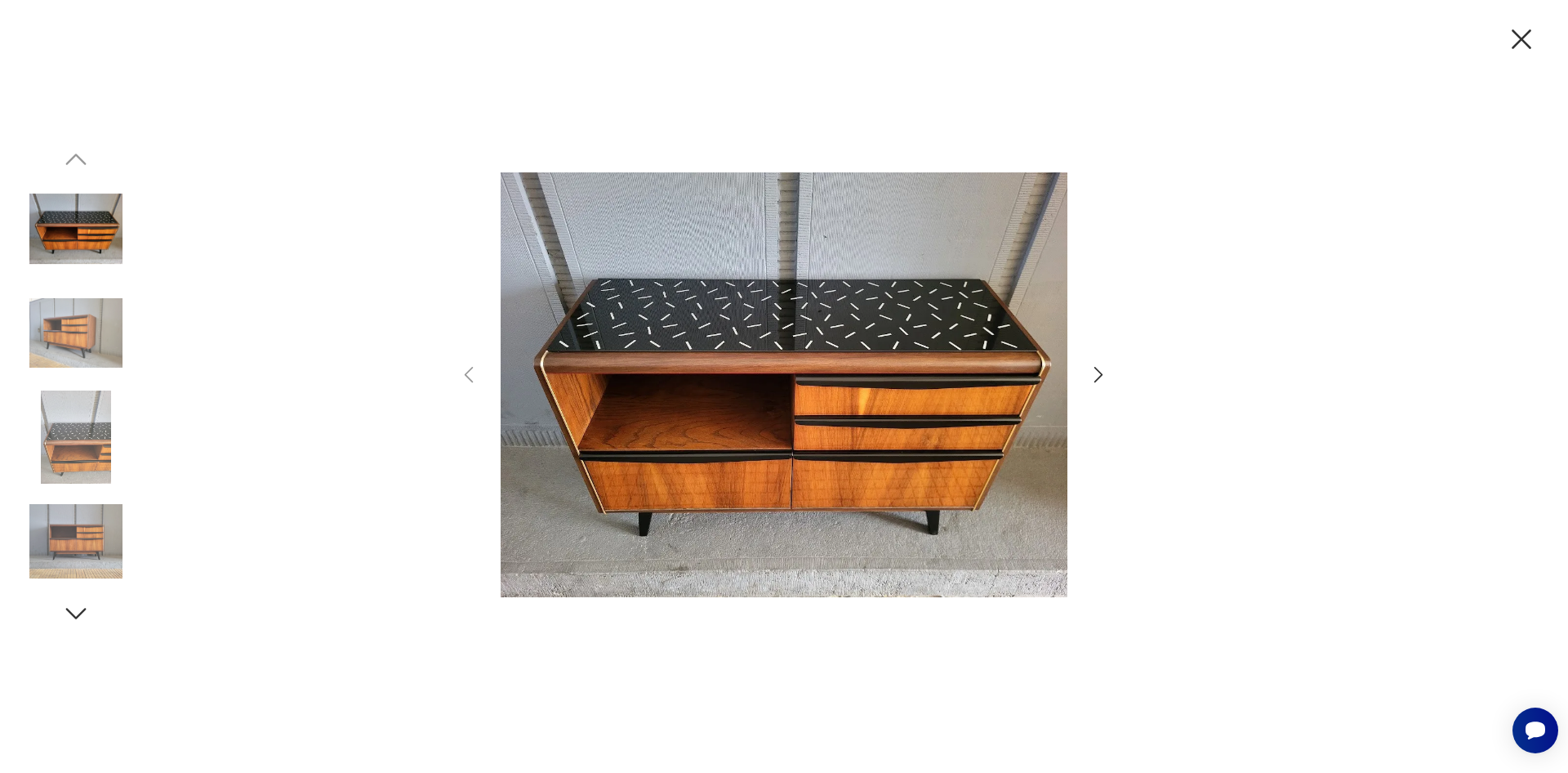
click at [1096, 377] on icon "button" at bounding box center [1098, 374] width 24 height 24
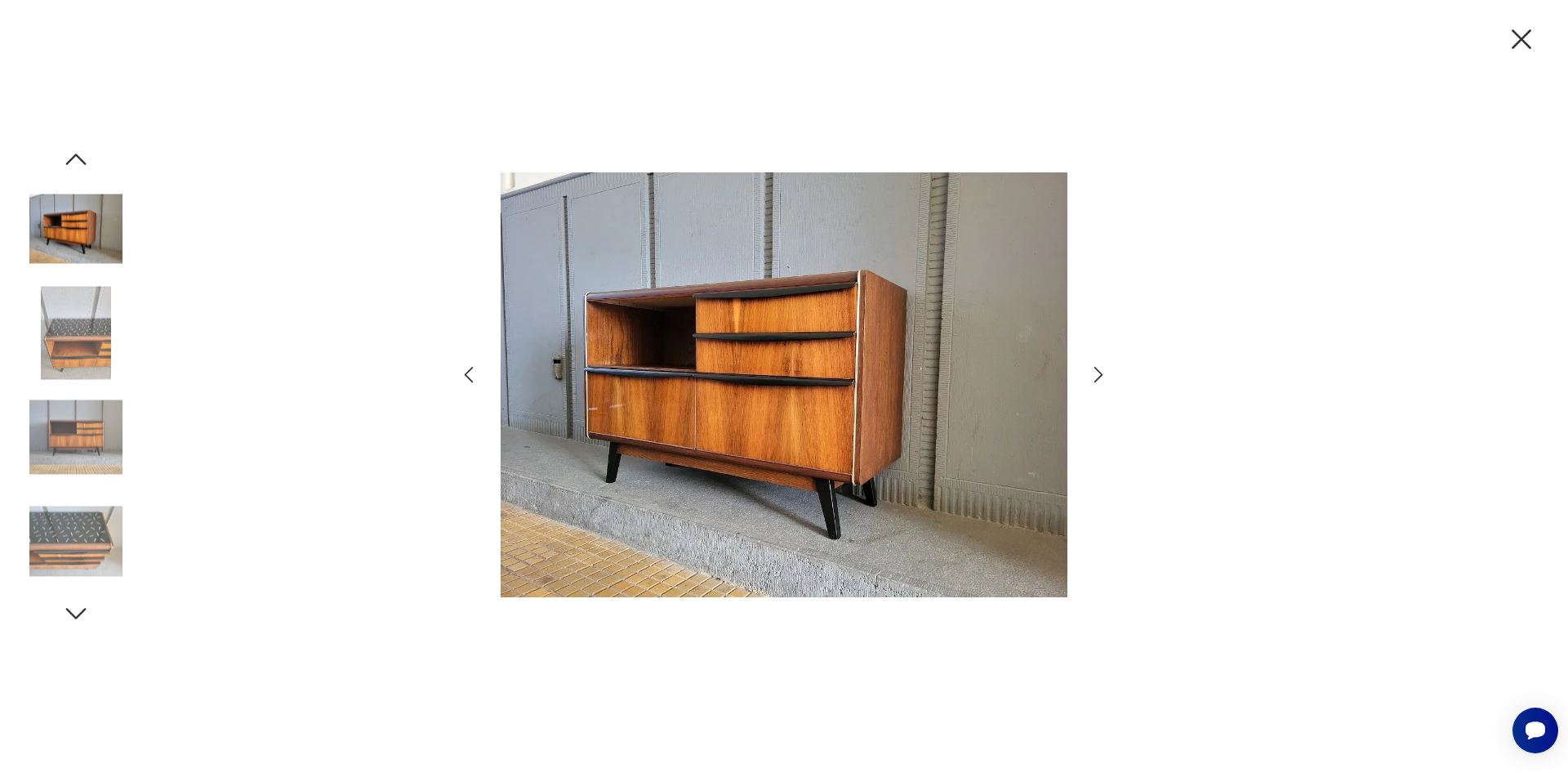
click at [1096, 377] on icon "button" at bounding box center [1098, 374] width 24 height 24
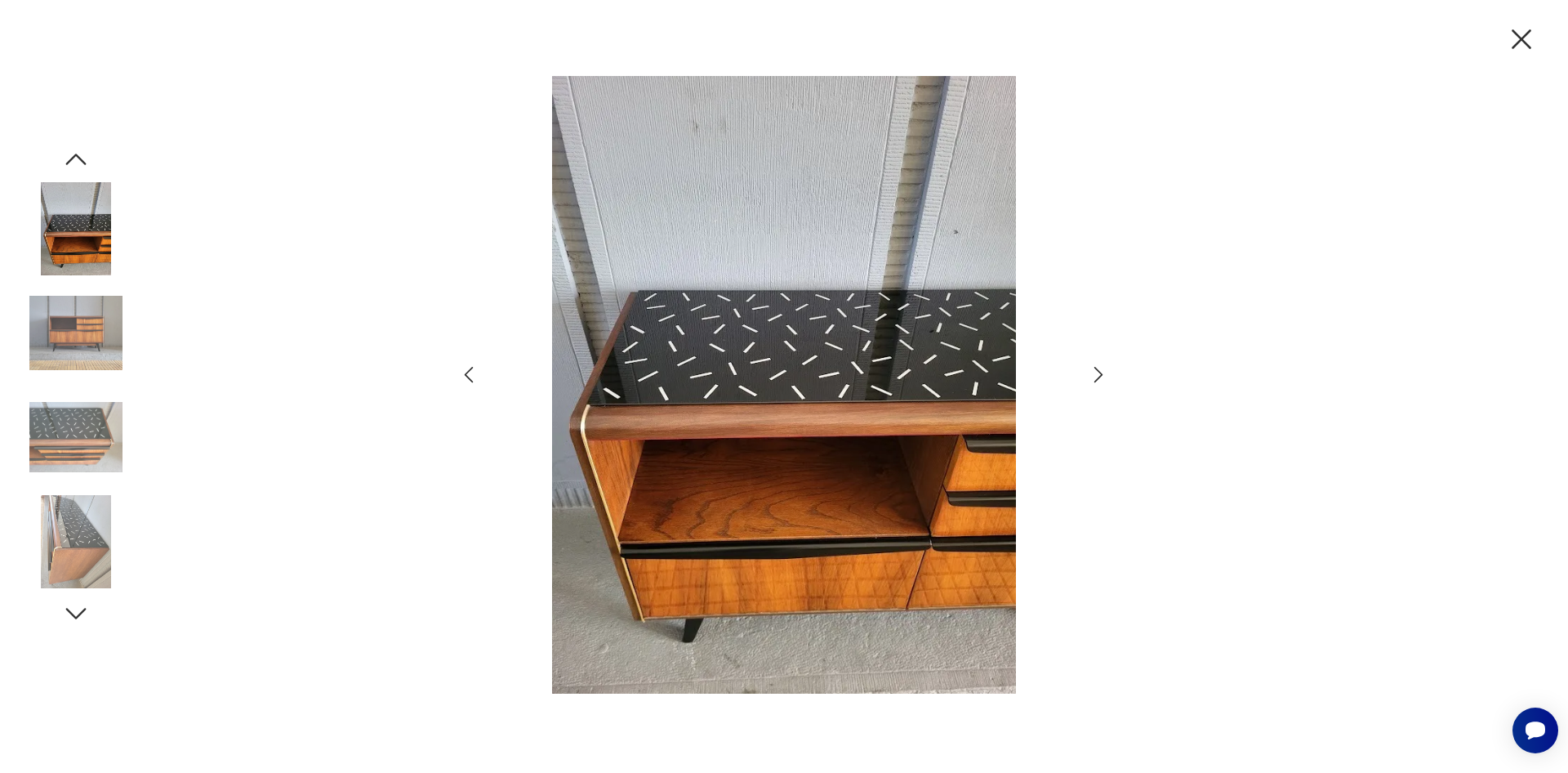
click at [1096, 377] on icon "button" at bounding box center [1098, 374] width 24 height 24
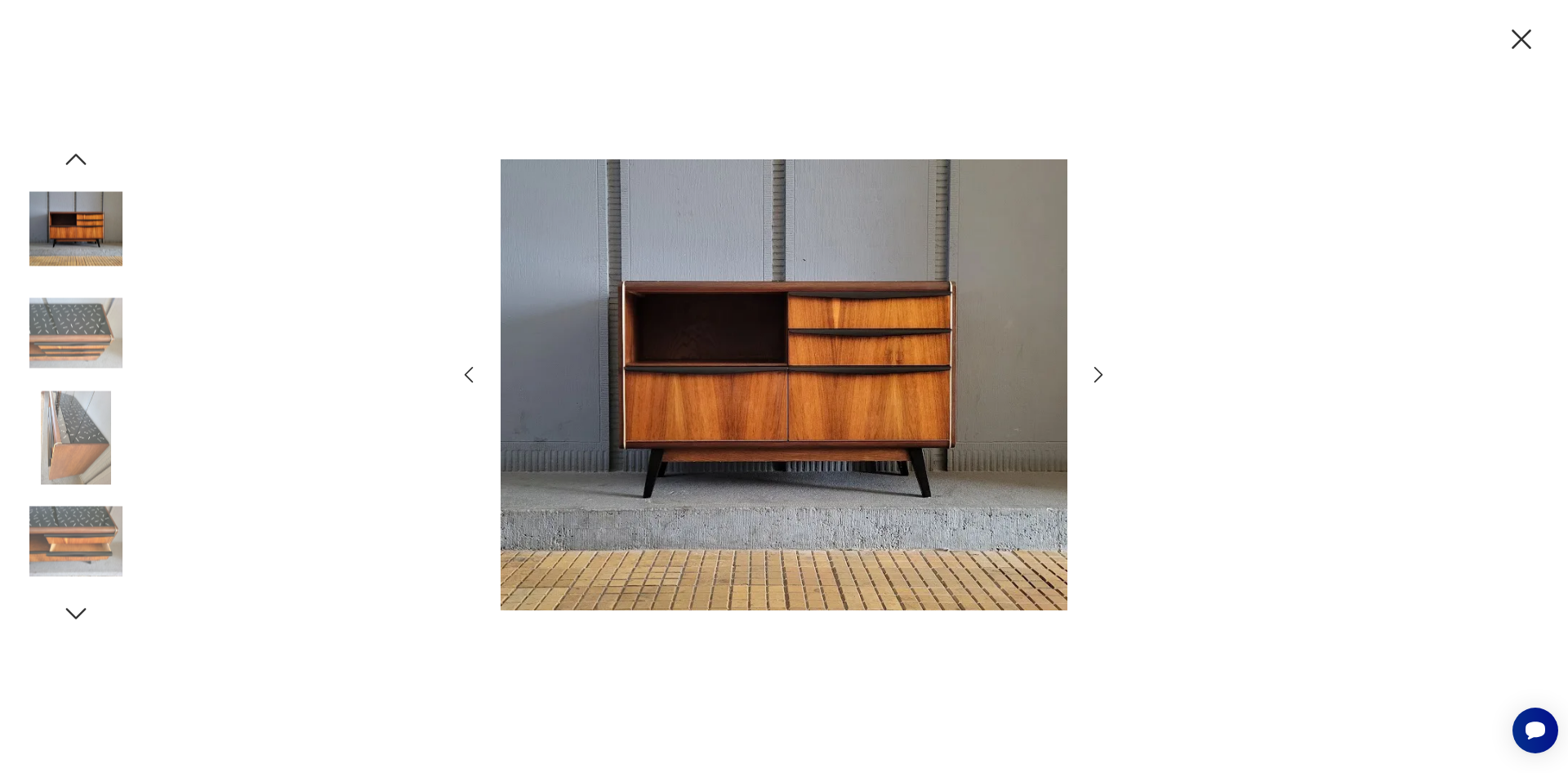
click at [1096, 377] on icon "button" at bounding box center [1098, 374] width 24 height 24
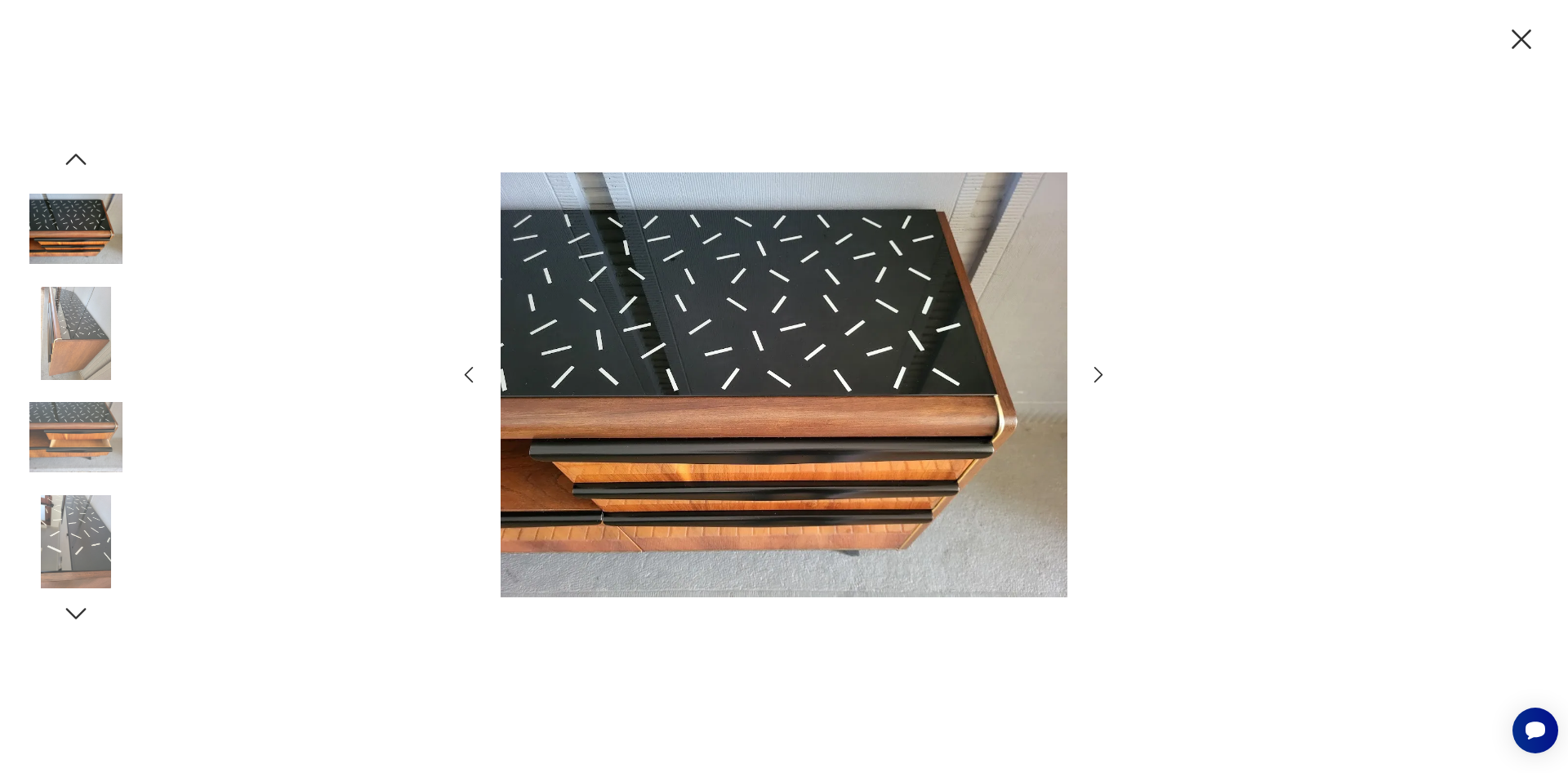
click at [1096, 377] on icon "button" at bounding box center [1098, 374] width 24 height 24
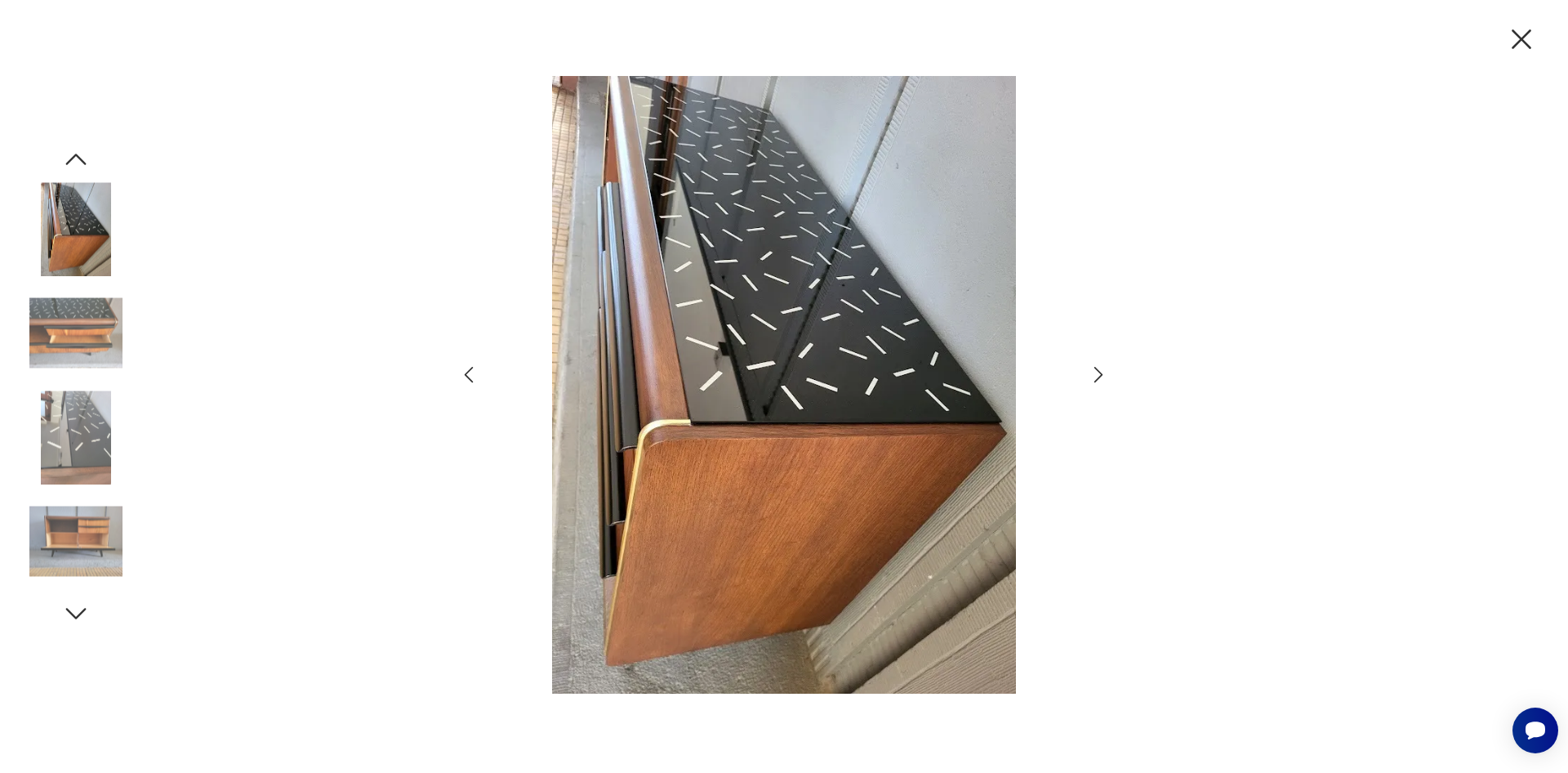
click at [1096, 377] on icon "button" at bounding box center [1098, 374] width 24 height 24
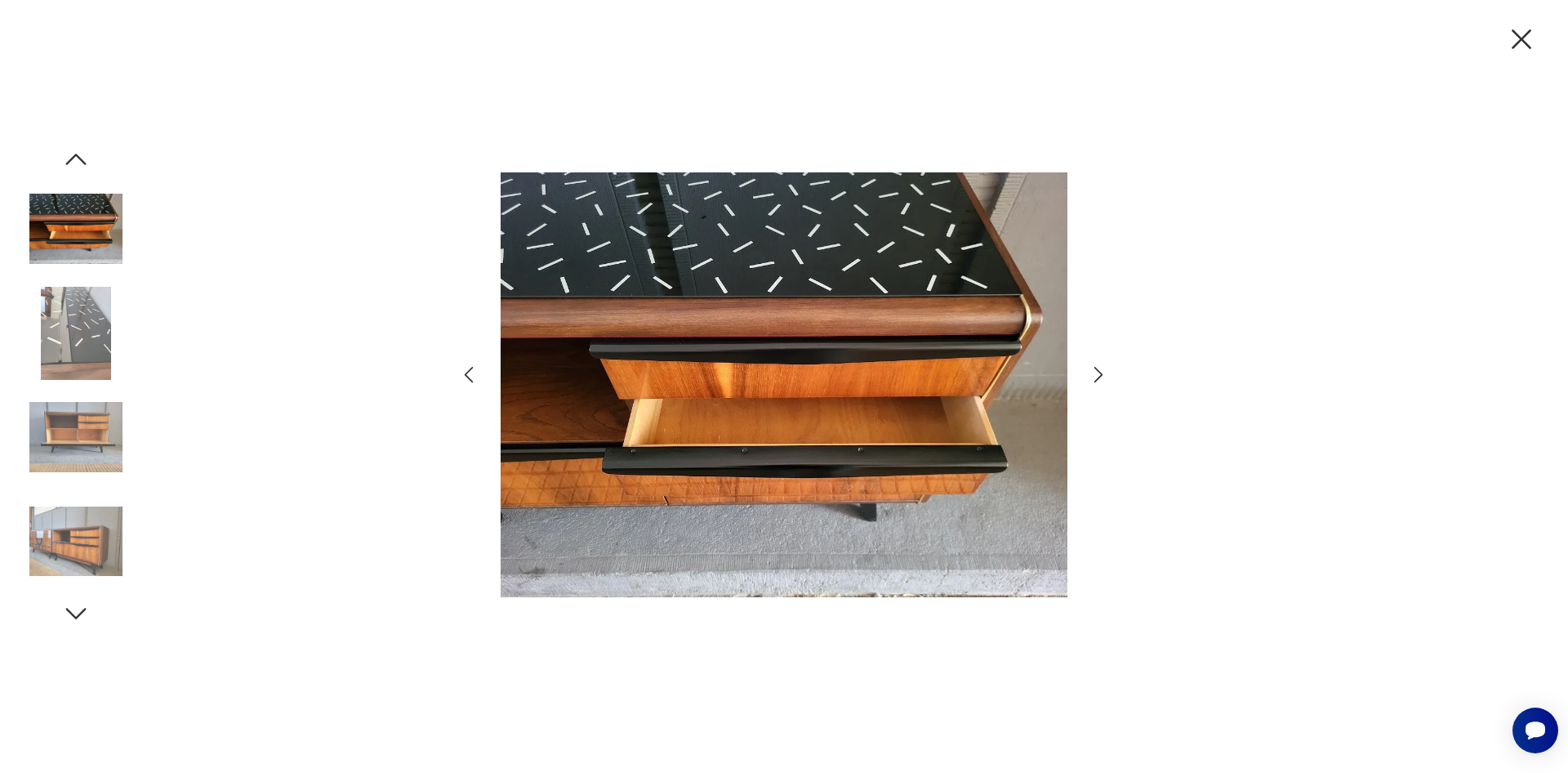
click at [1096, 377] on icon "button" at bounding box center [1098, 374] width 24 height 24
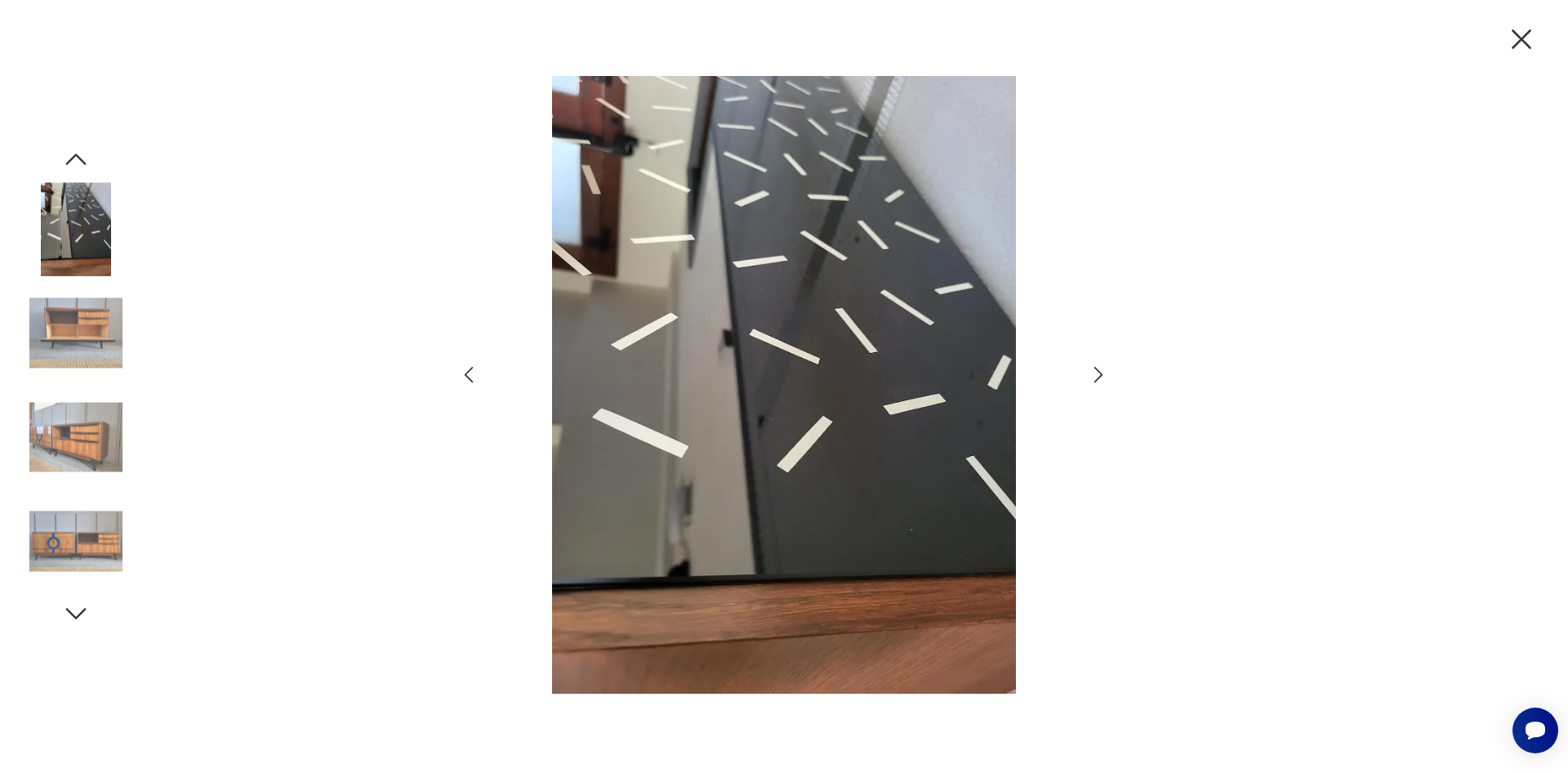
click at [1096, 377] on icon "button" at bounding box center [1098, 374] width 24 height 24
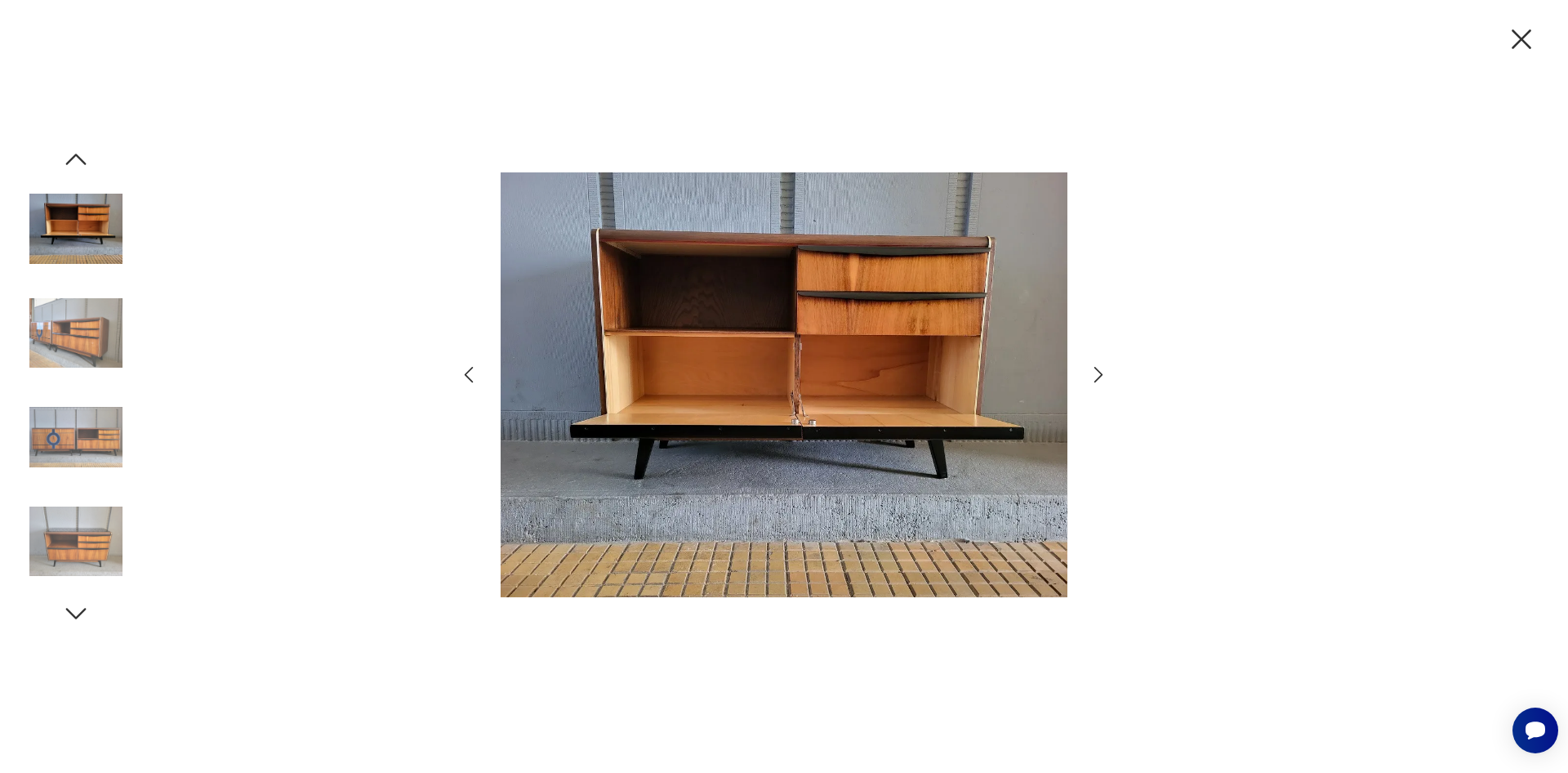
click at [1096, 377] on icon "button" at bounding box center [1098, 374] width 24 height 24
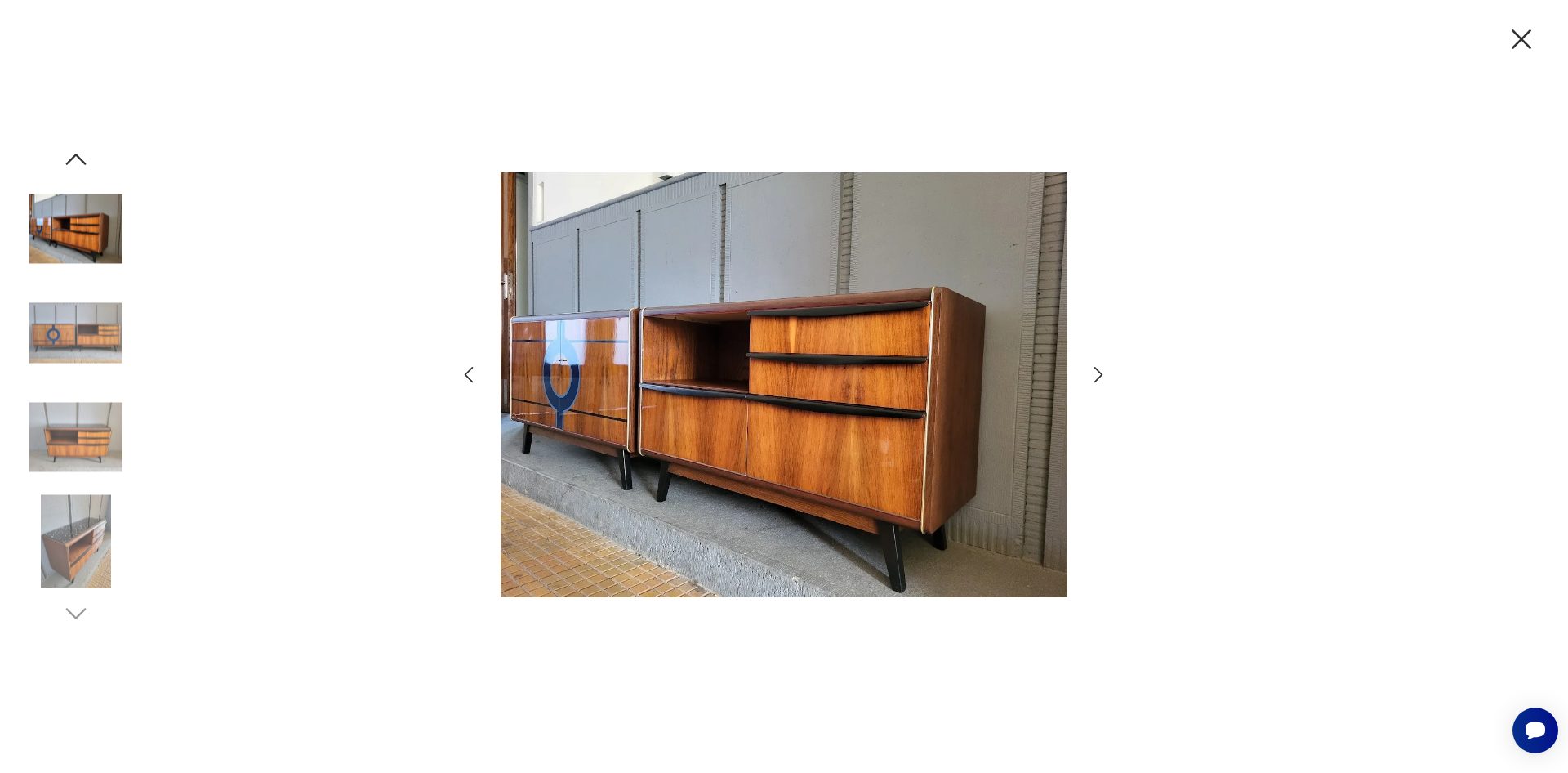
click at [1096, 377] on icon "button" at bounding box center [1098, 374] width 24 height 24
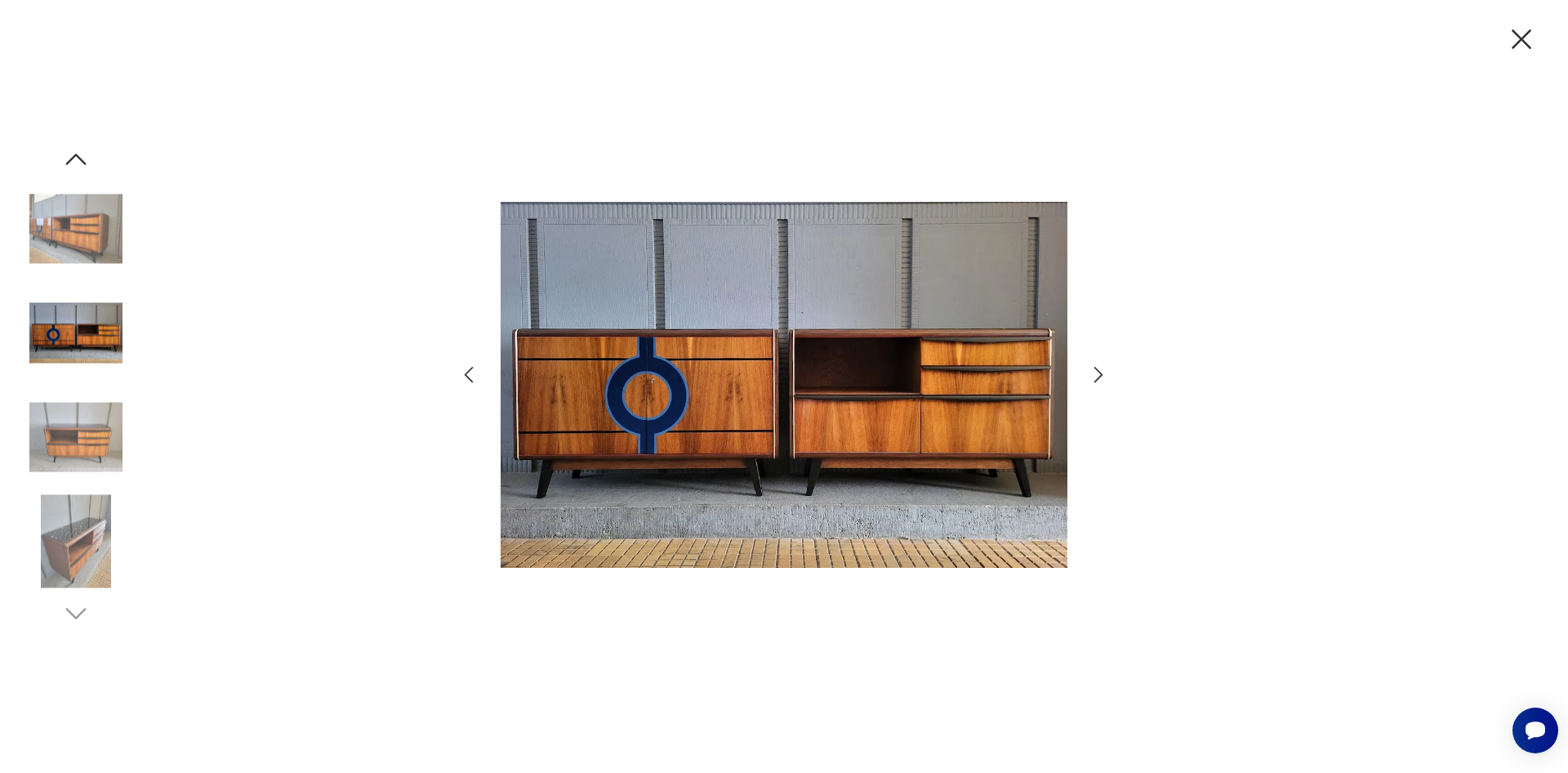
click at [1096, 377] on icon "button" at bounding box center [1098, 374] width 24 height 24
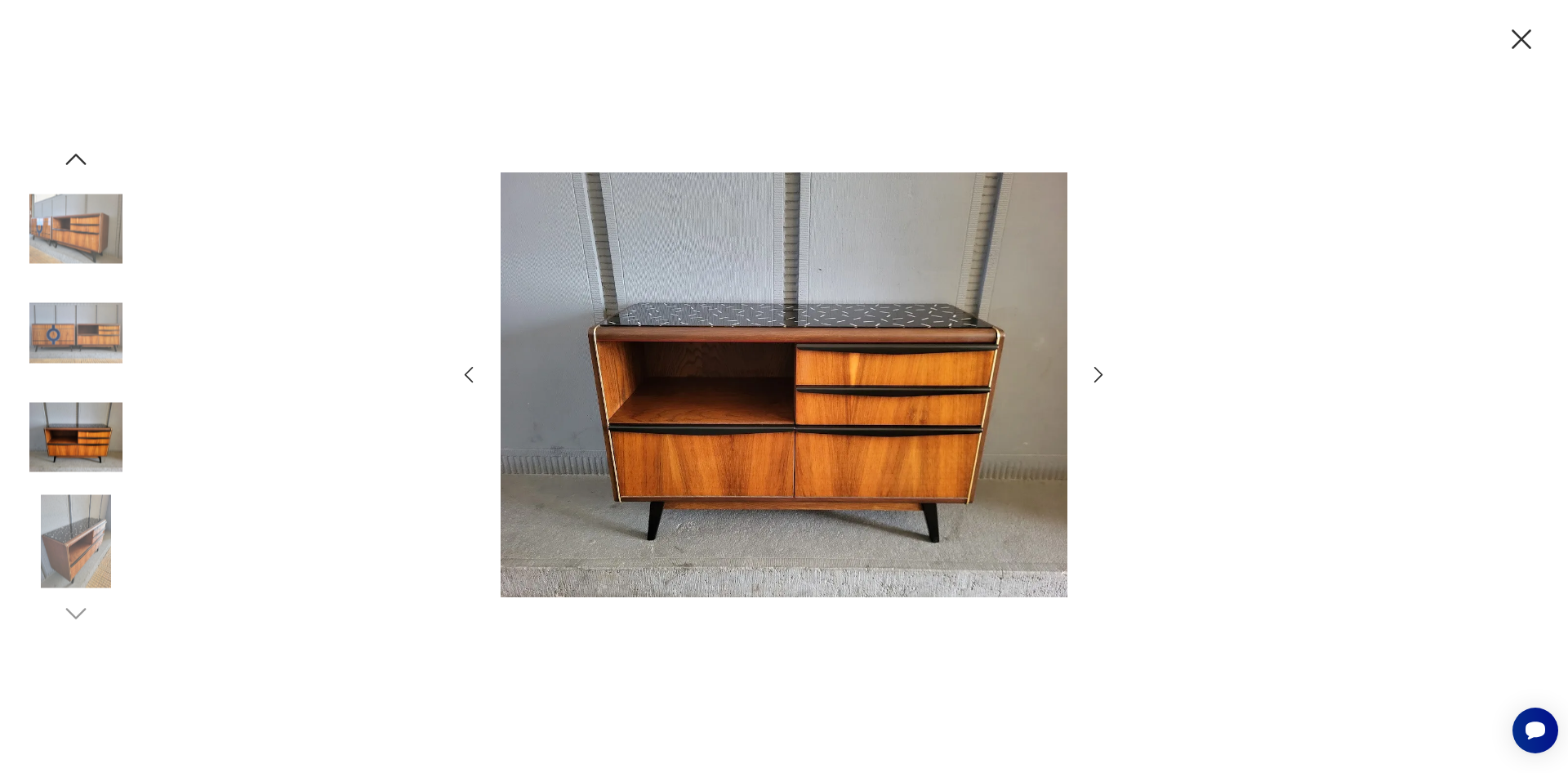
click at [1096, 377] on icon "button" at bounding box center [1098, 374] width 24 height 24
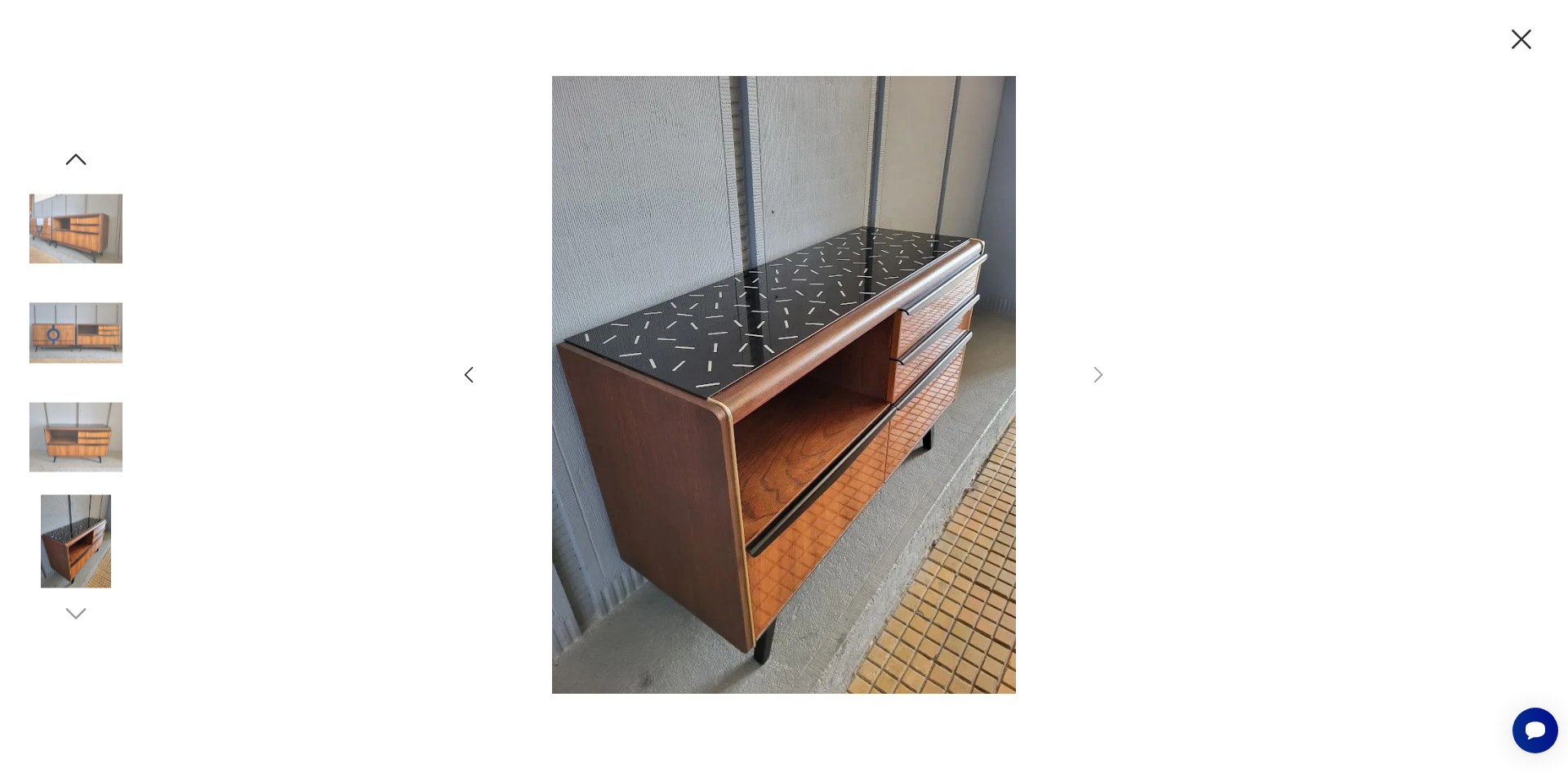
click at [1522, 51] on icon "button" at bounding box center [1521, 40] width 35 height 35
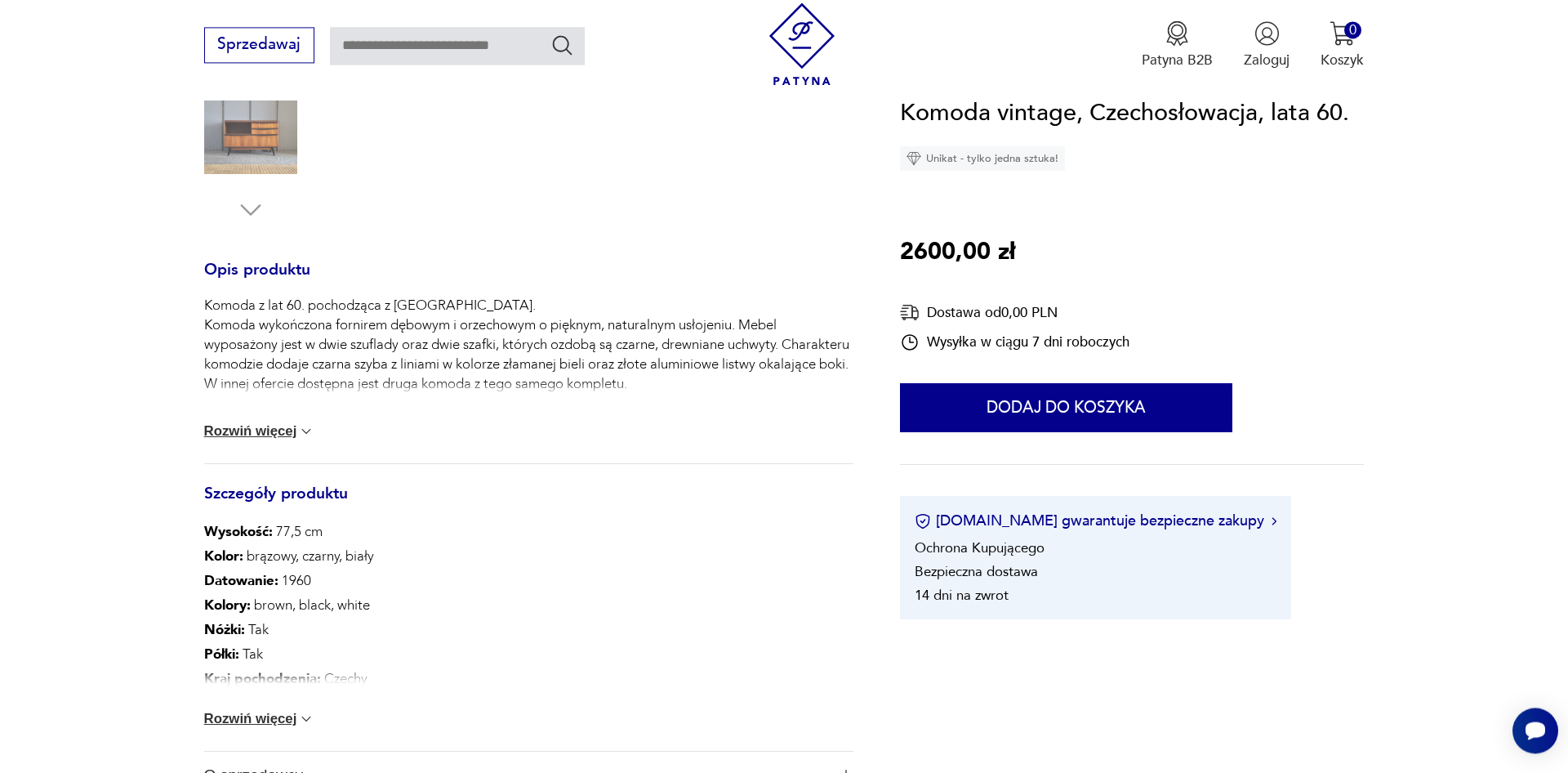
scroll to position [583, 0]
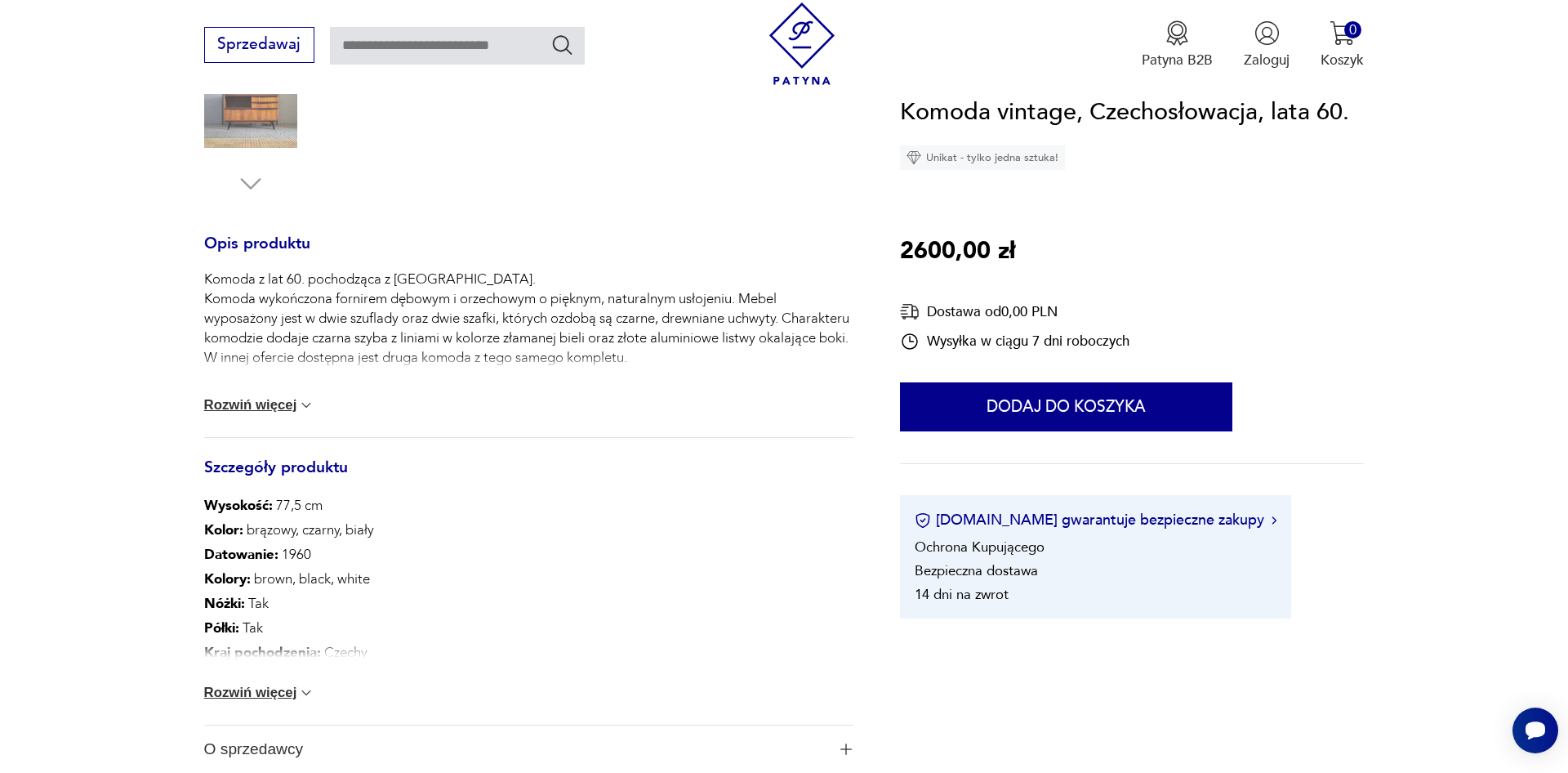
click at [243, 404] on button "Rozwiń więcej" at bounding box center [259, 405] width 111 height 16
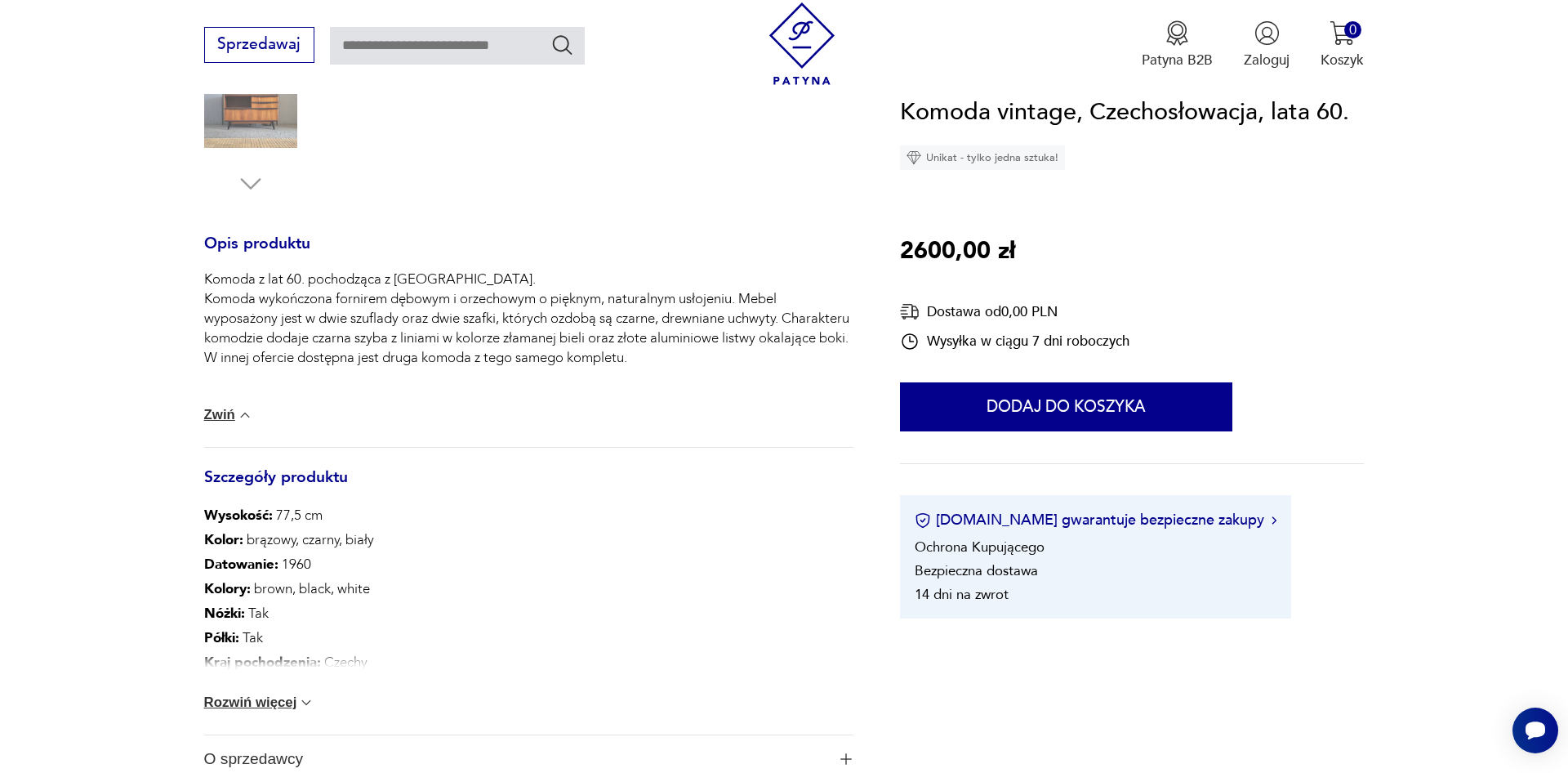
click at [245, 701] on button "Rozwiń więcej" at bounding box center [259, 702] width 111 height 16
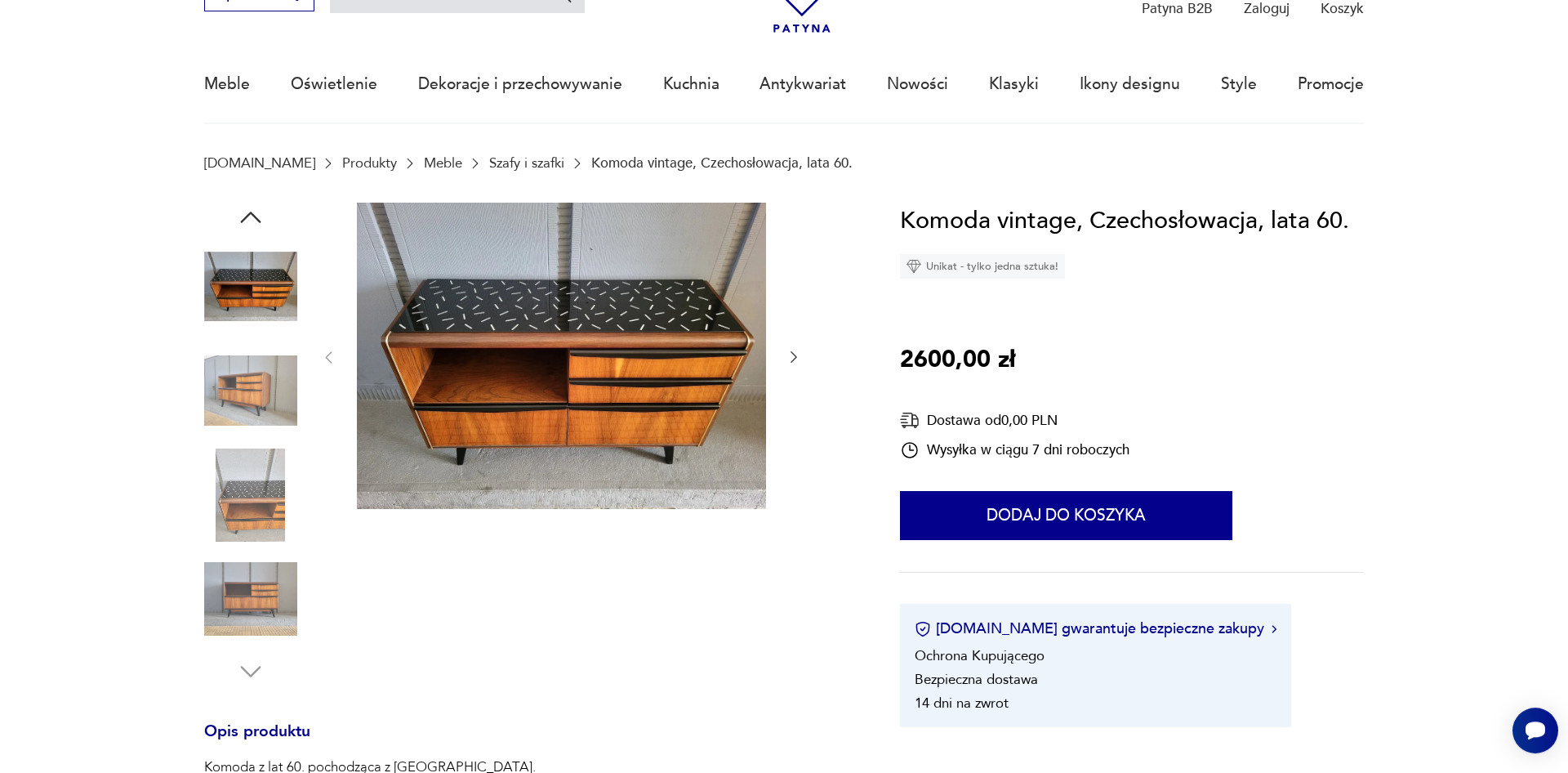
scroll to position [83, 0]
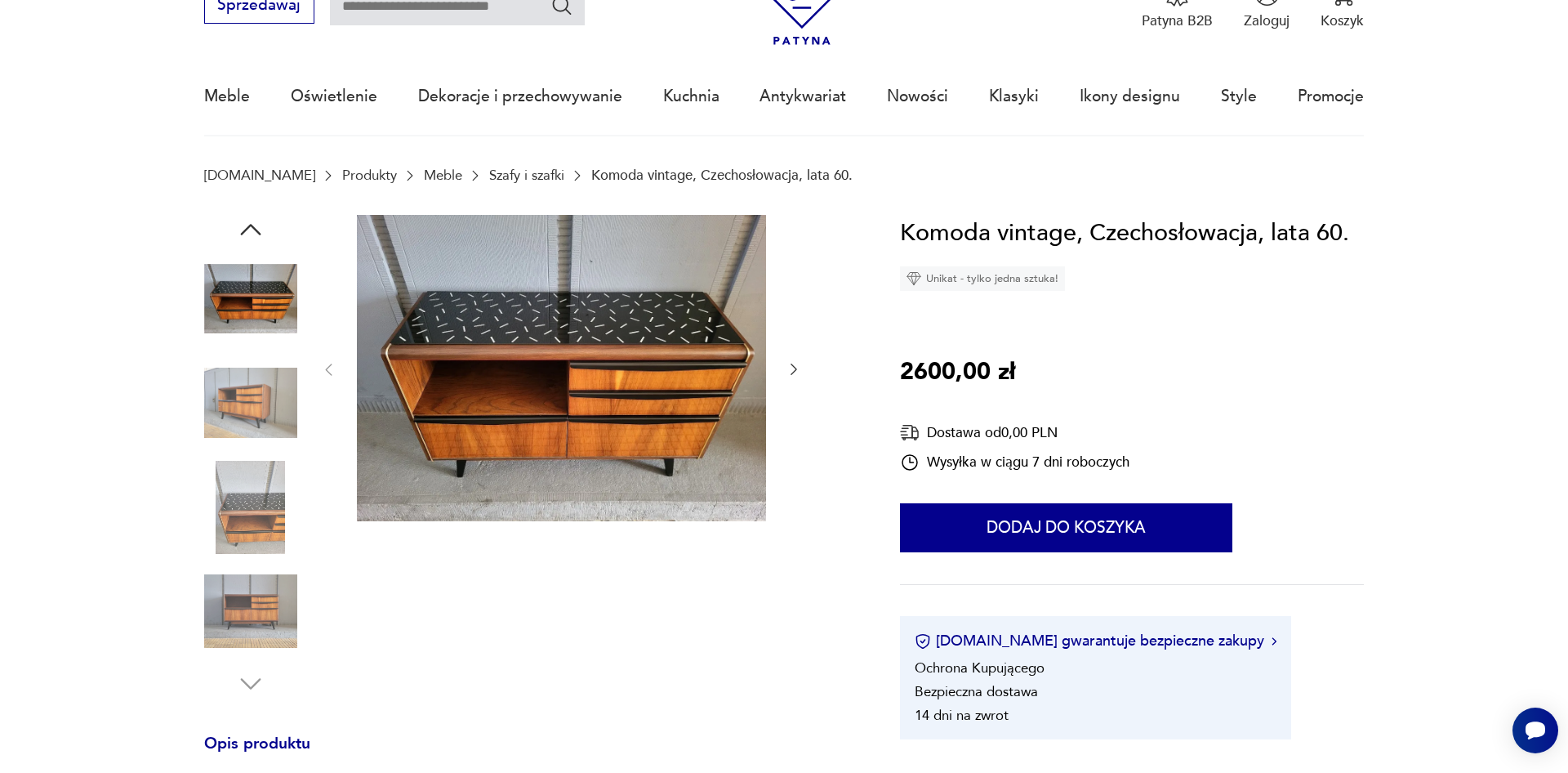
click at [793, 379] on button "button" at bounding box center [793, 370] width 16 height 20
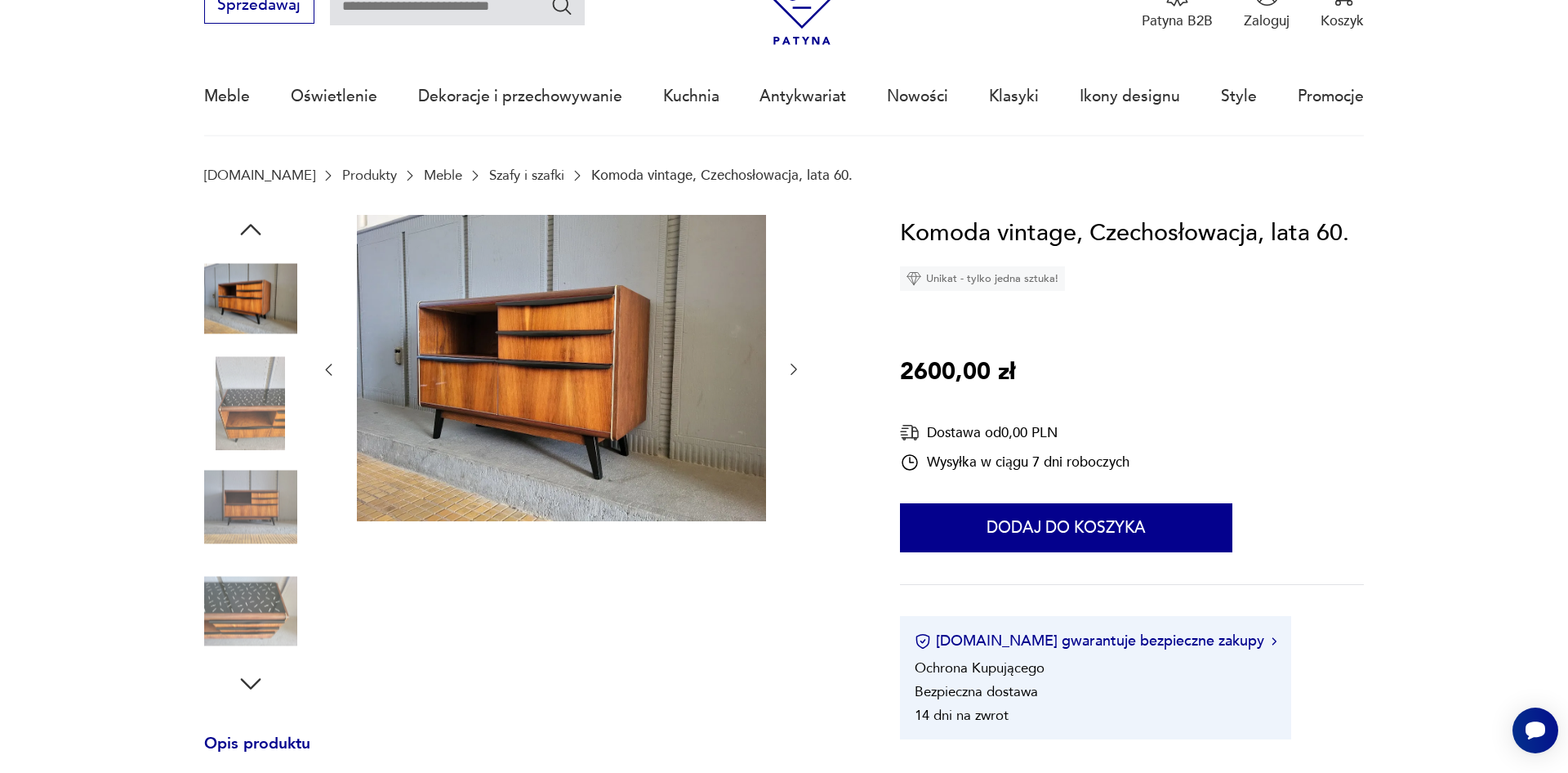
click at [793, 379] on button "button" at bounding box center [793, 370] width 16 height 20
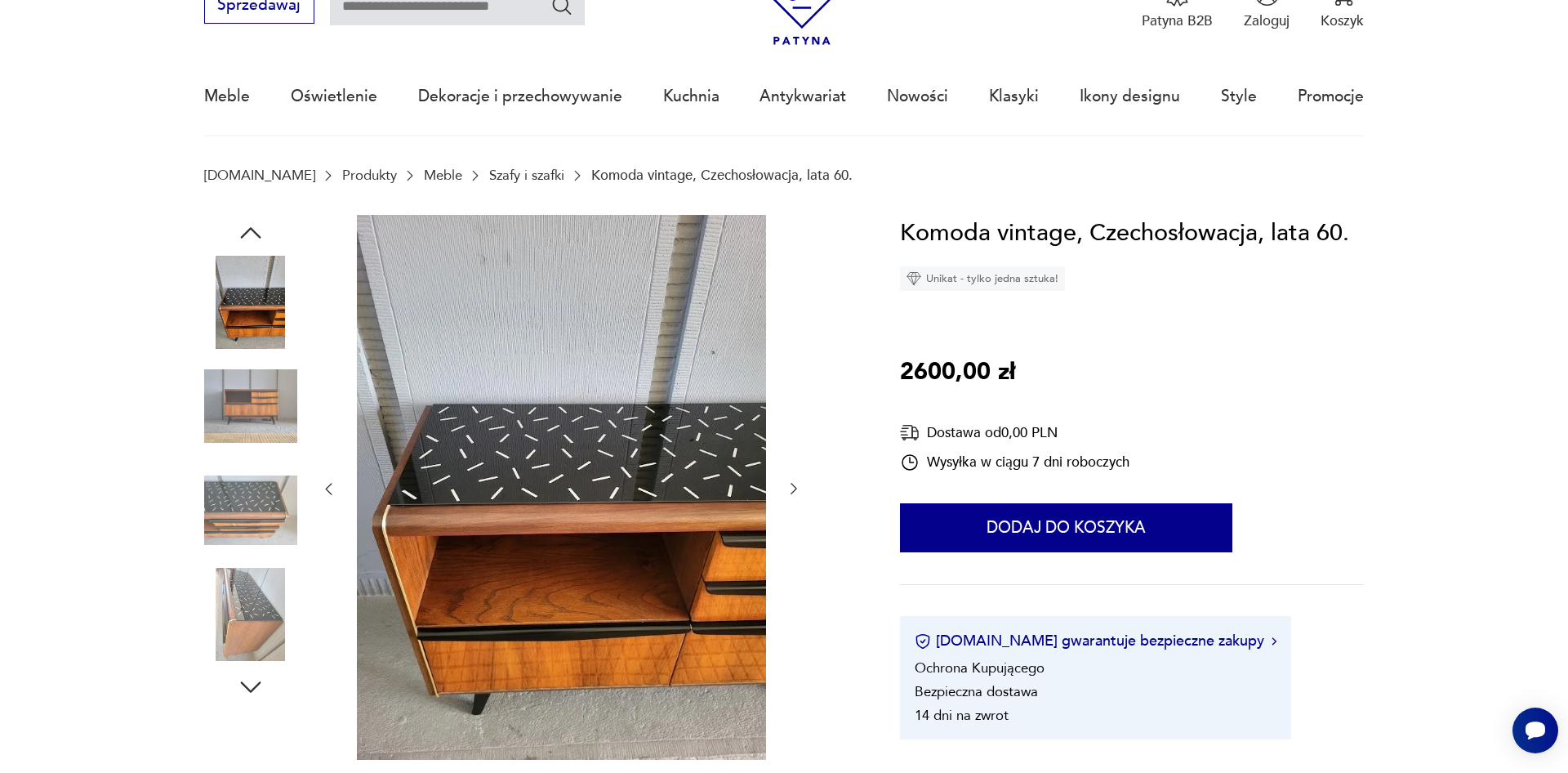
click at [793, 379] on div at bounding box center [561, 489] width 482 height 549
click at [791, 480] on div at bounding box center [561, 489] width 482 height 549
click at [793, 491] on icon "button" at bounding box center [793, 488] width 16 height 16
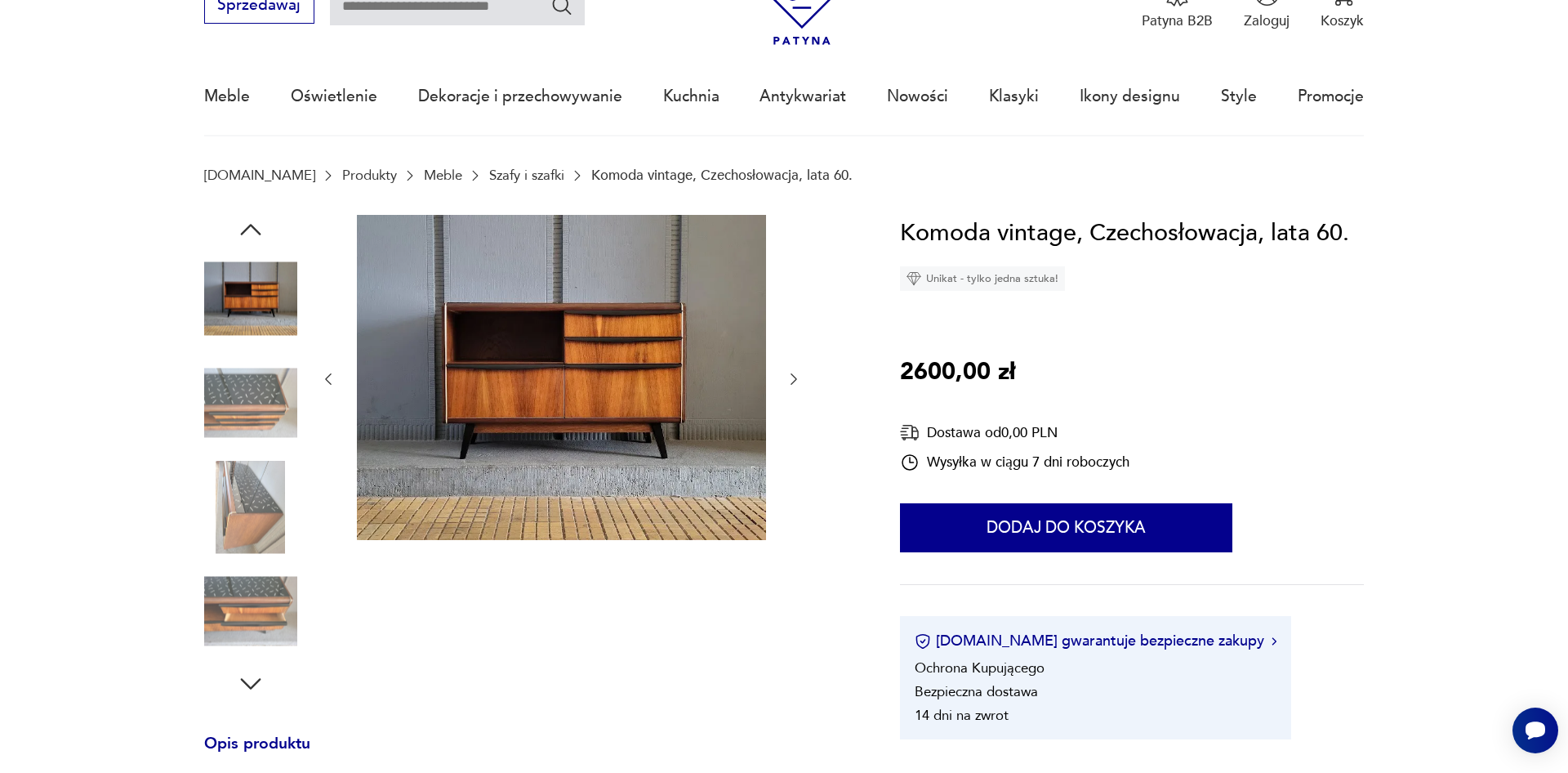
click at [796, 384] on icon "button" at bounding box center [793, 379] width 16 height 16
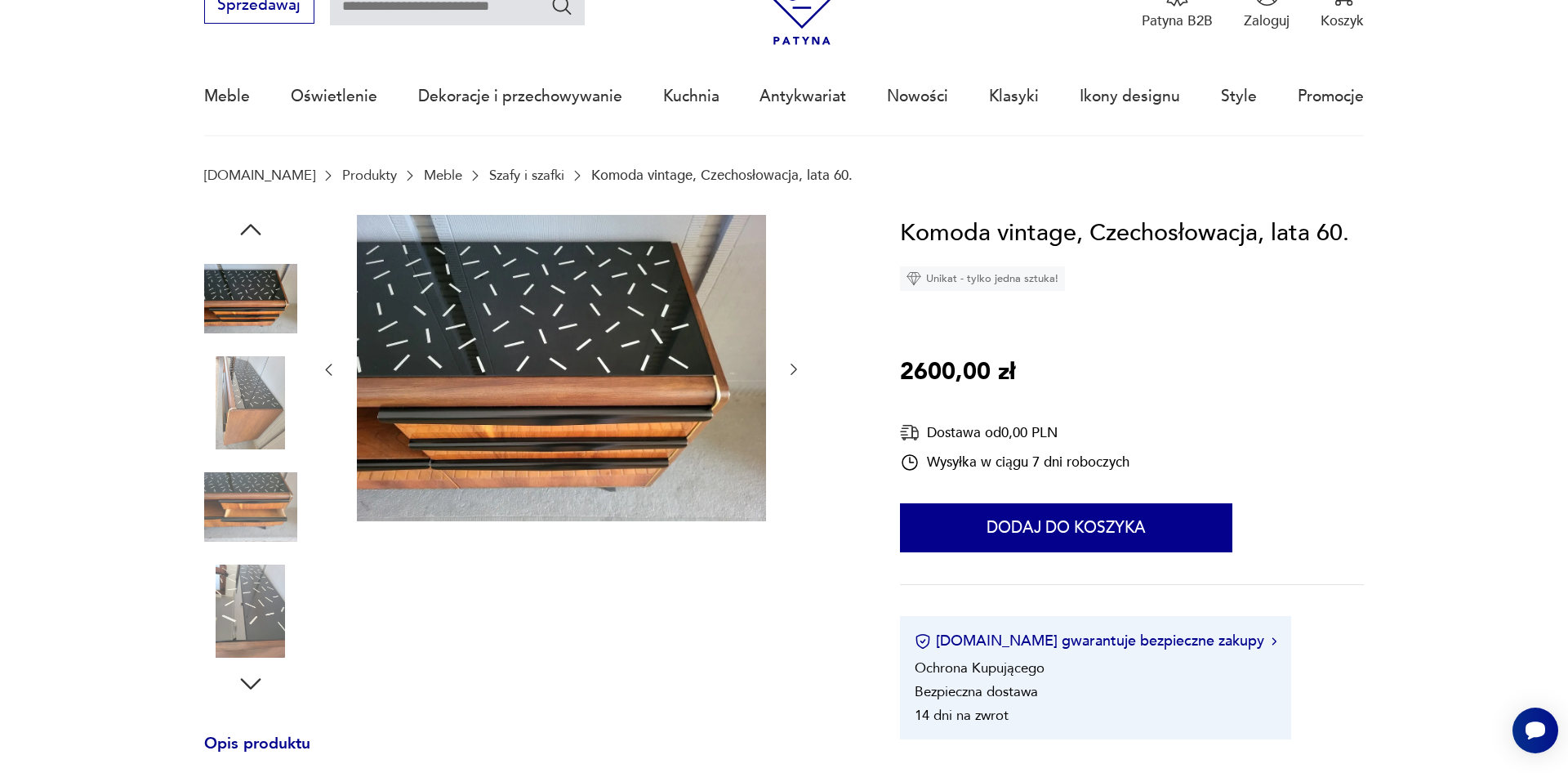
click at [796, 384] on div at bounding box center [561, 370] width 482 height 310
click at [796, 371] on icon "button" at bounding box center [793, 369] width 16 height 16
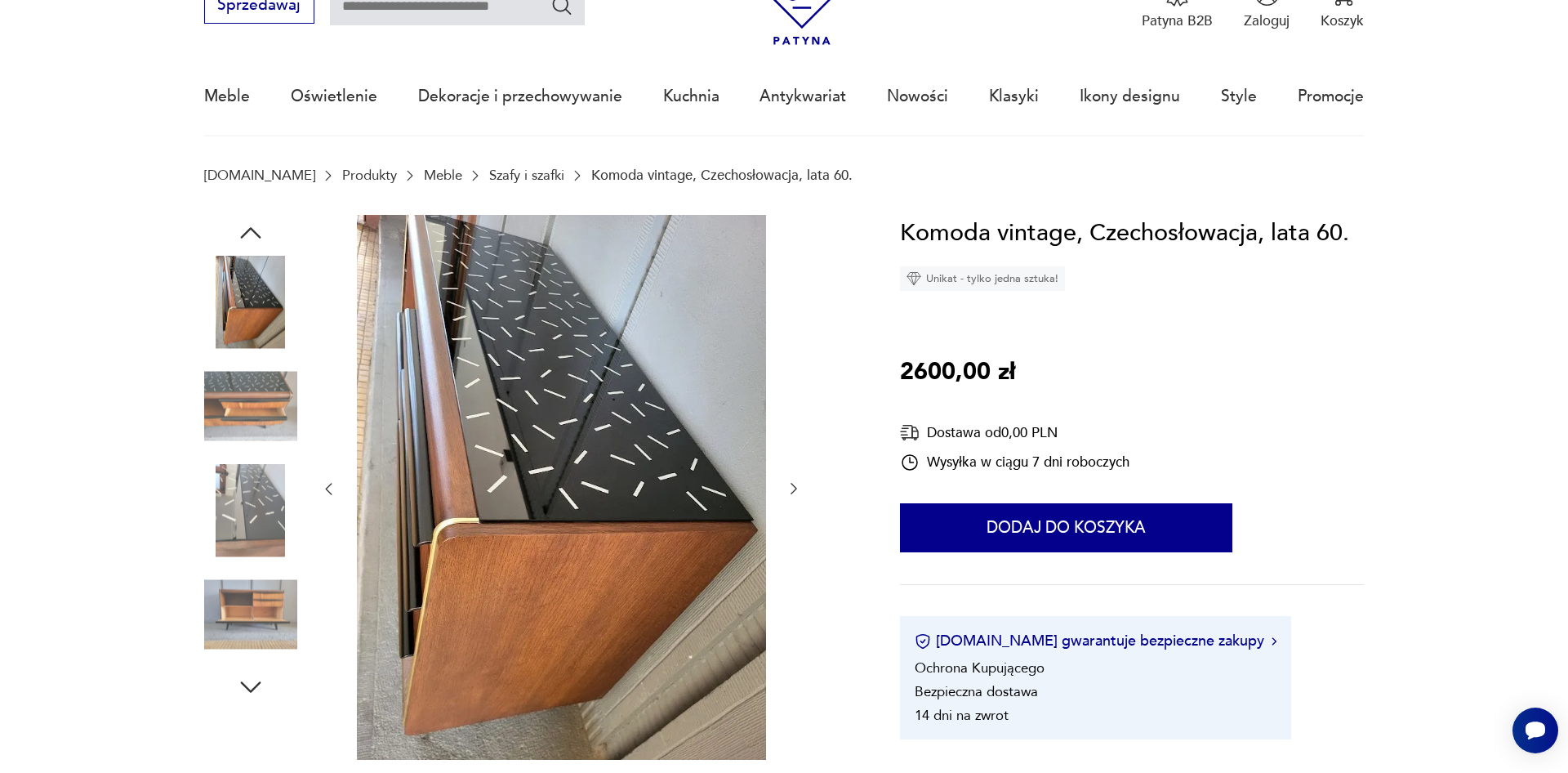
click at [795, 490] on icon "button" at bounding box center [793, 489] width 7 height 12
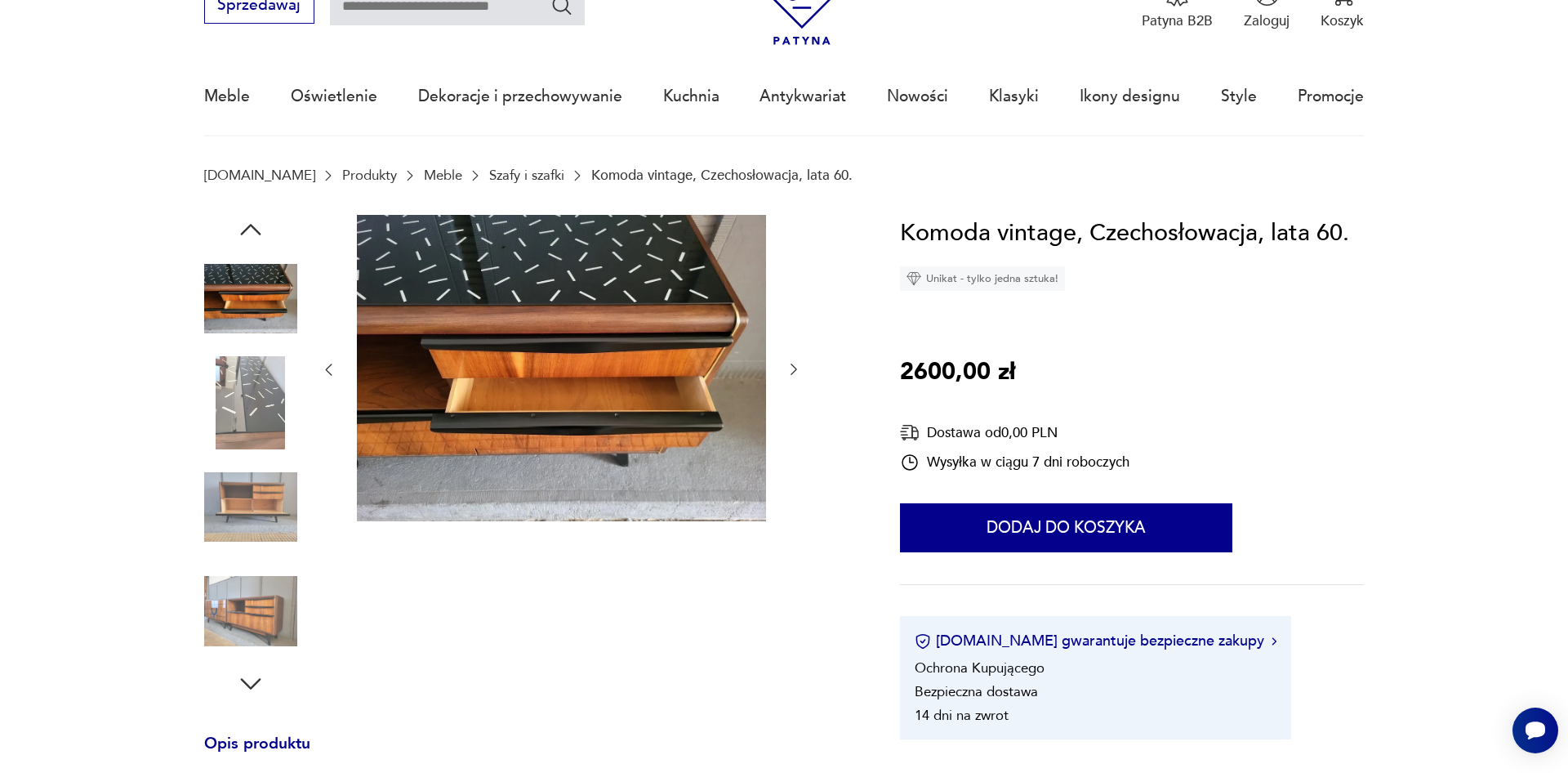
click at [798, 370] on icon "button" at bounding box center [793, 369] width 16 height 16
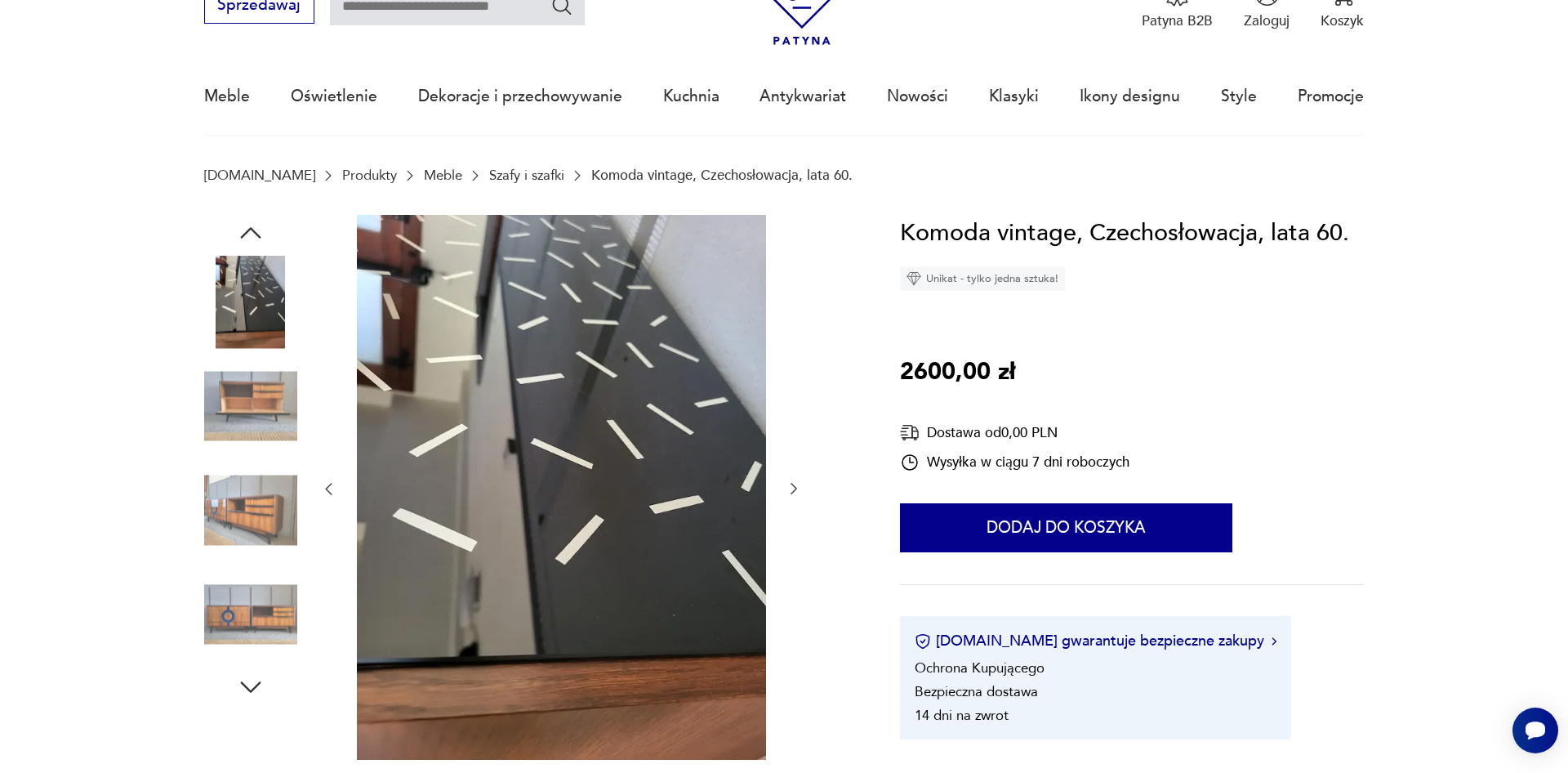
click at [795, 495] on icon "button" at bounding box center [793, 488] width 16 height 16
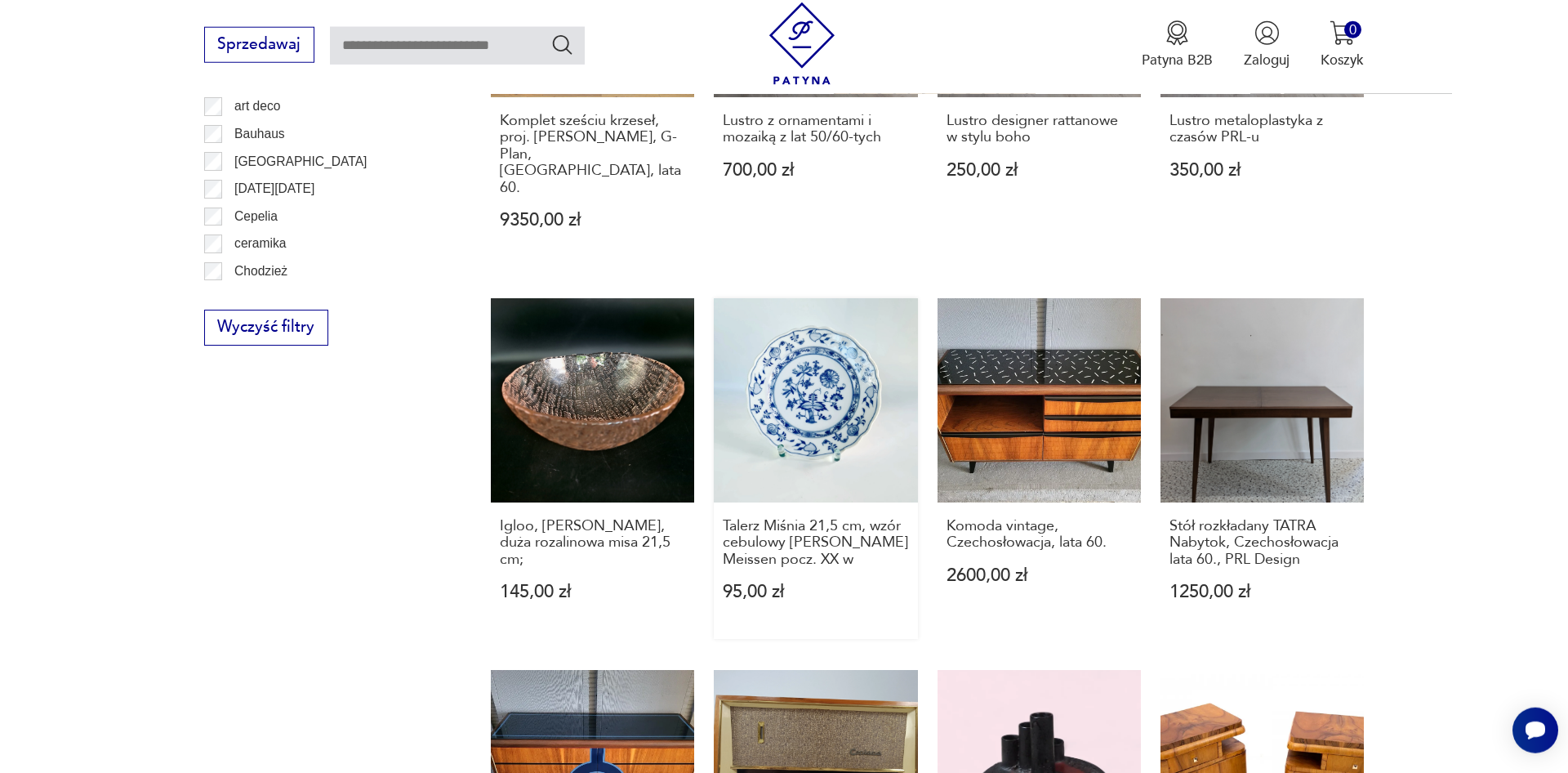
scroll to position [1083, 0]
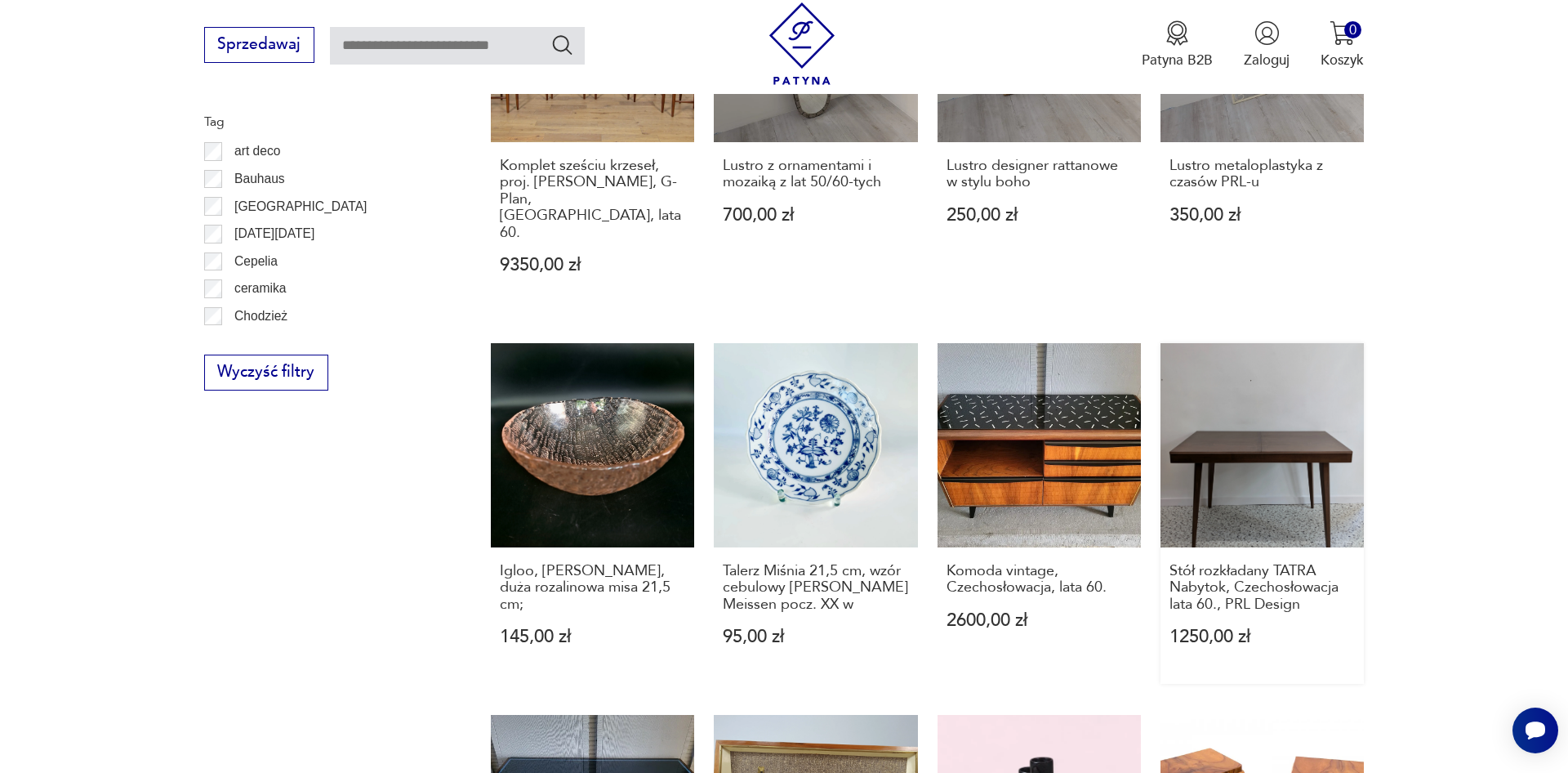
click at [1291, 402] on link "Stół rozkładany TATRA Nabytok, Czechosłowacja lata 60., PRL Design 1250,00 zł" at bounding box center [1262, 514] width 203 height 341
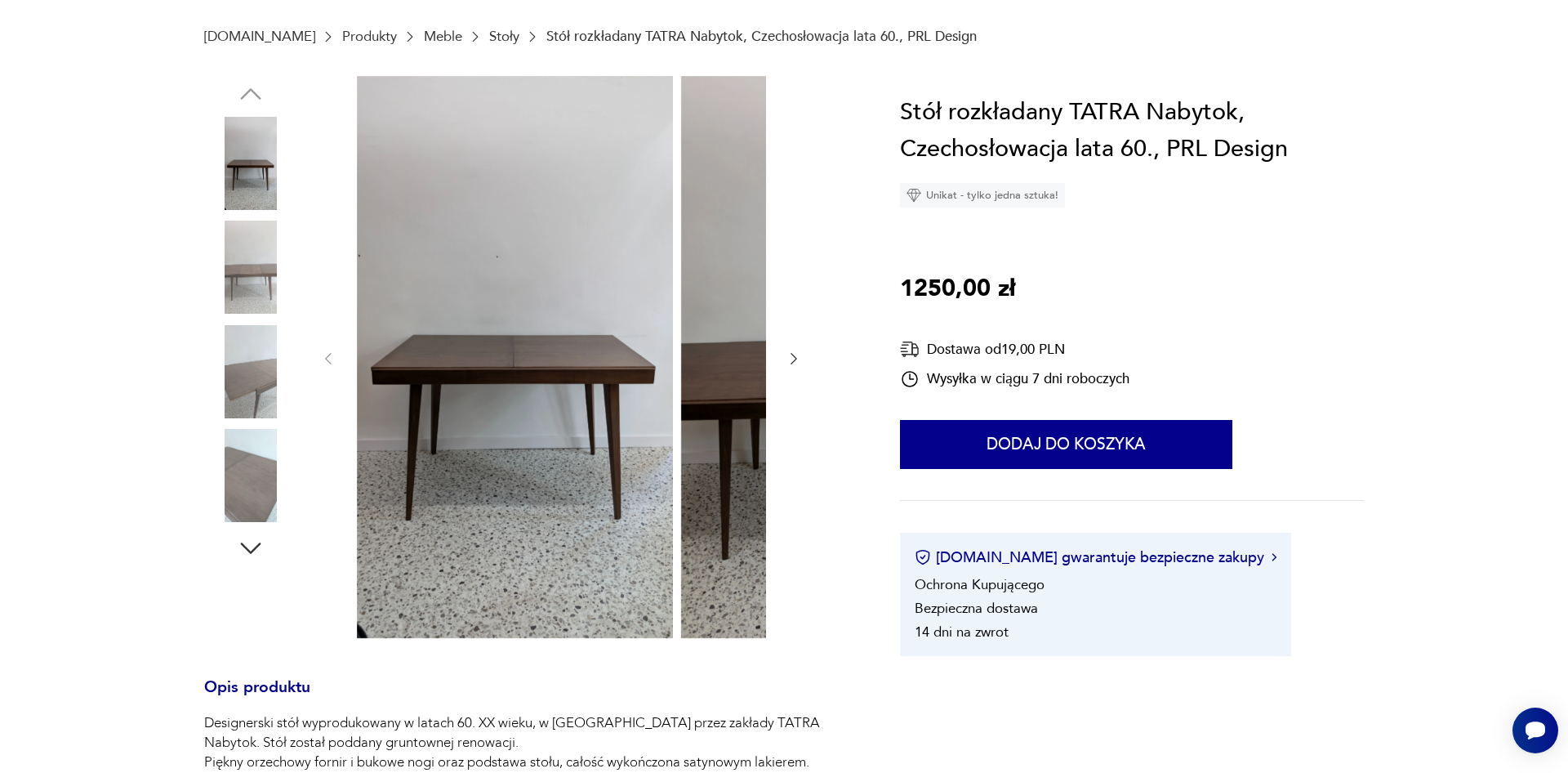
scroll to position [11, 0]
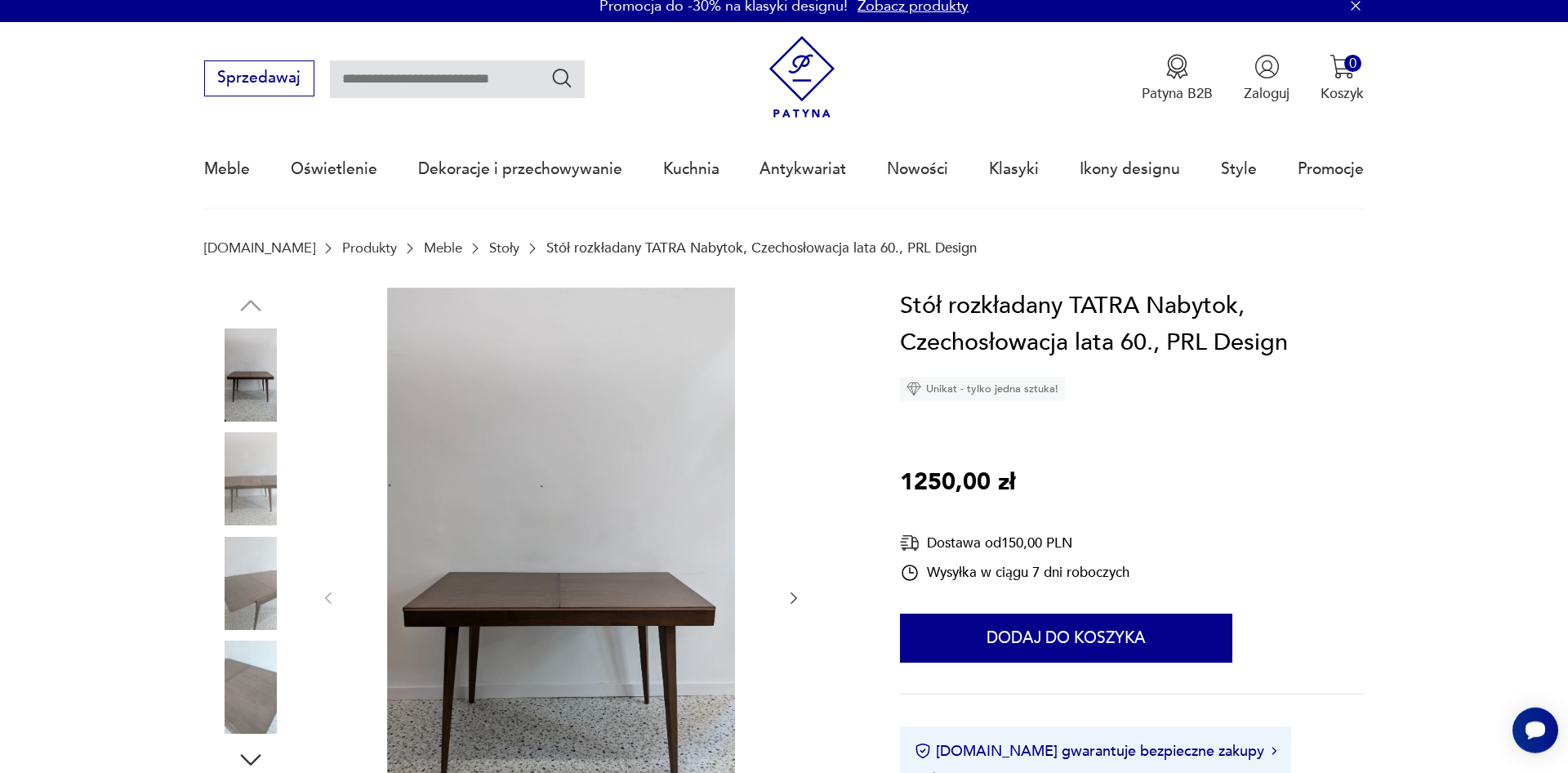
click at [797, 601] on icon "button" at bounding box center [793, 598] width 16 height 16
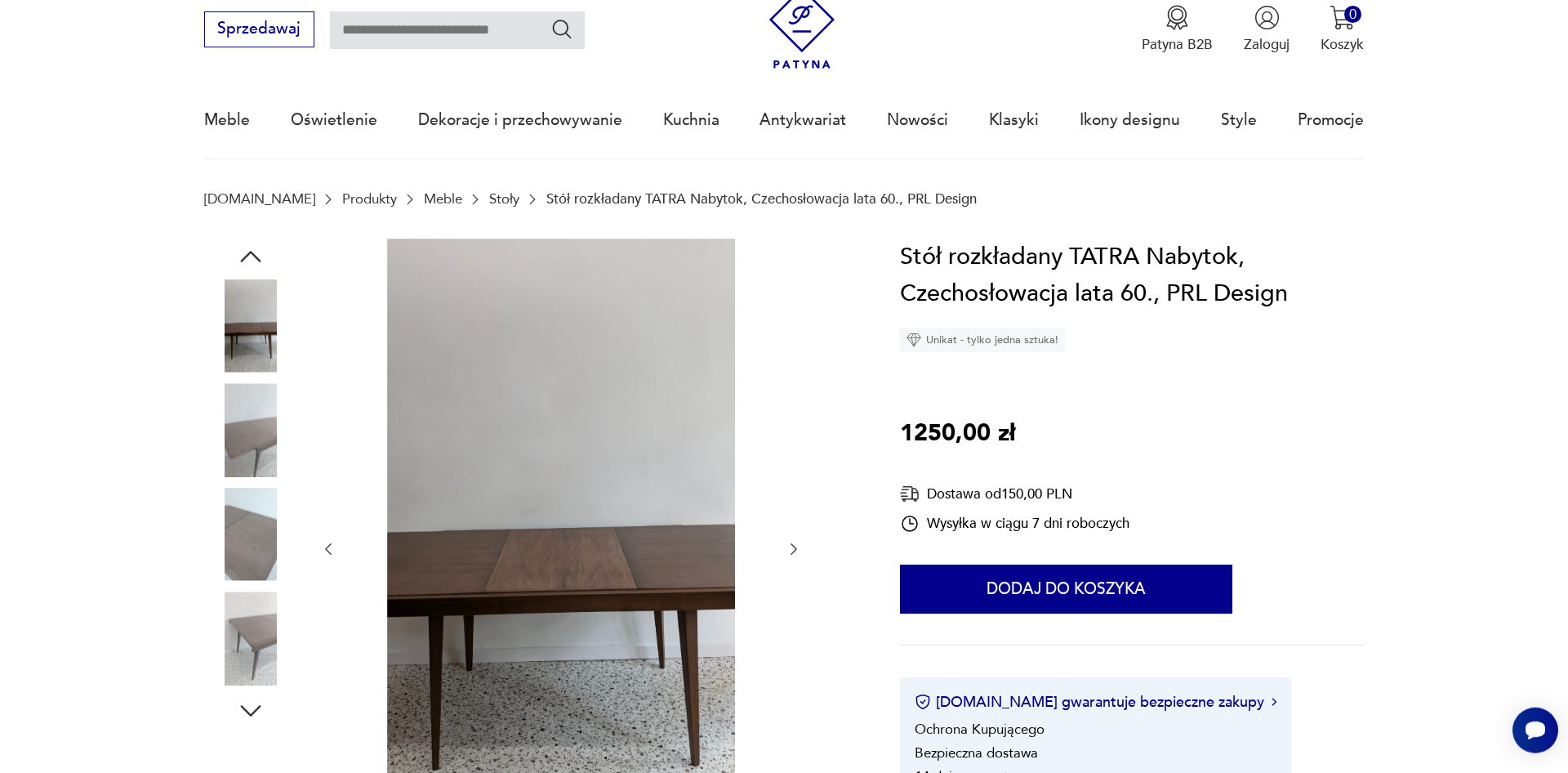
scroll to position [94, 0]
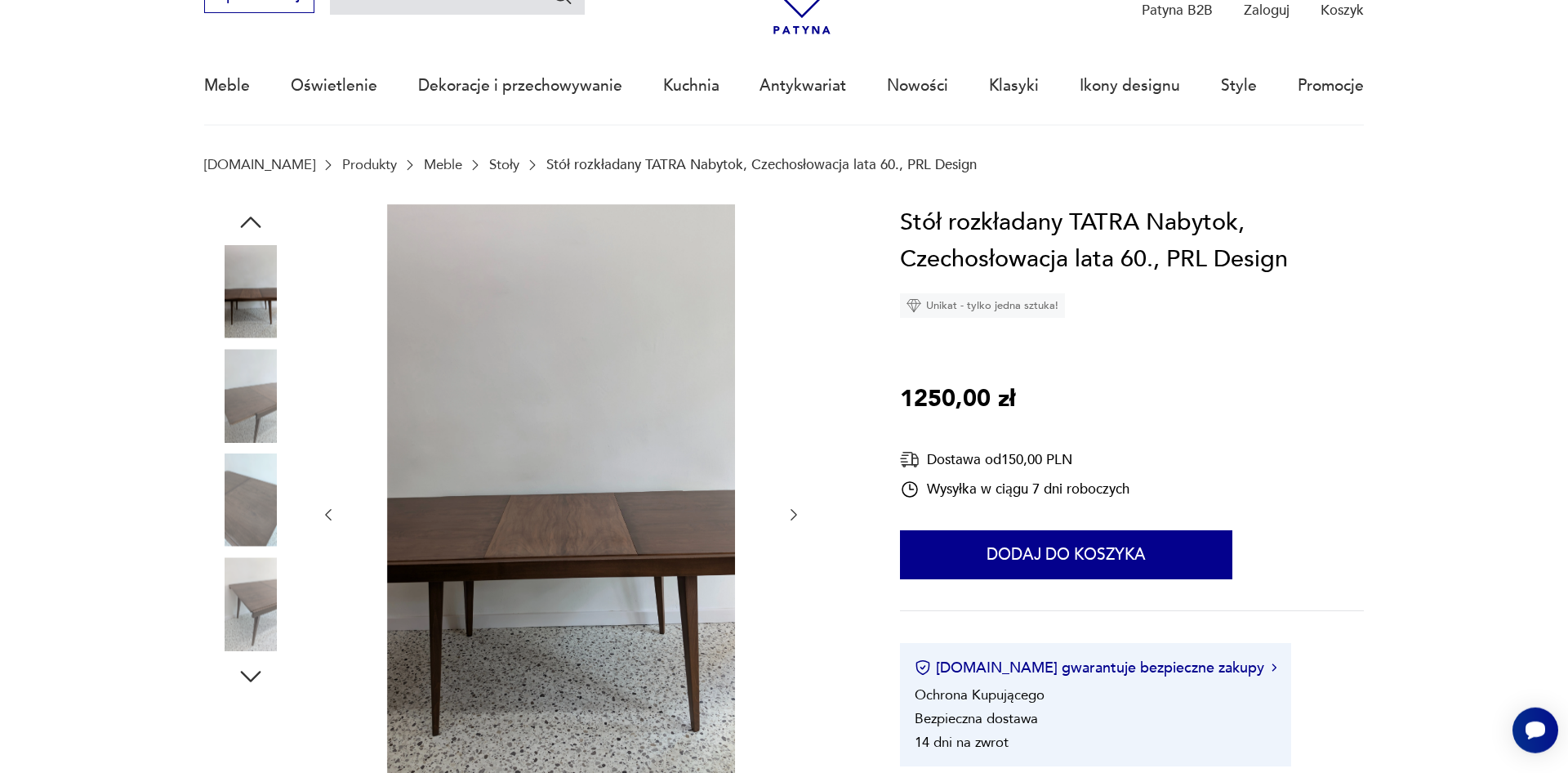
click at [793, 517] on icon "button" at bounding box center [793, 515] width 16 height 16
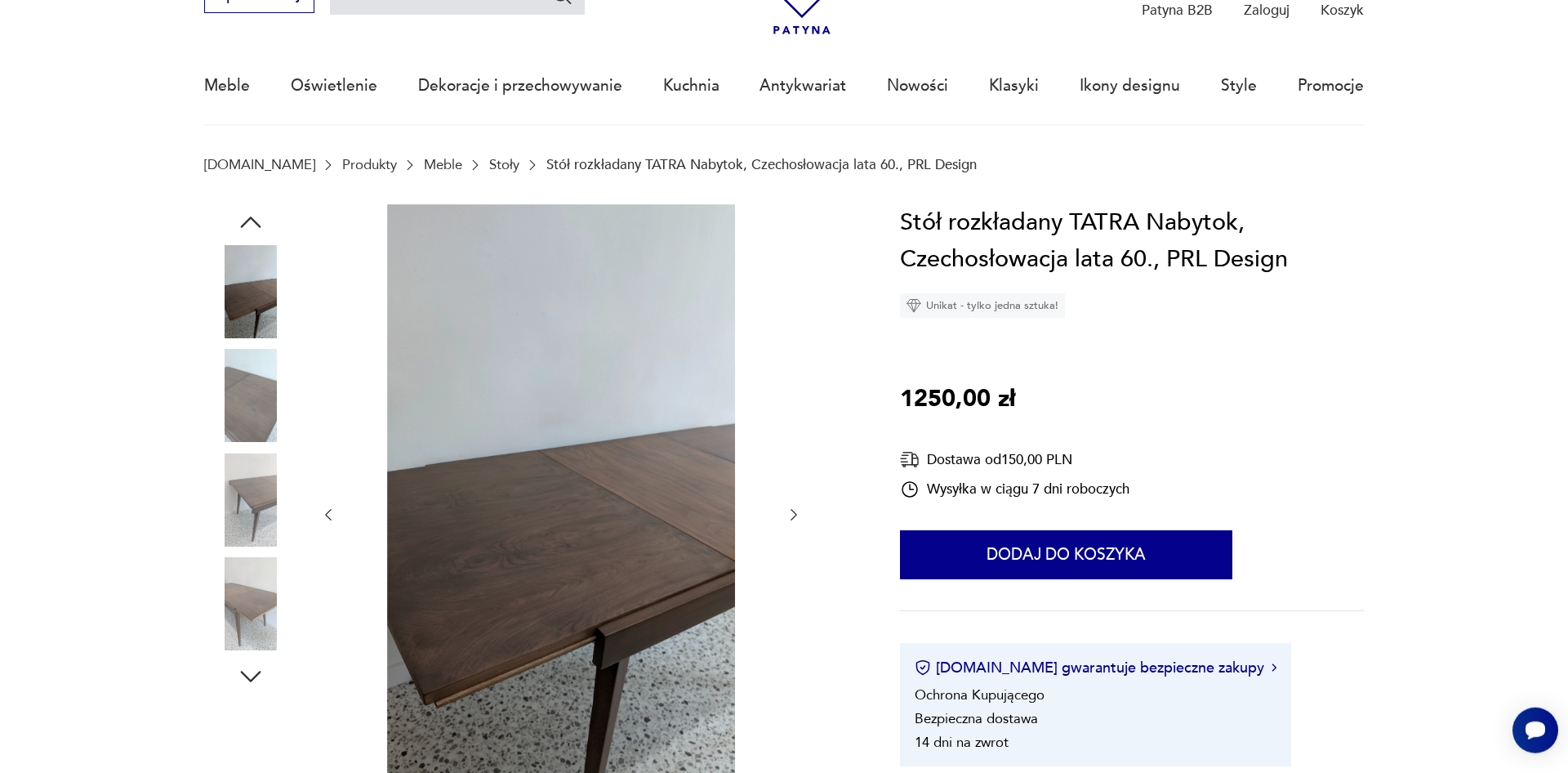
click at [793, 517] on icon "button" at bounding box center [793, 515] width 16 height 16
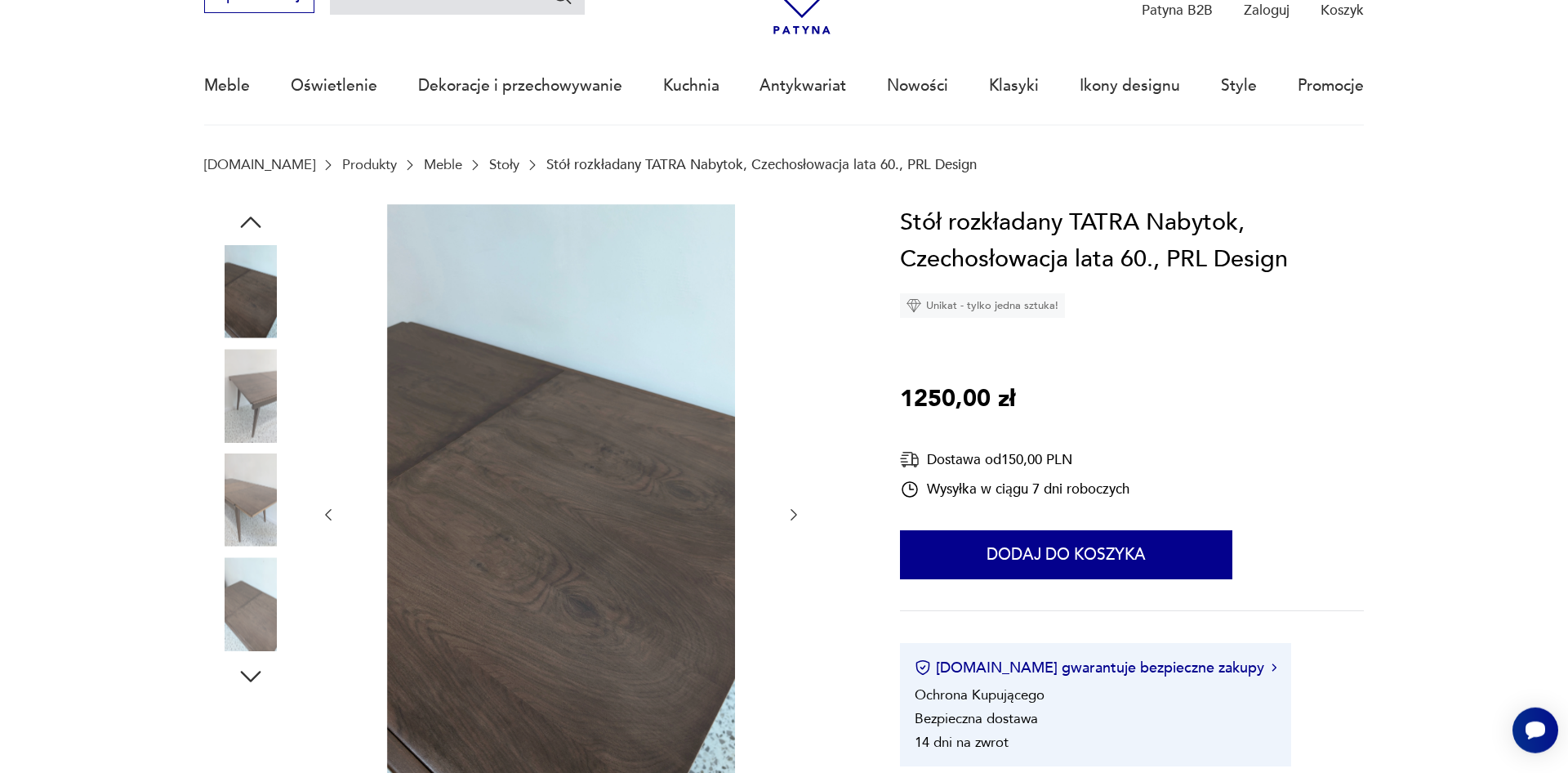
click at [793, 517] on icon "button" at bounding box center [793, 515] width 16 height 16
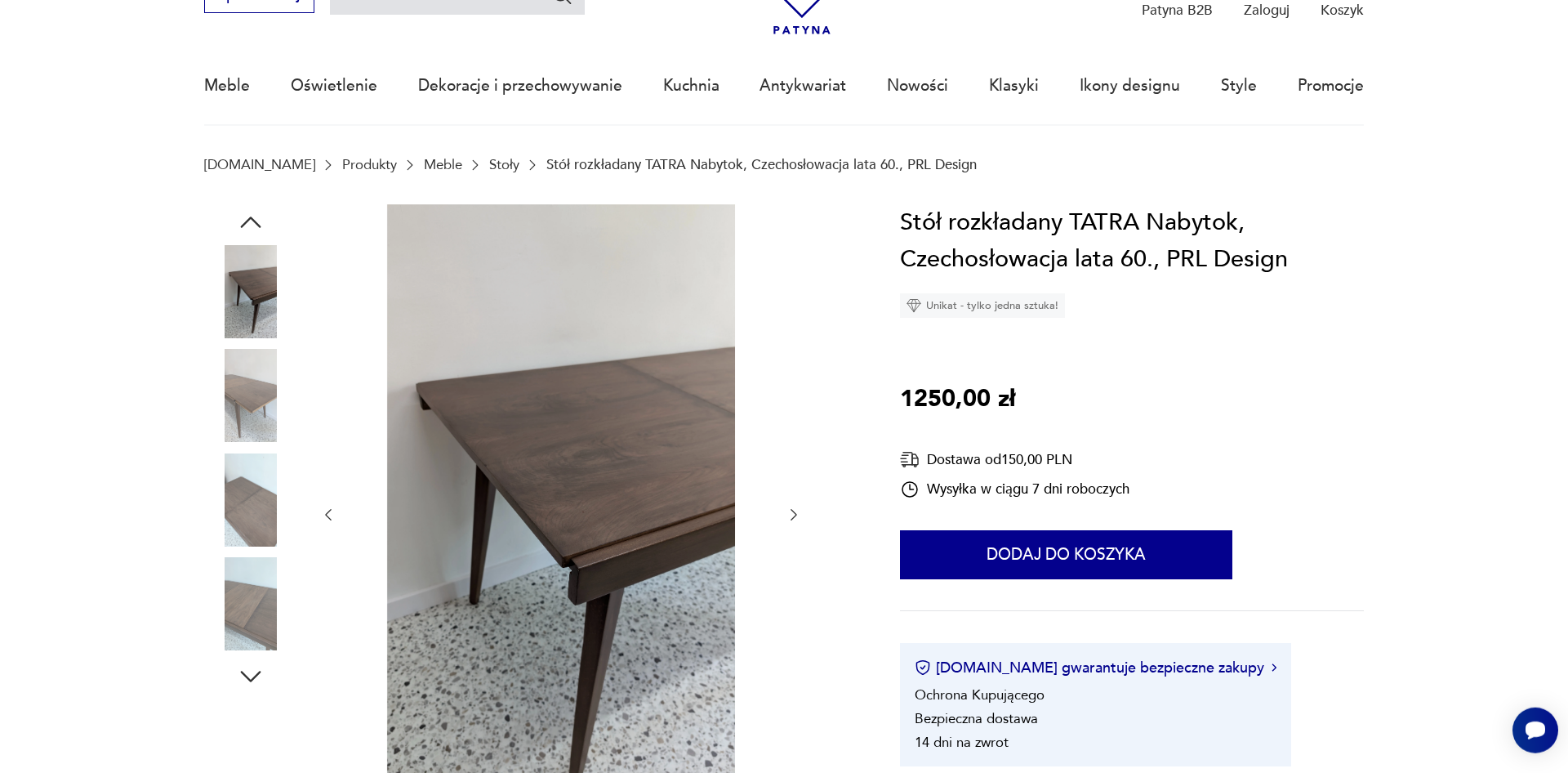
click at [793, 517] on icon "button" at bounding box center [793, 515] width 16 height 16
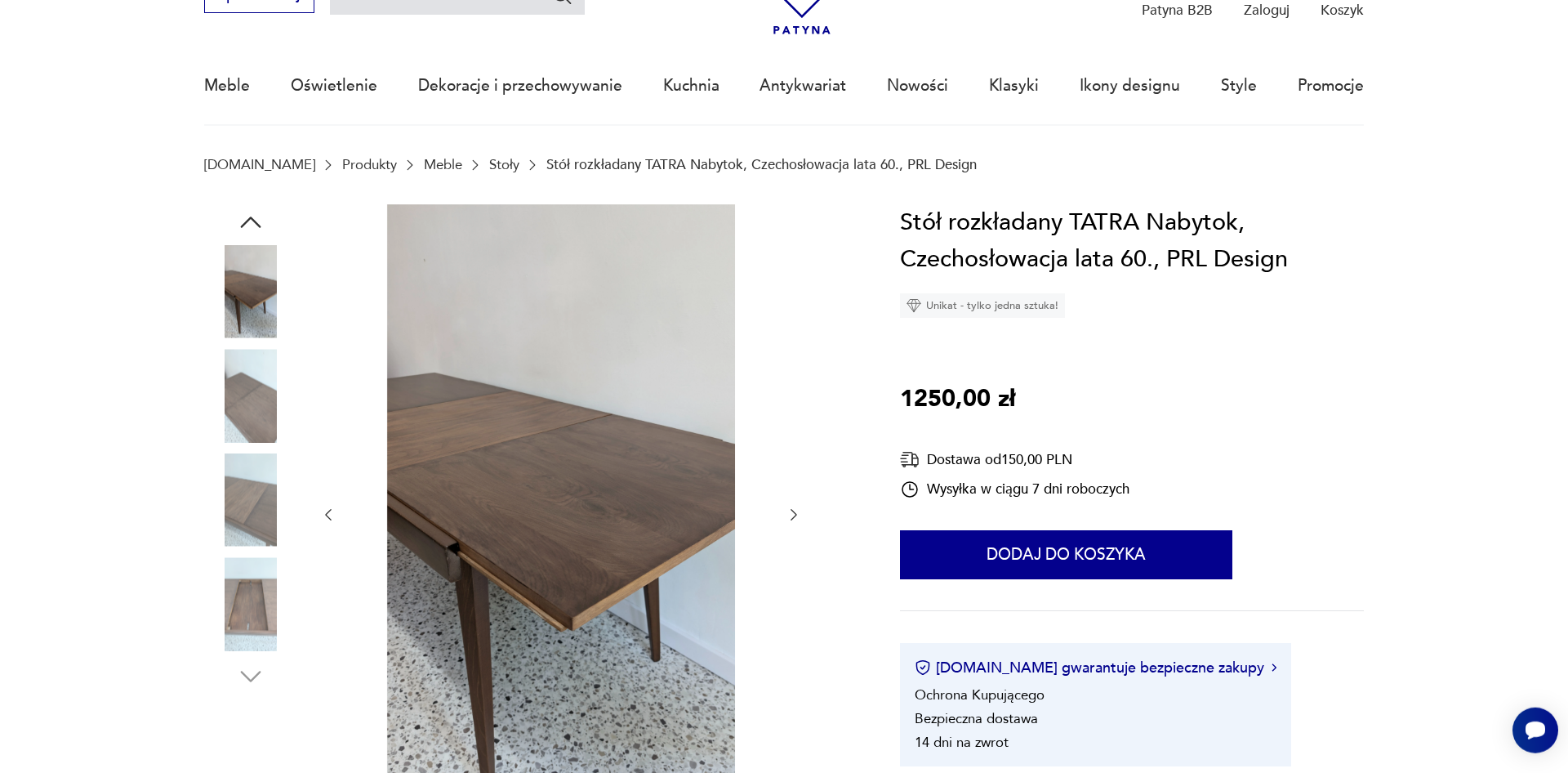
click at [793, 517] on icon "button" at bounding box center [793, 515] width 16 height 16
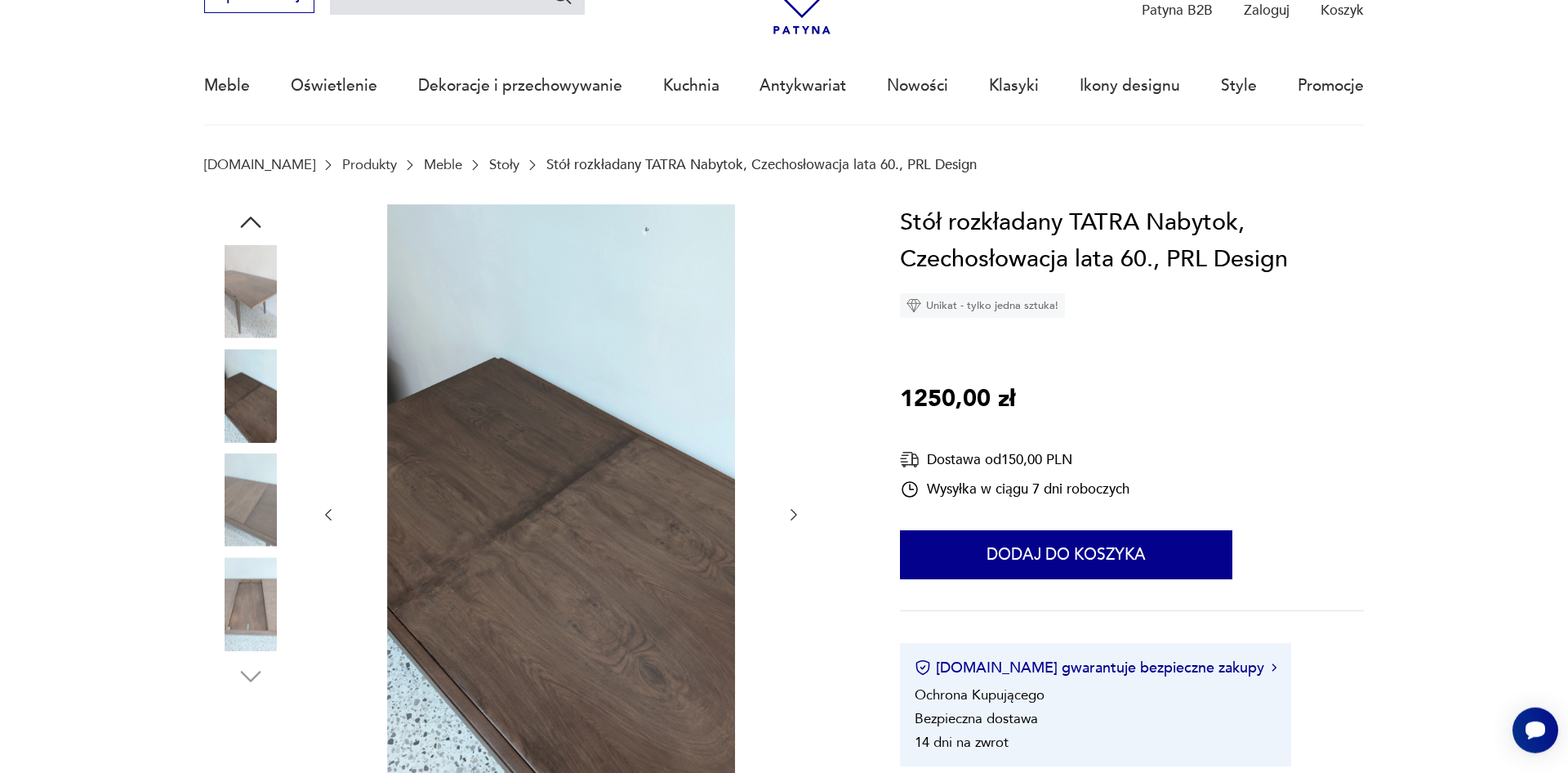
click at [793, 517] on icon "button" at bounding box center [793, 515] width 16 height 16
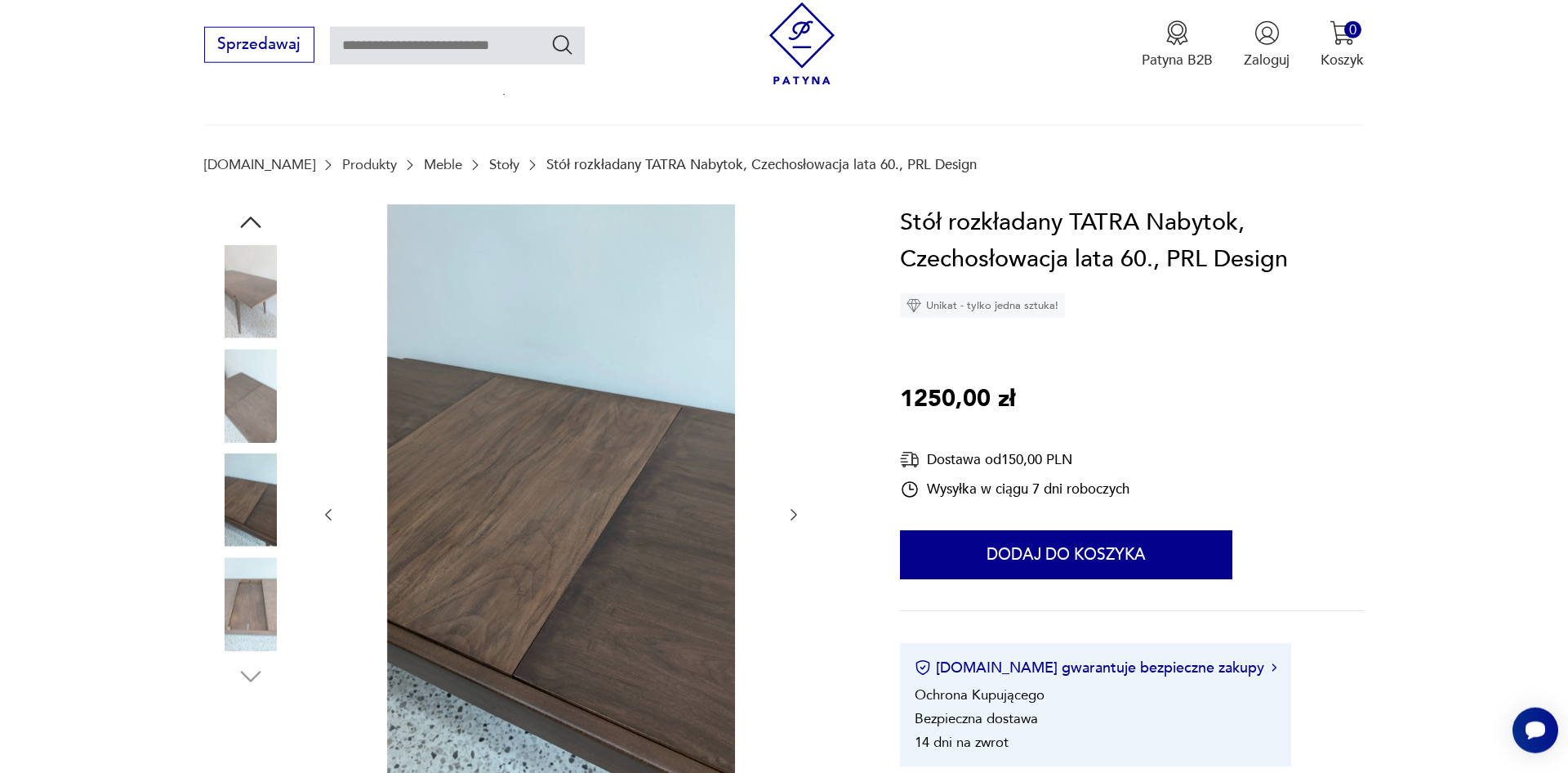
scroll to position [594, 0]
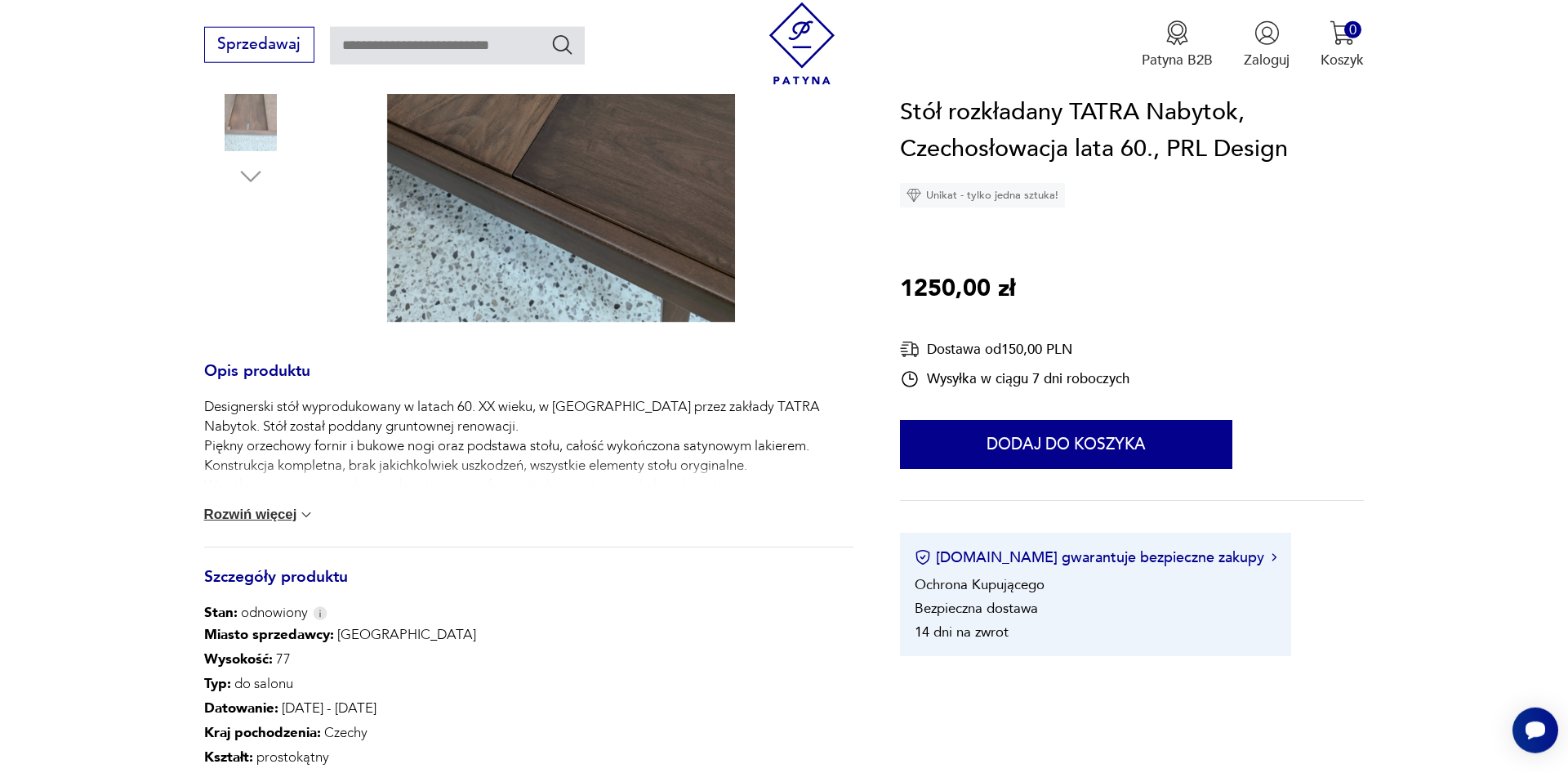
click at [295, 520] on button "Rozwiń więcej" at bounding box center [259, 515] width 111 height 16
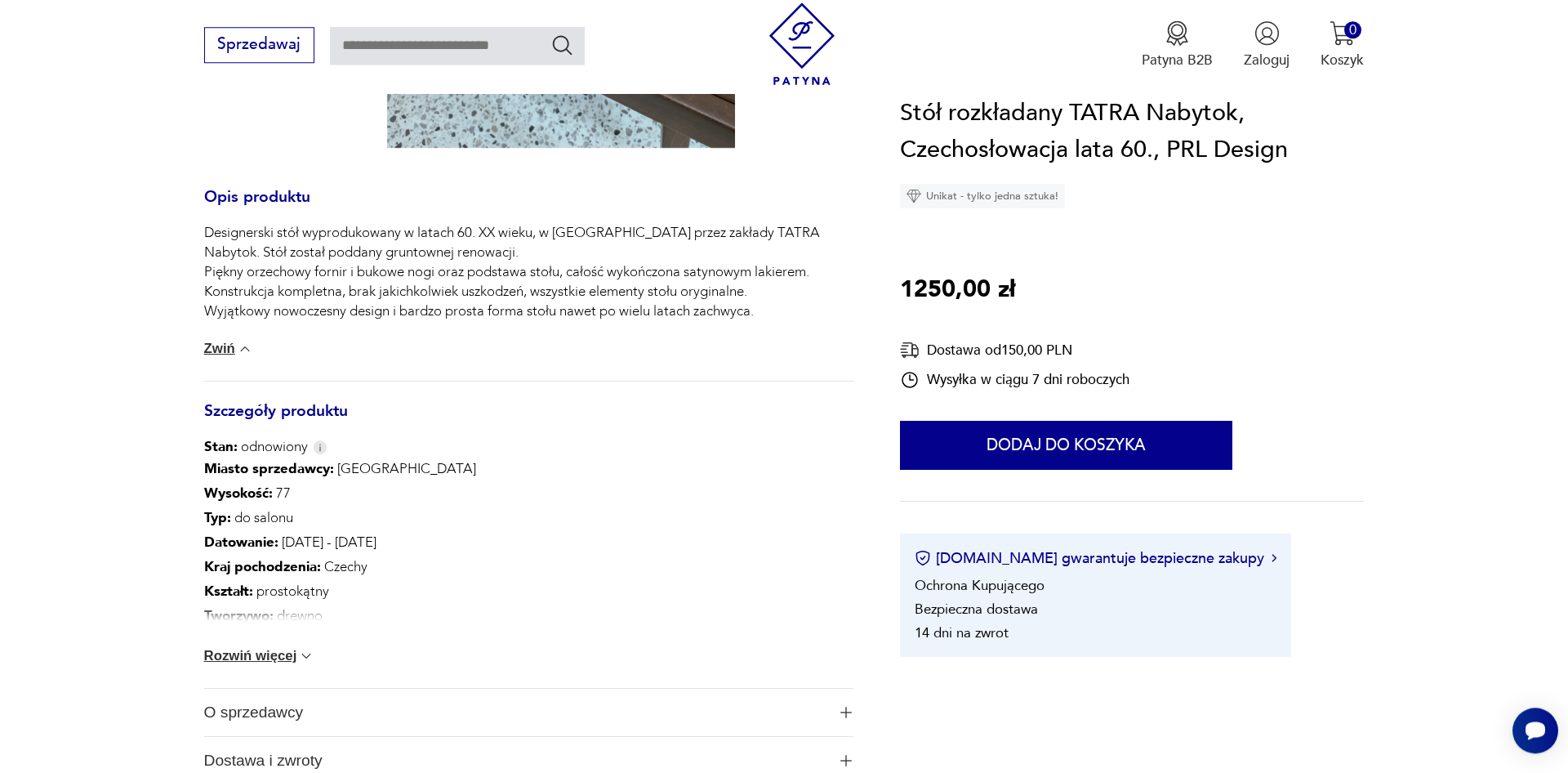
scroll to position [844, 0]
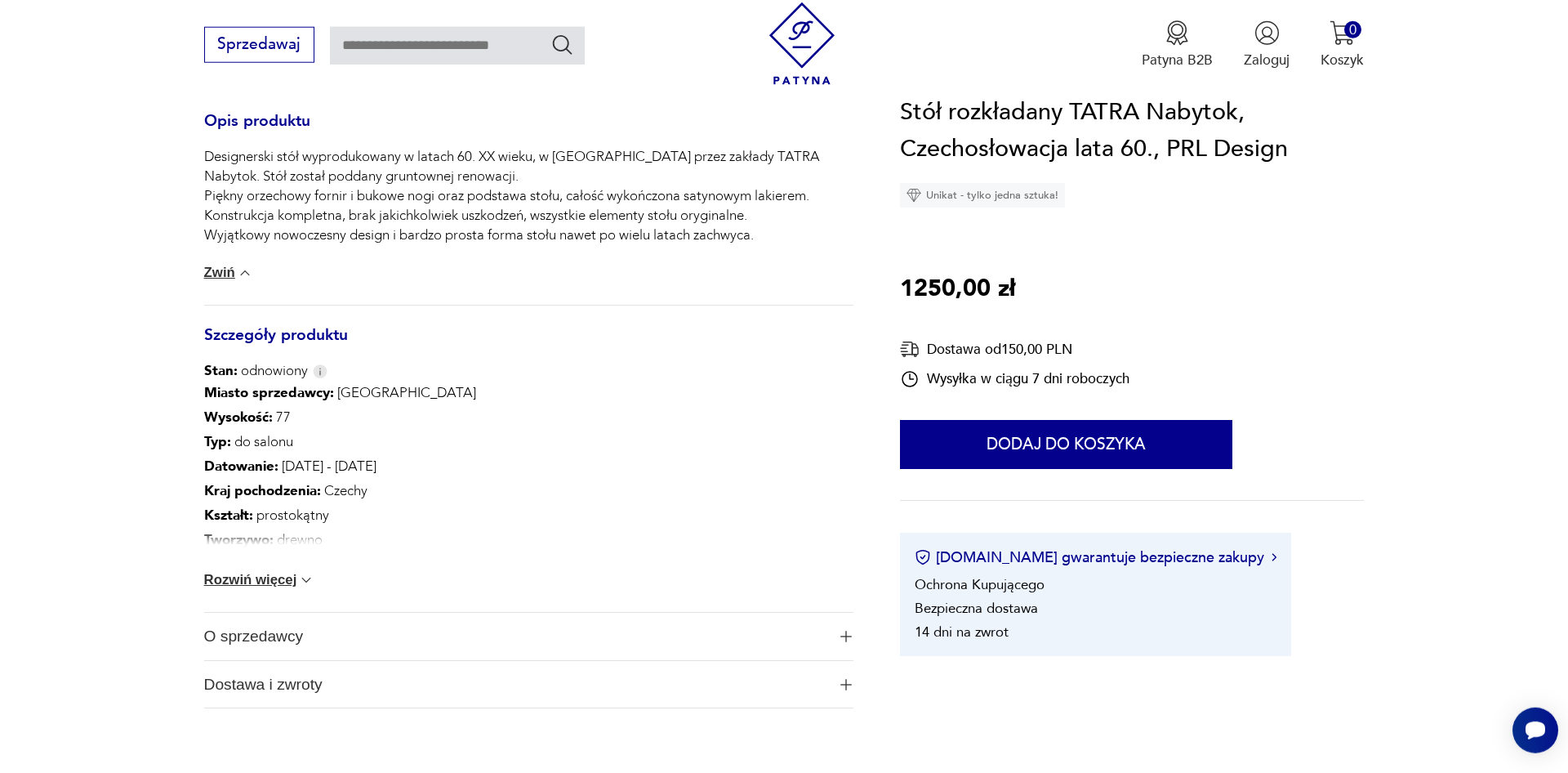
click at [277, 584] on button "Rozwiń więcej" at bounding box center [259, 580] width 111 height 16
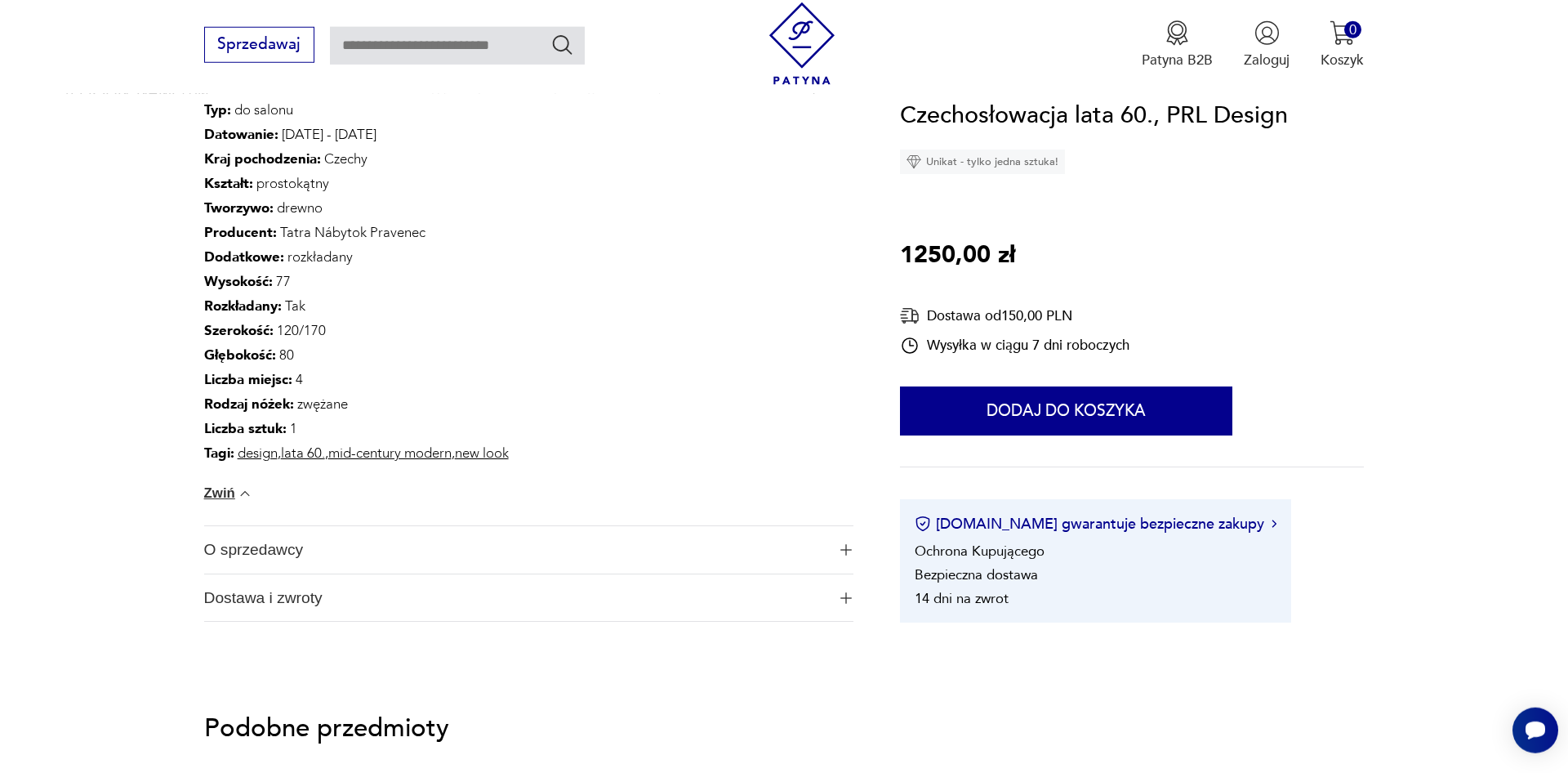
scroll to position [1177, 0]
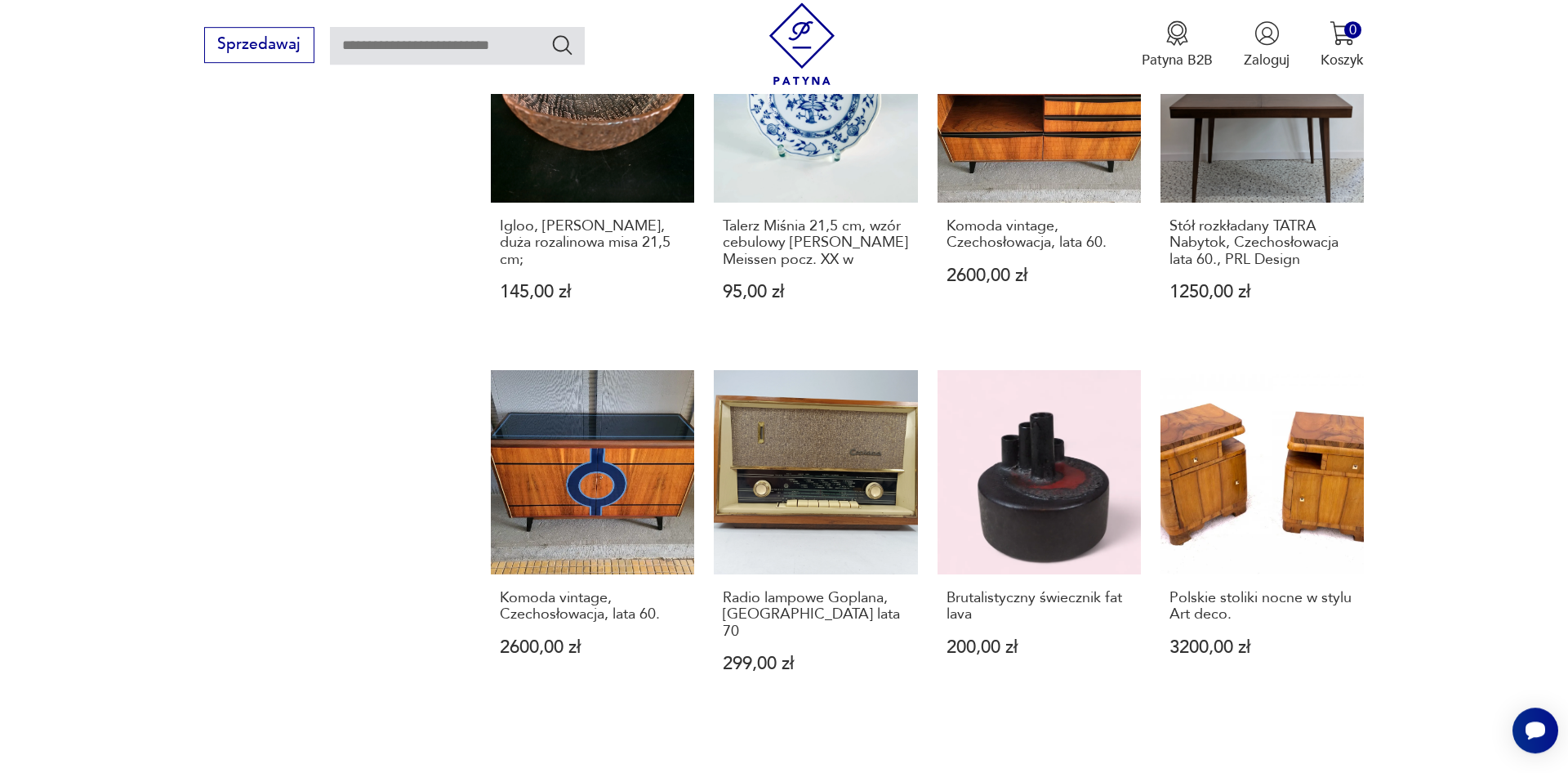
scroll to position [1499, 0]
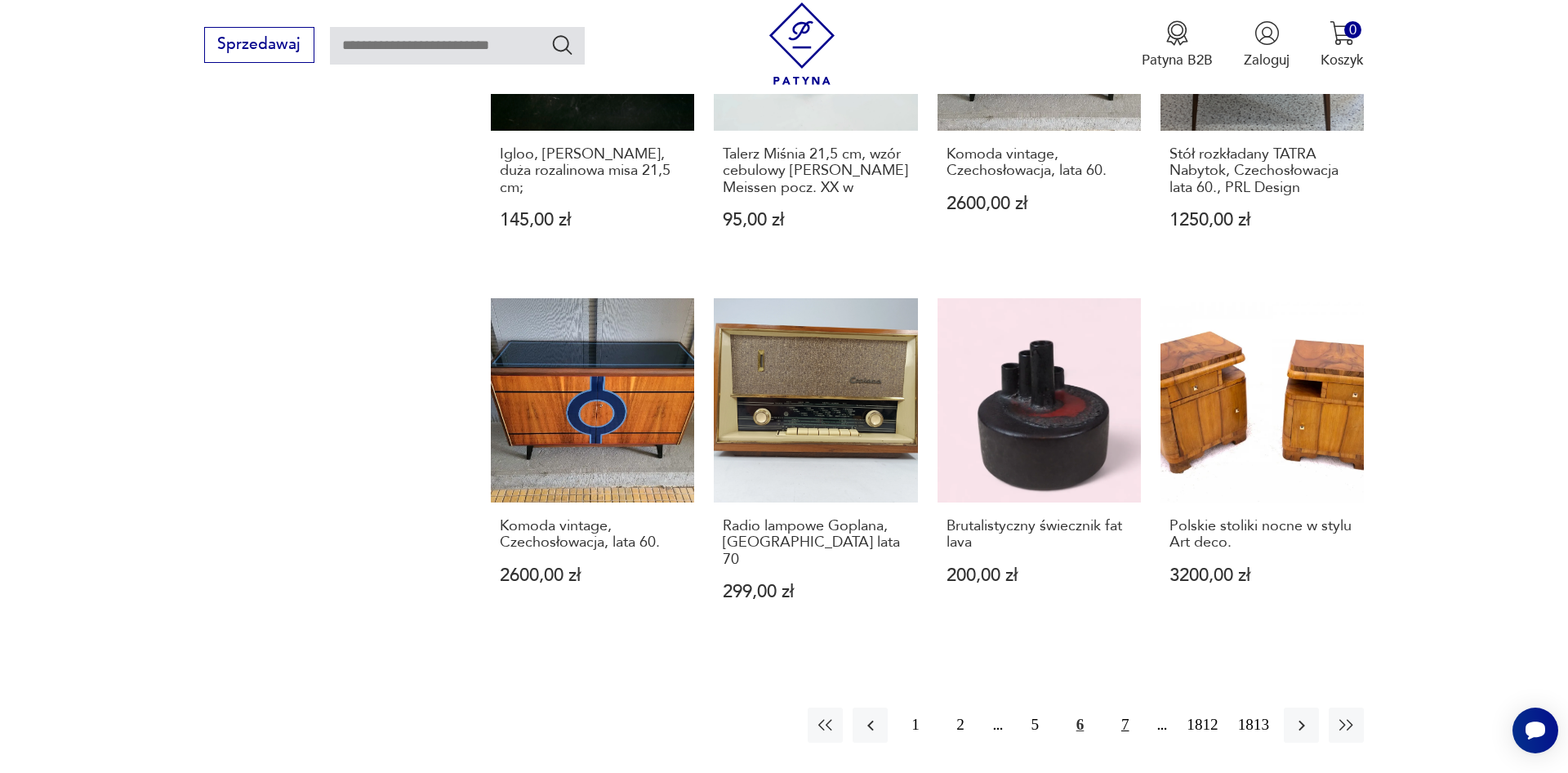
click at [1128, 707] on button "7" at bounding box center [1124, 724] width 35 height 35
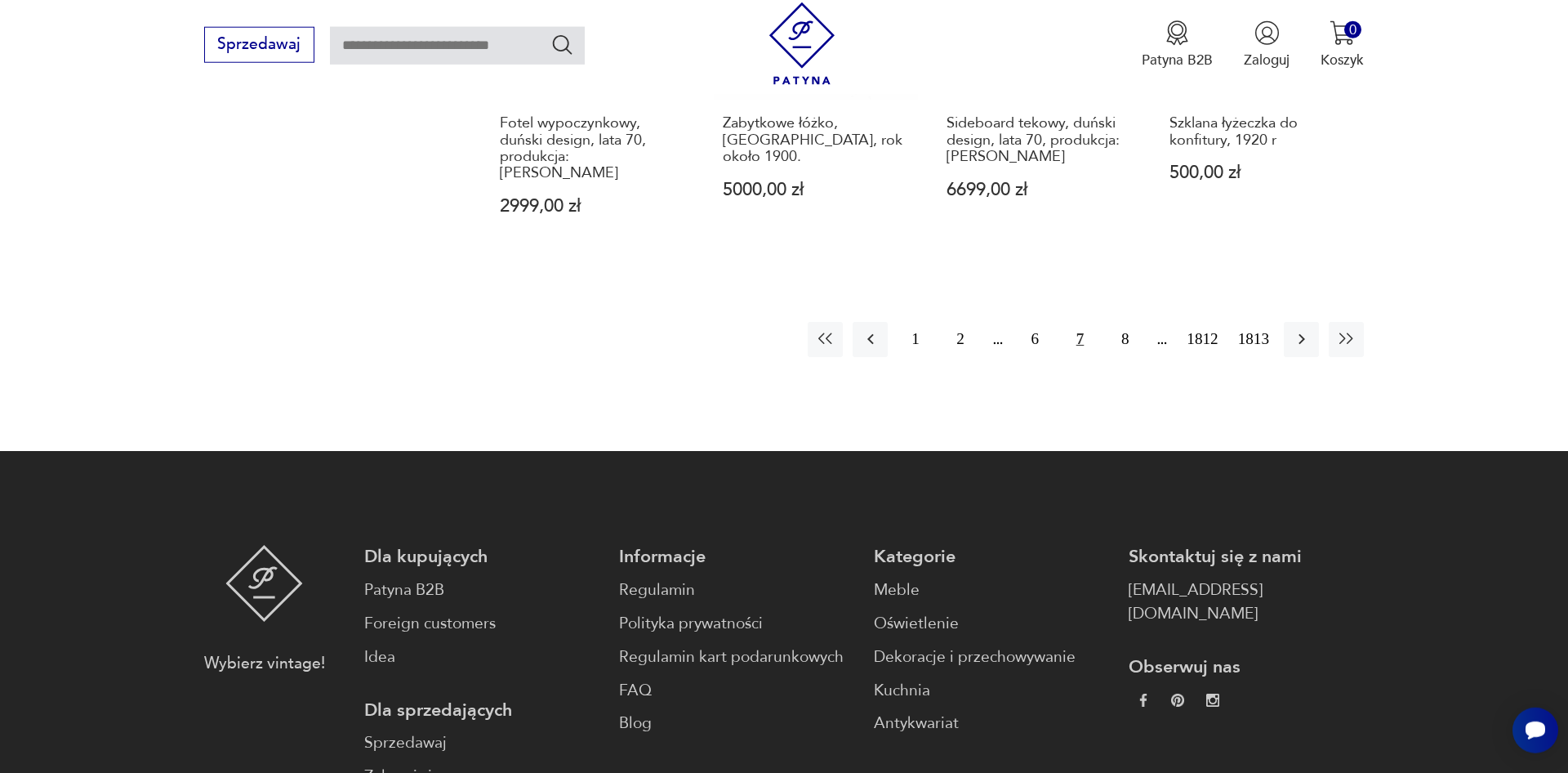
scroll to position [1860, 0]
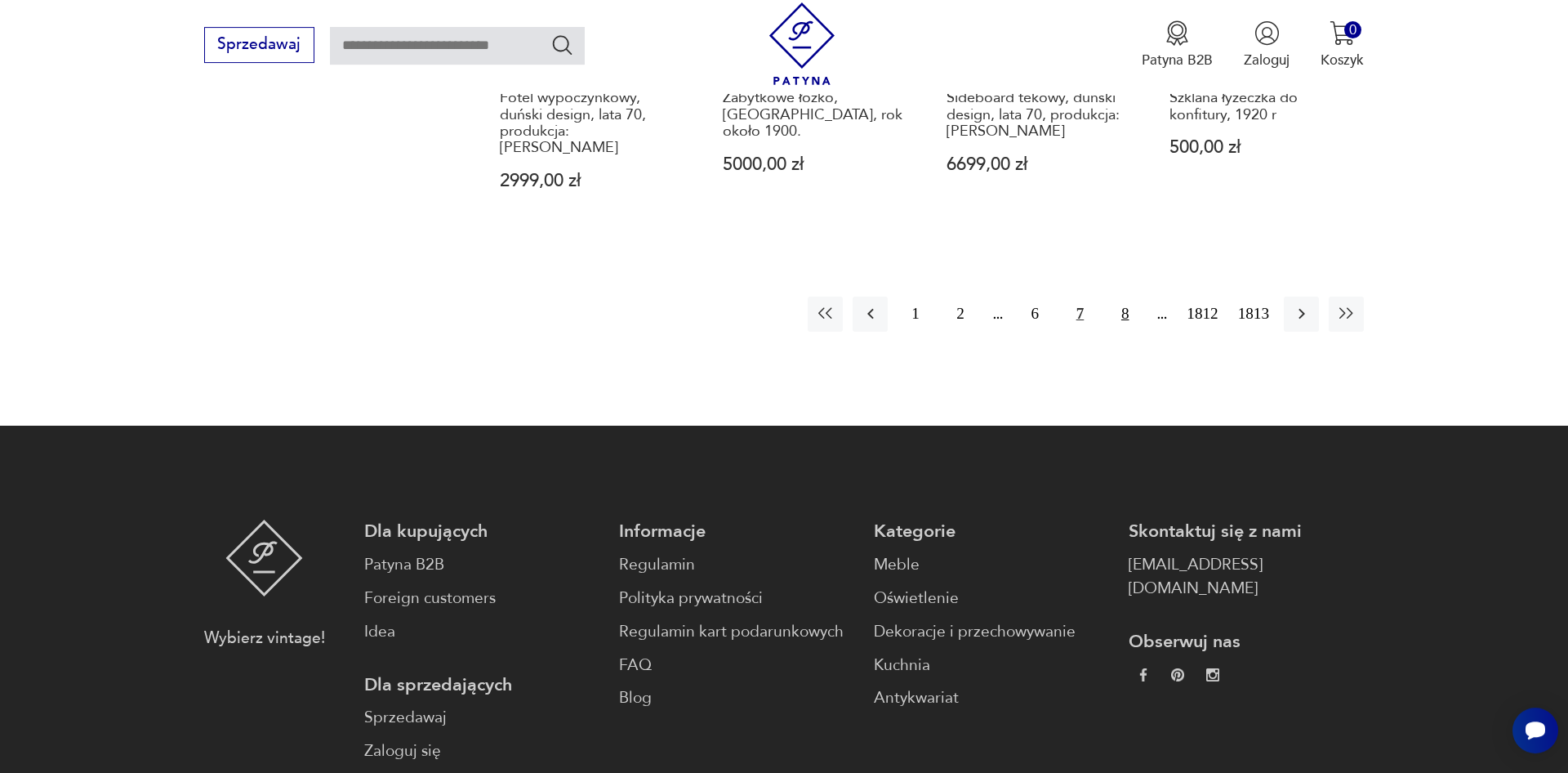
click at [1118, 296] on button "8" at bounding box center [1124, 314] width 35 height 35
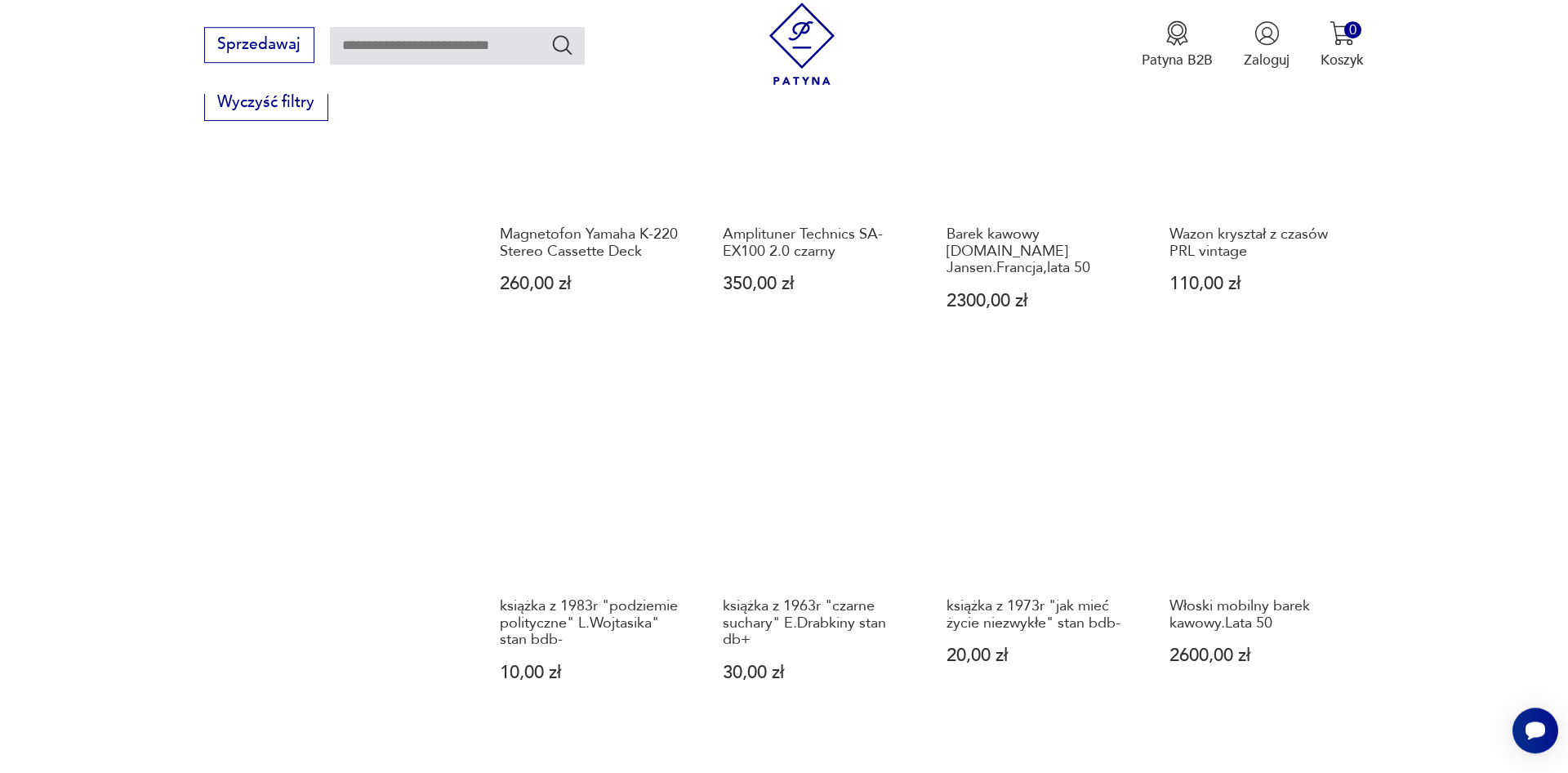
scroll to position [1444, 0]
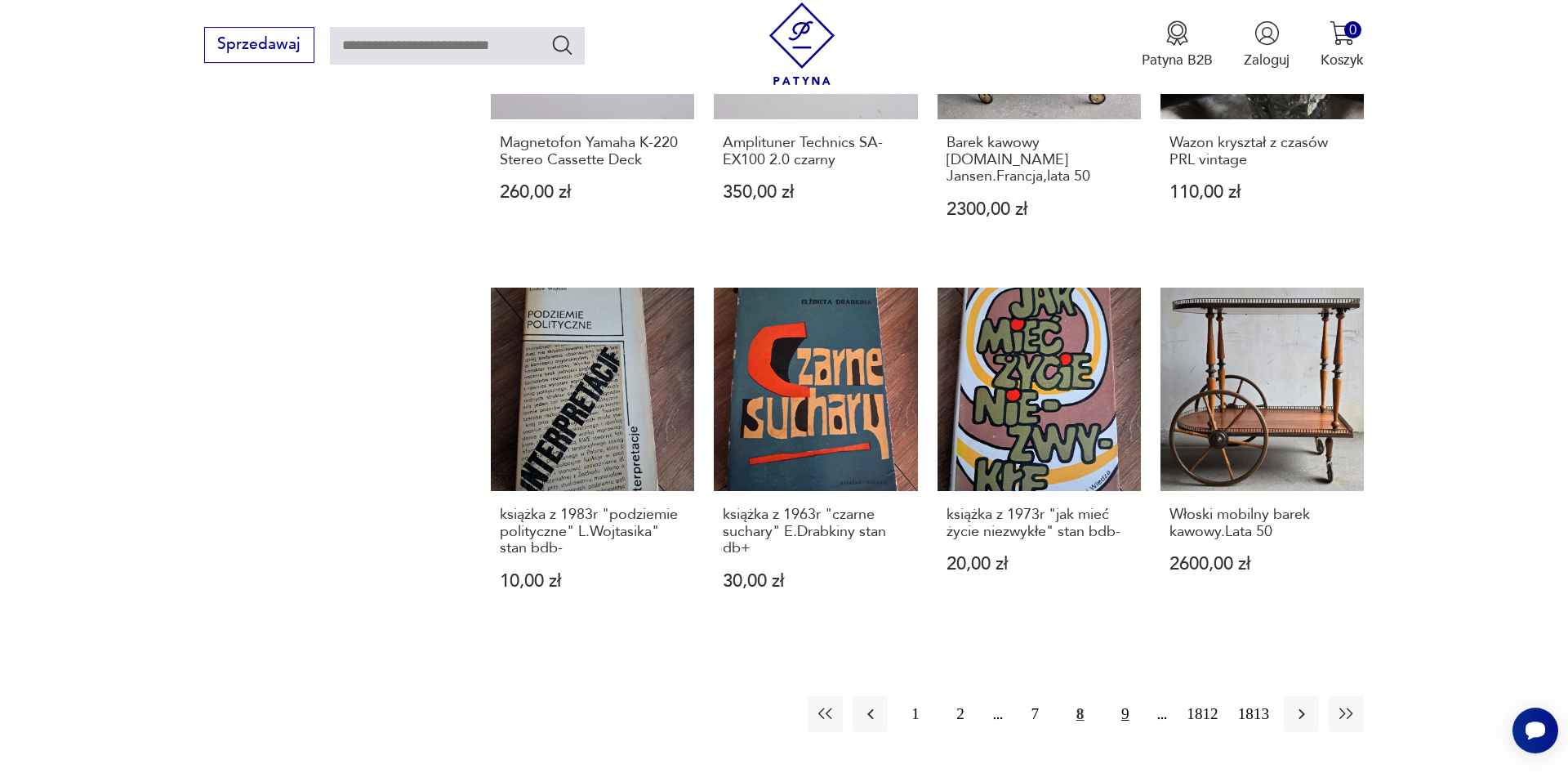
click at [1124, 696] on button "9" at bounding box center [1124, 713] width 35 height 35
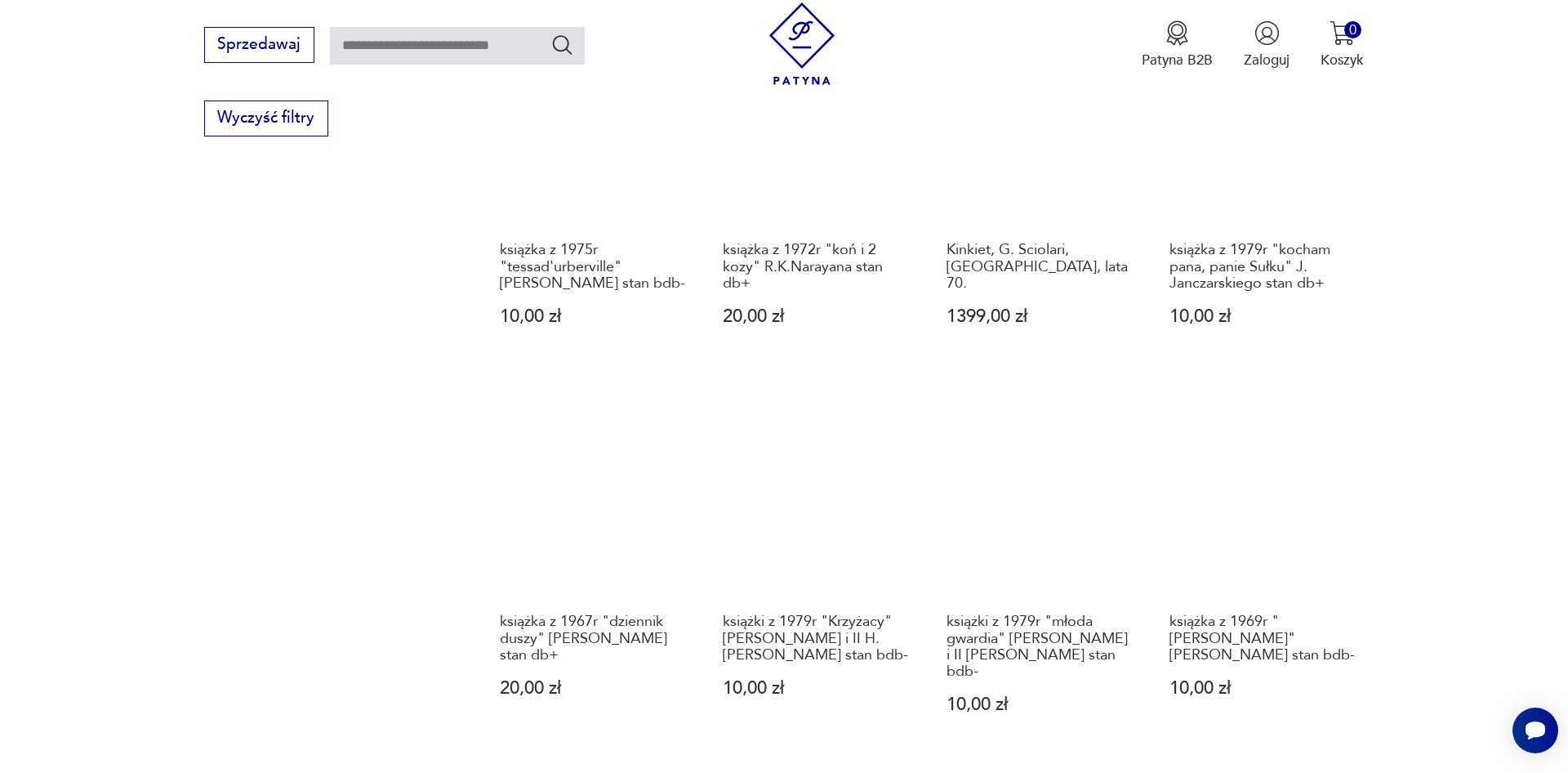
scroll to position [1610, 0]
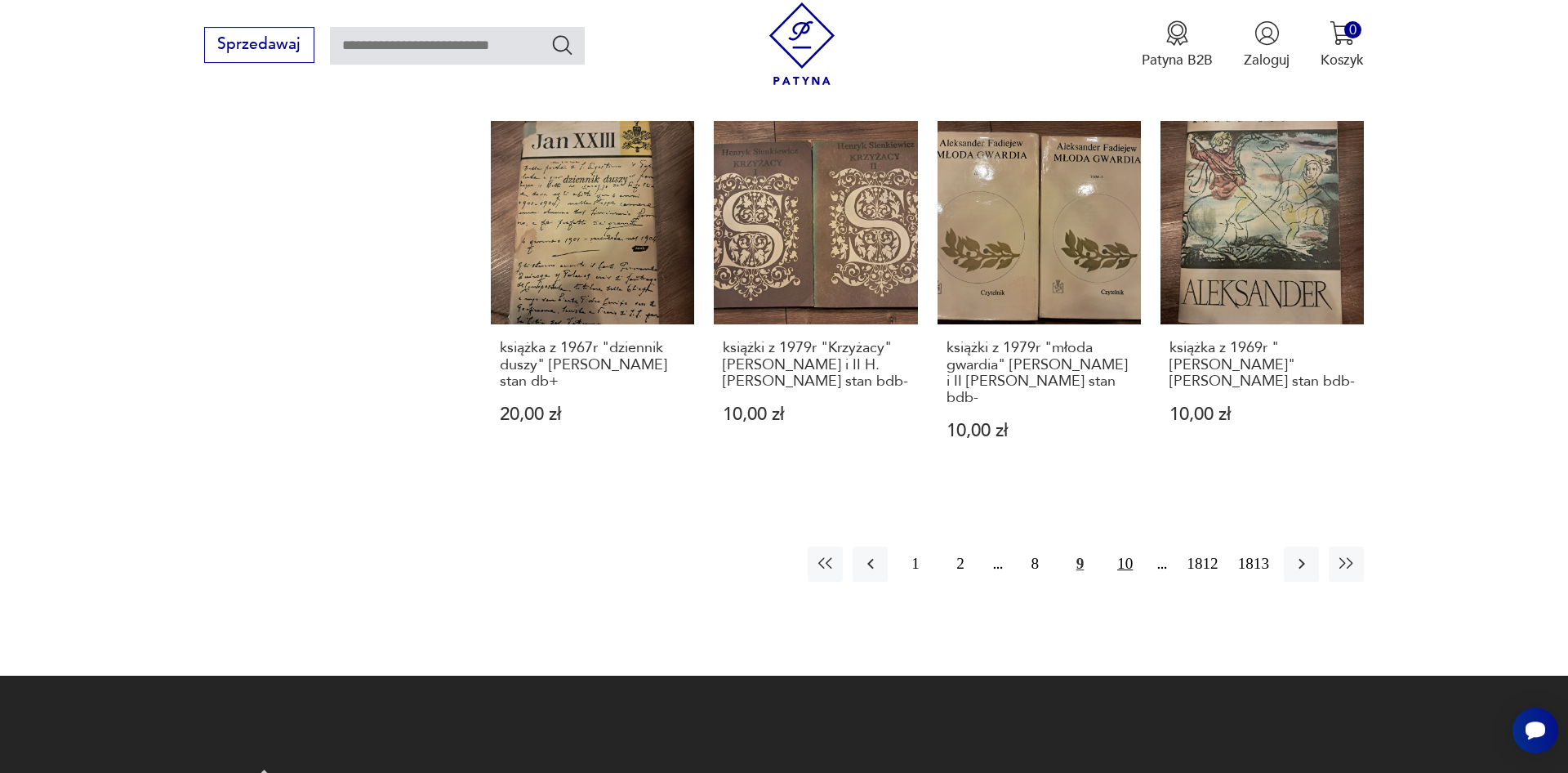
click at [1126, 552] on button "10" at bounding box center [1124, 564] width 35 height 35
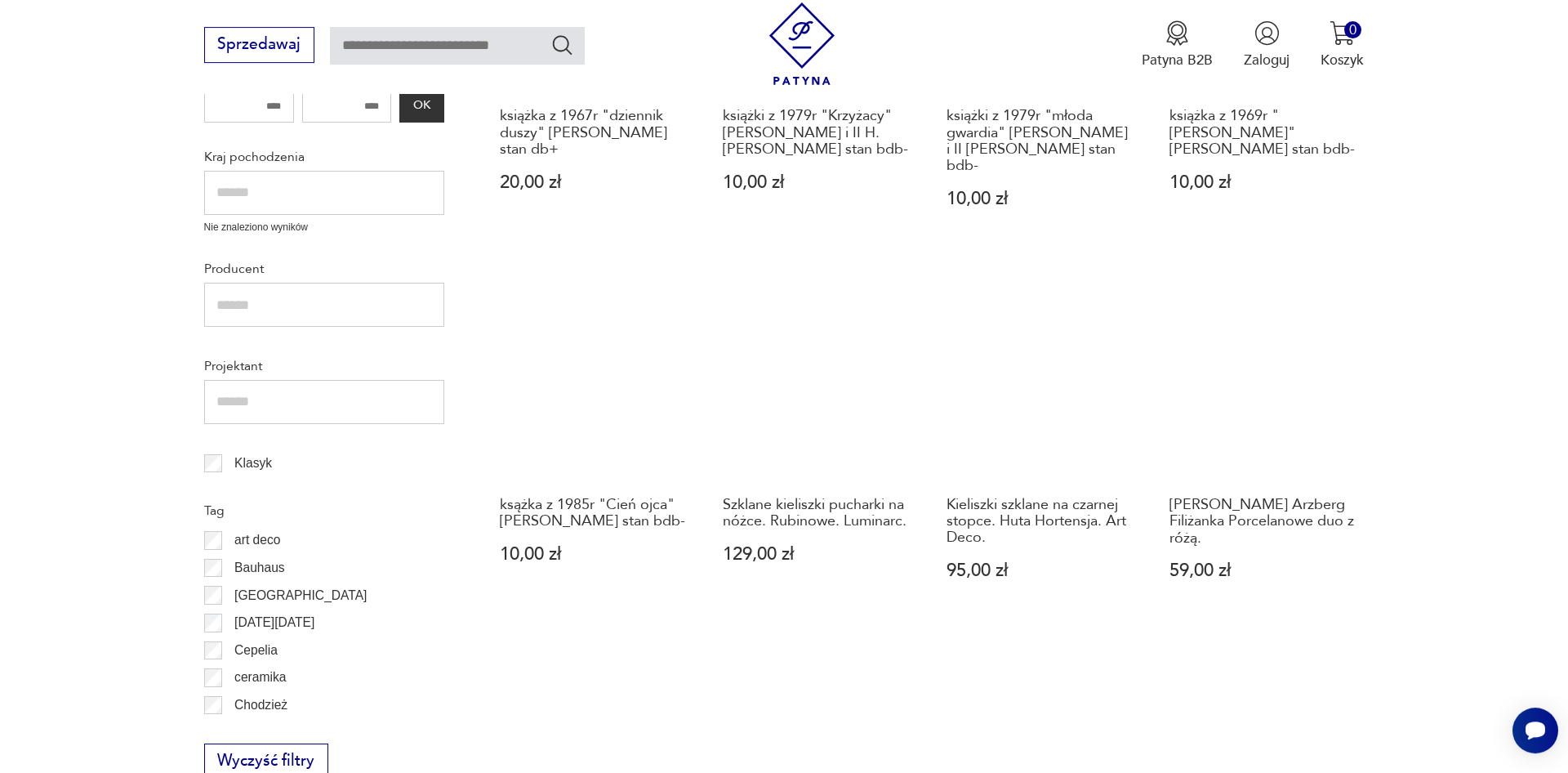
scroll to position [1194, 0]
